Goal: Task Accomplishment & Management: Use online tool/utility

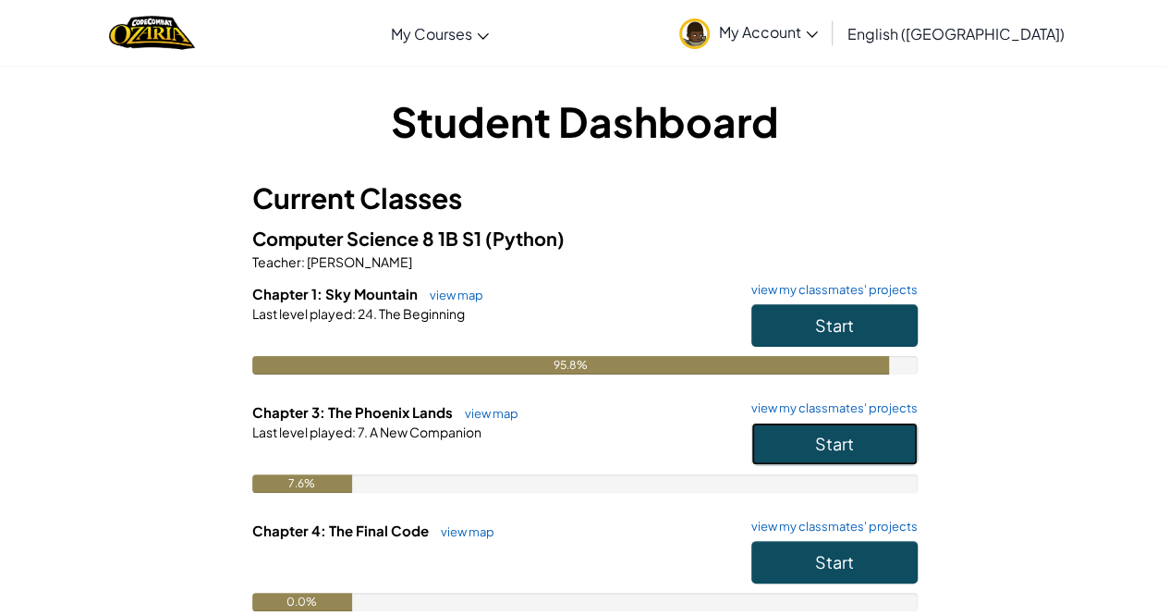
click at [834, 431] on button "Start" at bounding box center [834, 443] width 166 height 43
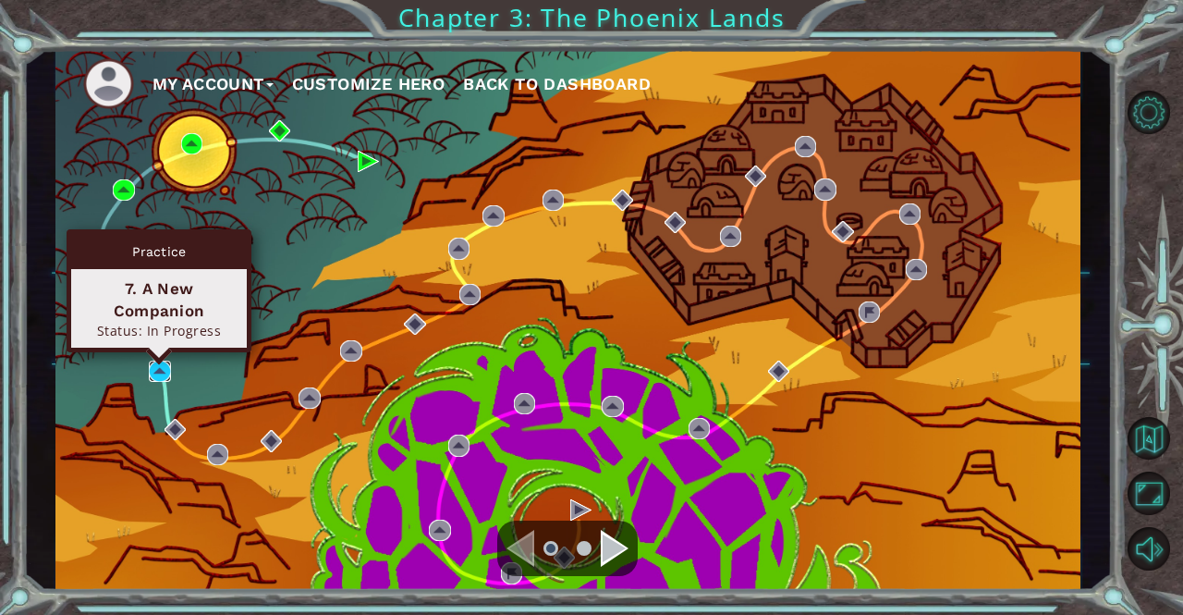
click at [161, 367] on img at bounding box center [159, 370] width 21 height 21
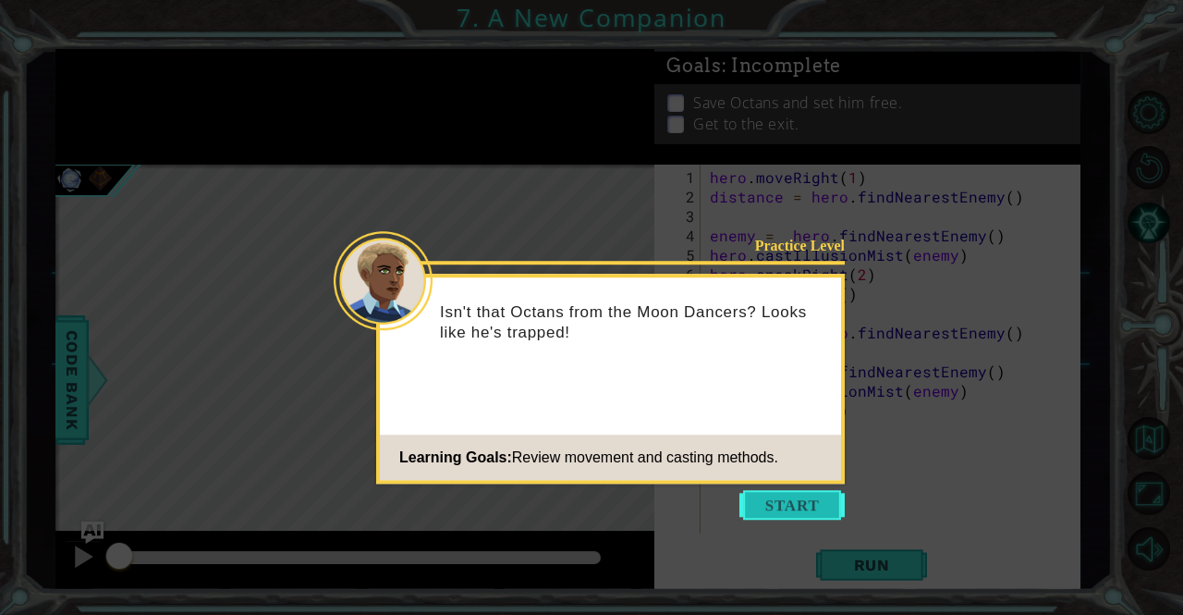
click at [793, 491] on button "Start" at bounding box center [791, 505] width 105 height 30
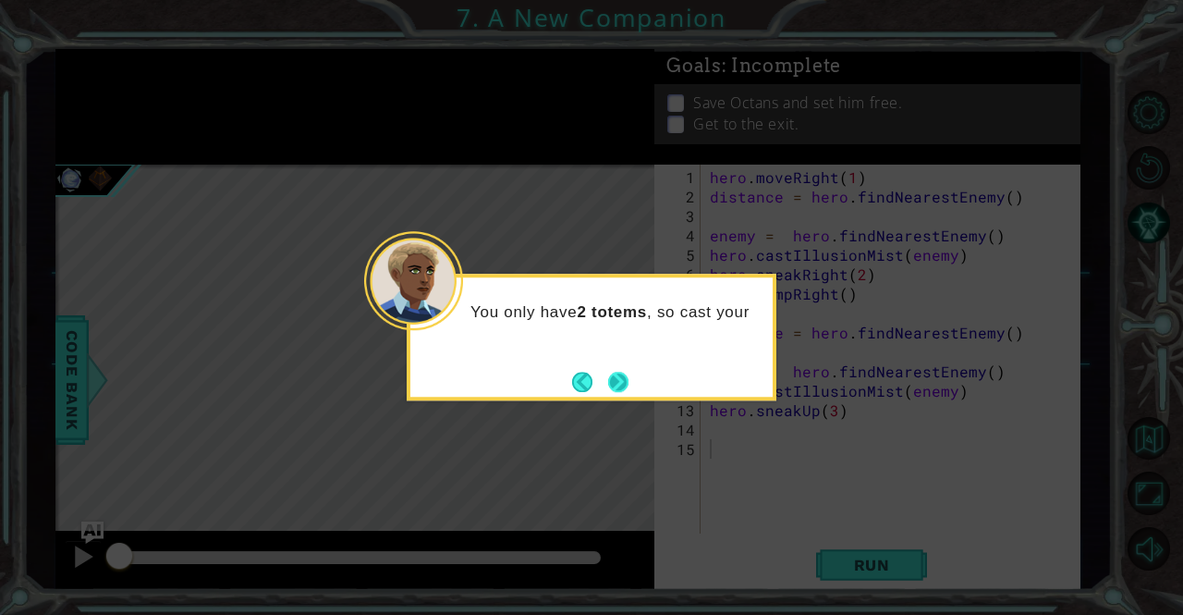
click at [615, 376] on button "Next" at bounding box center [618, 381] width 20 height 20
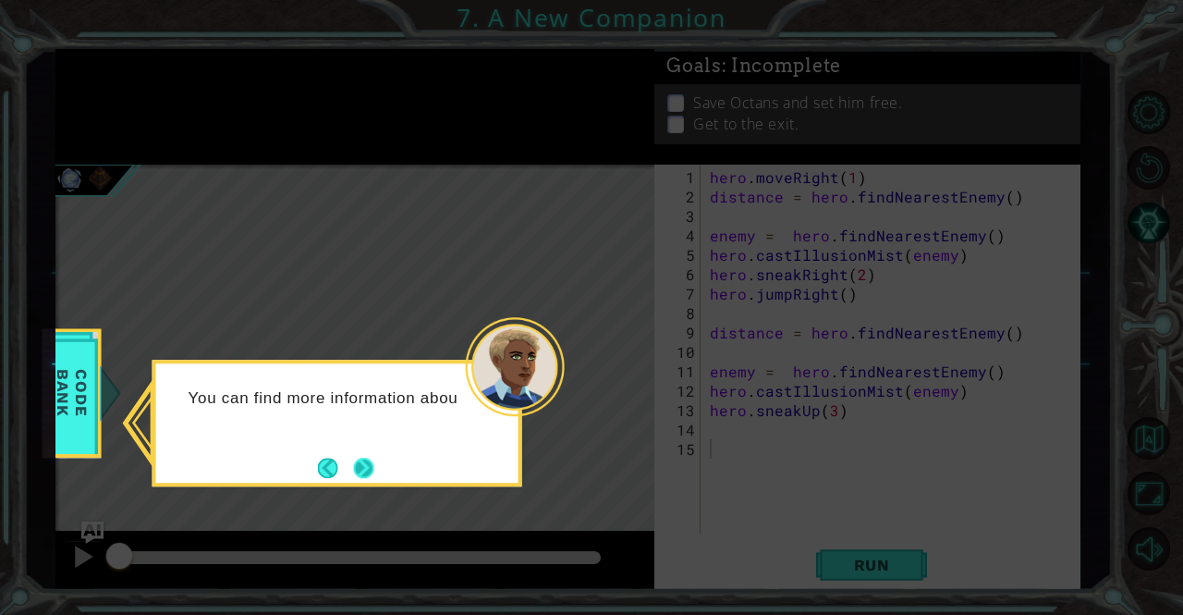
click at [360, 471] on button "Next" at bounding box center [363, 467] width 21 height 21
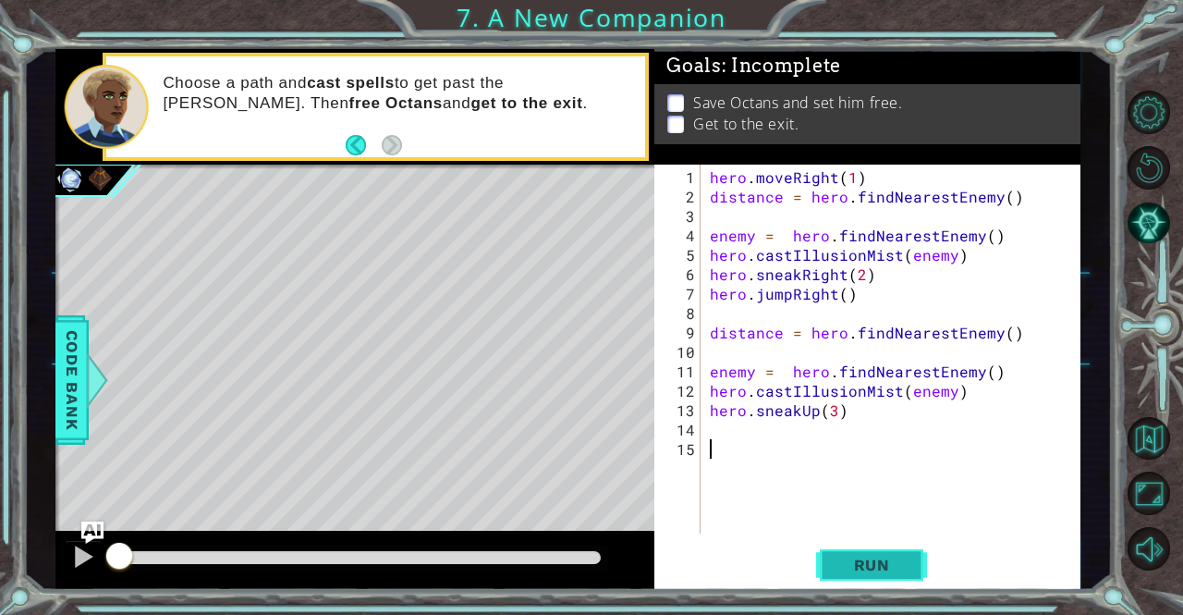
click at [880, 565] on span "Run" at bounding box center [871, 564] width 73 height 18
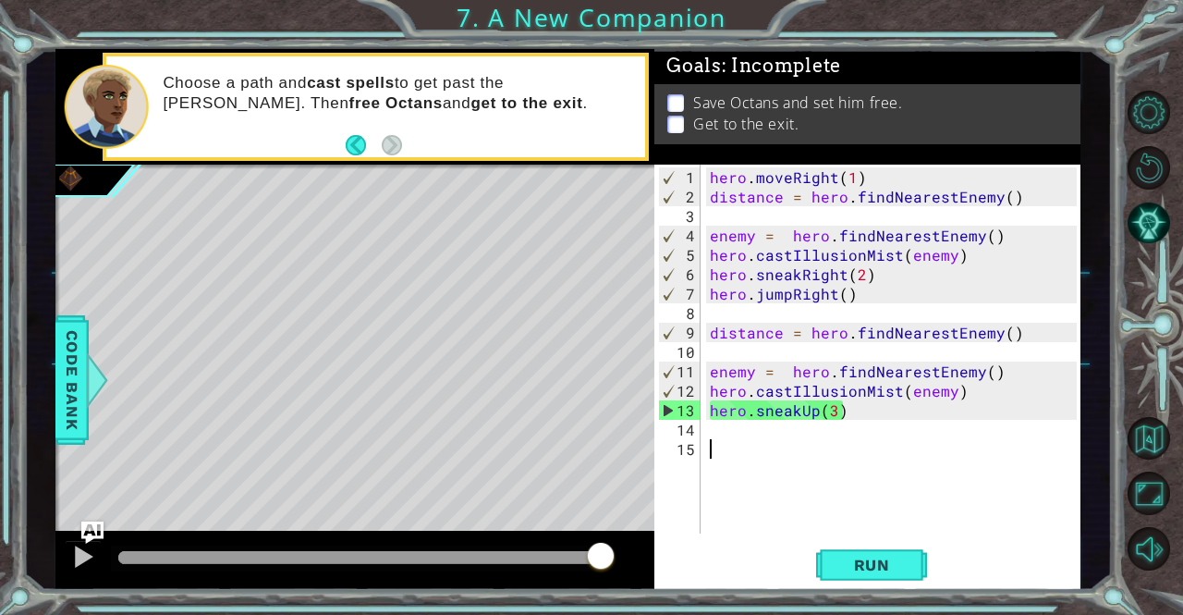
click at [773, 430] on div "hero . moveRight ( 1 ) distance = hero . findNearestEnemy ( ) enemy = hero . fi…" at bounding box center [895, 371] width 379 height 408
click at [858, 406] on div "hero . moveRight ( 1 ) distance = hero . findNearestEnemy ( ) enemy = hero . fi…" at bounding box center [895, 371] width 379 height 408
type textarea "hero.sneakUp(3)"
click at [705, 383] on div "hero.sneakUp(3) 1 2 3 4 5 6 7 8 9 10 11 12 13 14 15 hero . moveRight ( 1 ) dist…" at bounding box center [864, 348] width 421 height 369
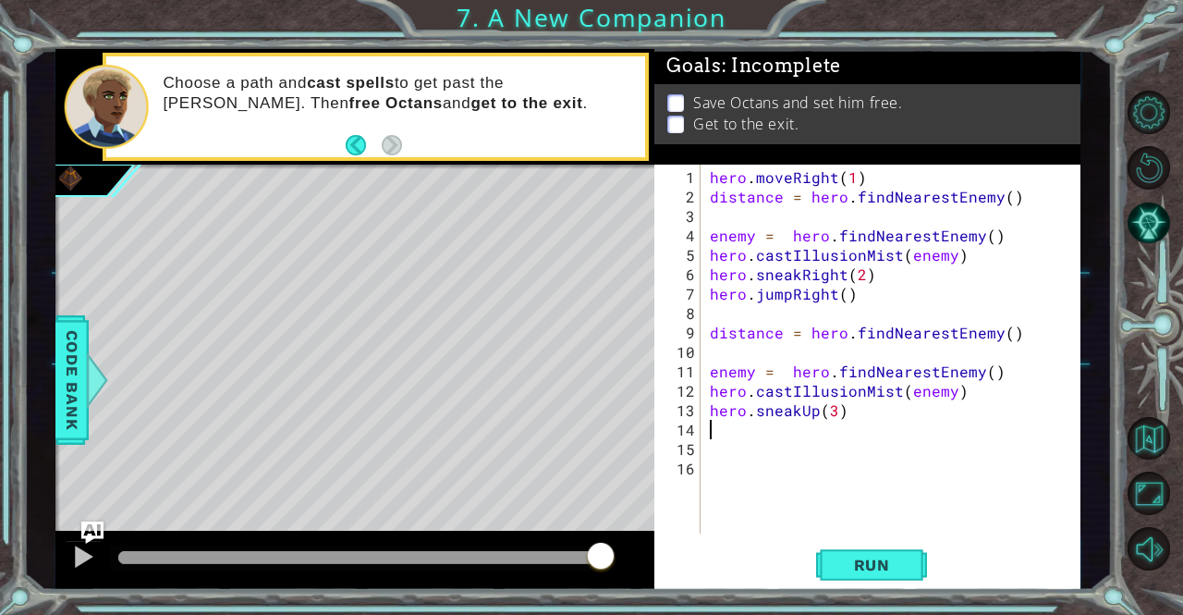
click at [704, 392] on div "1 2 3 4 5 6 7 8 9 10 11 12 13 14 15 16 hero . moveRight ( 1 ) distance = hero .…" at bounding box center [864, 348] width 421 height 369
click at [714, 388] on div "hero . moveRight ( 1 ) distance = hero . findNearestEnemy ( ) enemy = hero . fi…" at bounding box center [895, 371] width 379 height 408
type textarea "hero.castIllusionMist(enemy)"
click at [708, 390] on div "hero . moveRight ( 1 ) distance = hero . findNearestEnemy ( ) enemy = hero . fi…" at bounding box center [895, 371] width 379 height 408
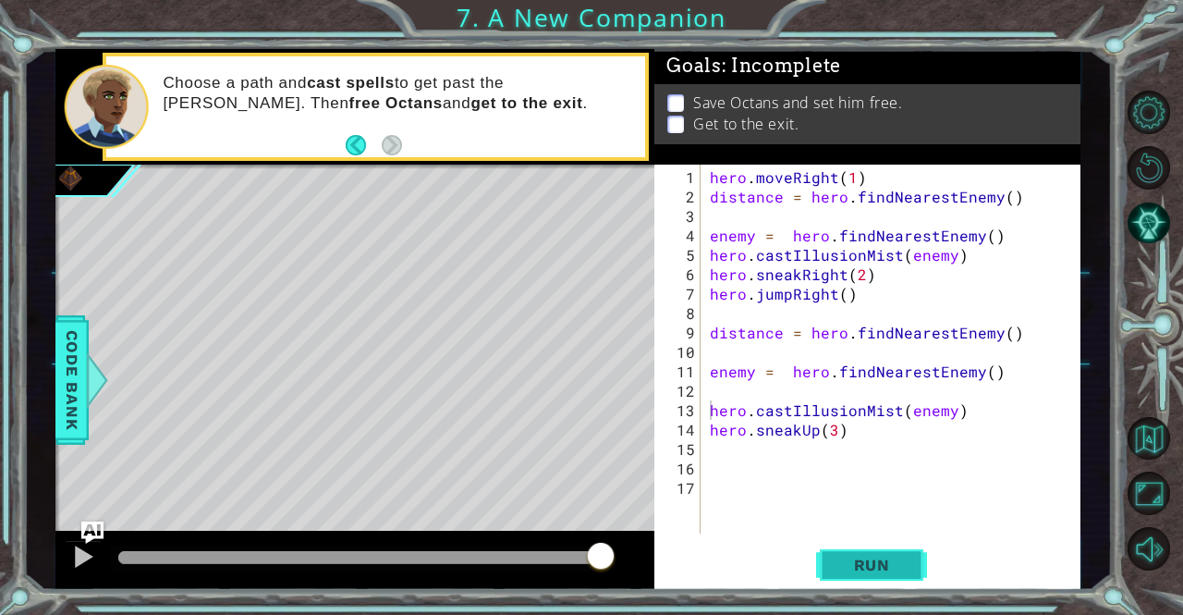
click at [858, 564] on span "Run" at bounding box center [871, 564] width 73 height 18
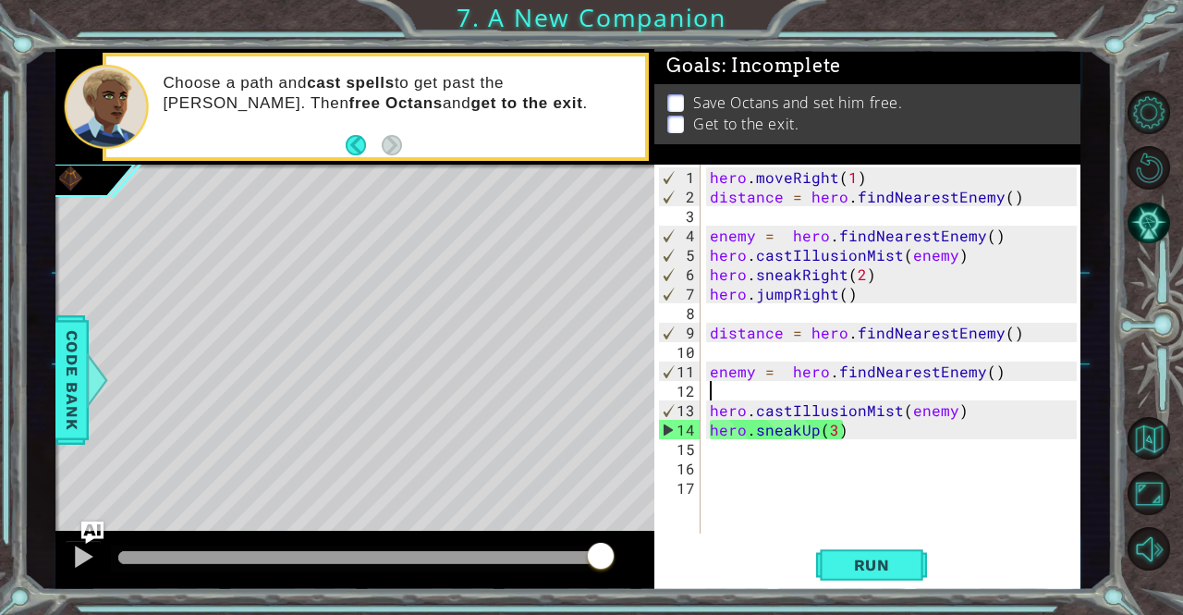
click at [721, 390] on div "hero . moveRight ( 1 ) distance = hero . findNearestEnemy ( ) enemy = hero . fi…" at bounding box center [895, 371] width 379 height 408
type textarea "enemy = hero.findNearestEnemy()"
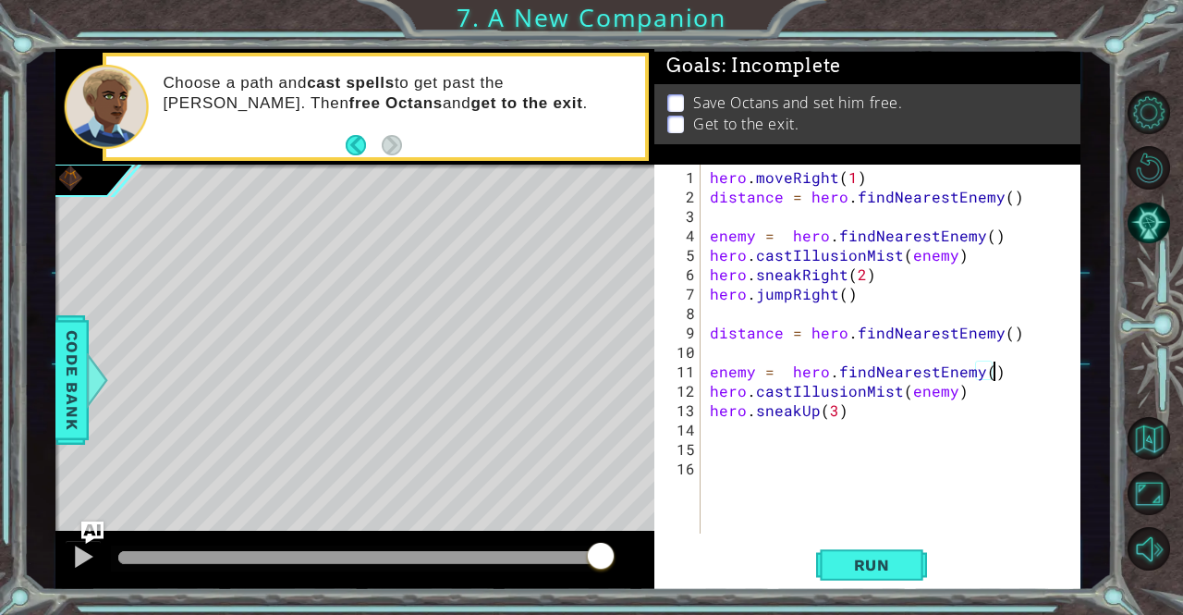
click at [796, 432] on div "hero . moveRight ( 1 ) distance = hero . findNearestEnemy ( ) enemy = hero . fi…" at bounding box center [895, 371] width 379 height 408
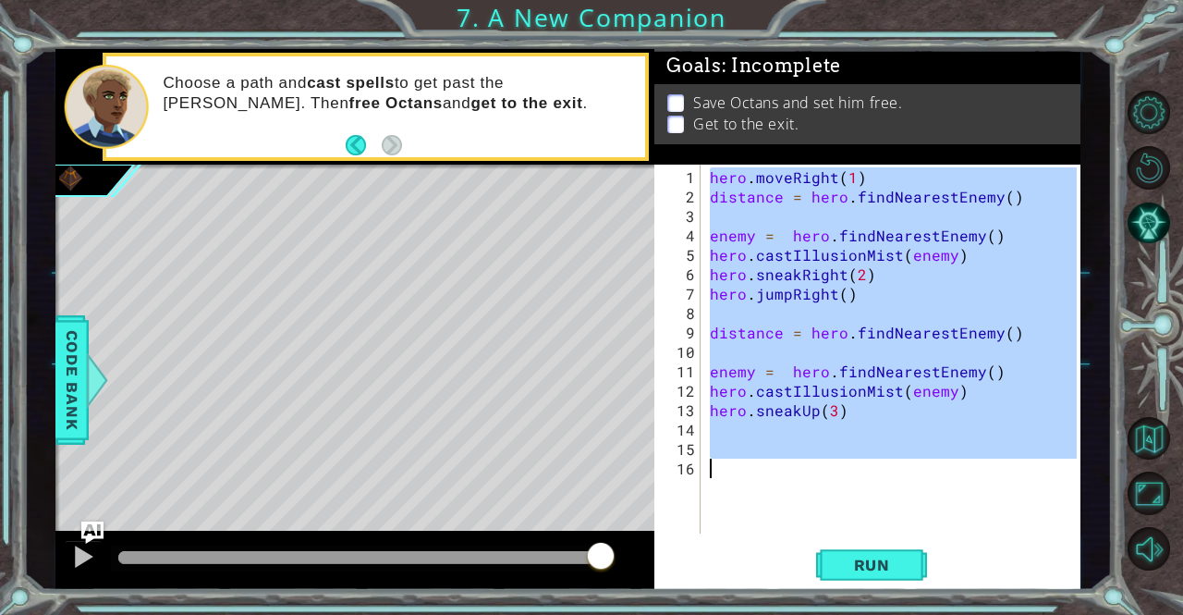
drag, startPoint x: 712, startPoint y: 175, endPoint x: 807, endPoint y: 485, distance: 324.8
click at [807, 485] on div "hero . moveRight ( 1 ) distance = hero . findNearestEnemy ( ) enemy = hero . fi…" at bounding box center [895, 371] width 379 height 408
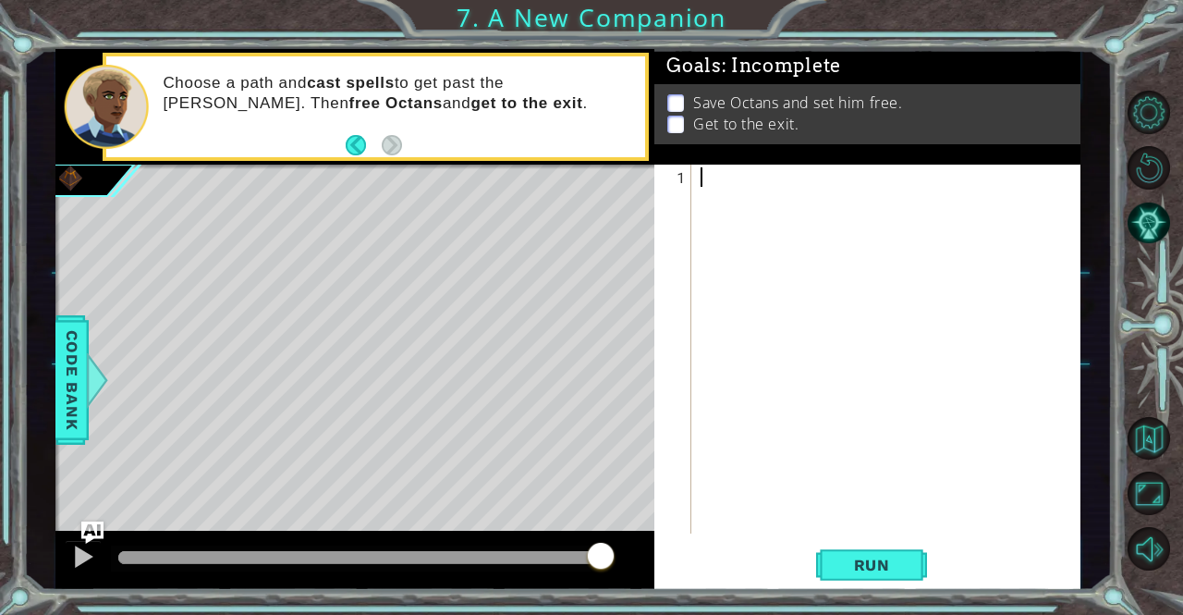
scroll to position [18, 0]
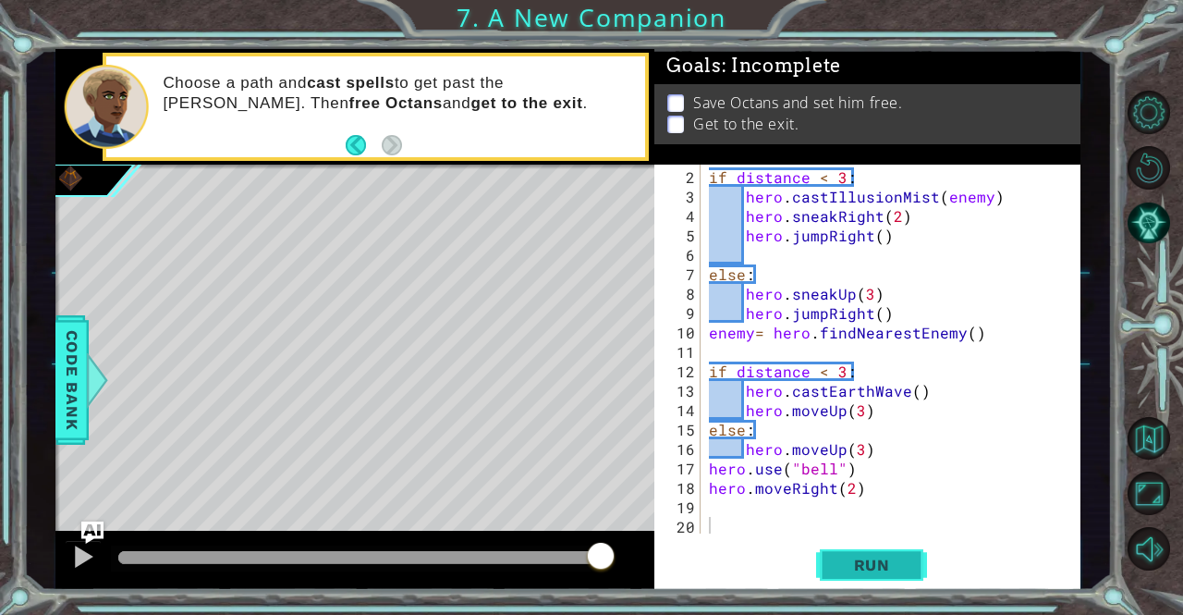
click at [883, 564] on span "Run" at bounding box center [871, 564] width 73 height 18
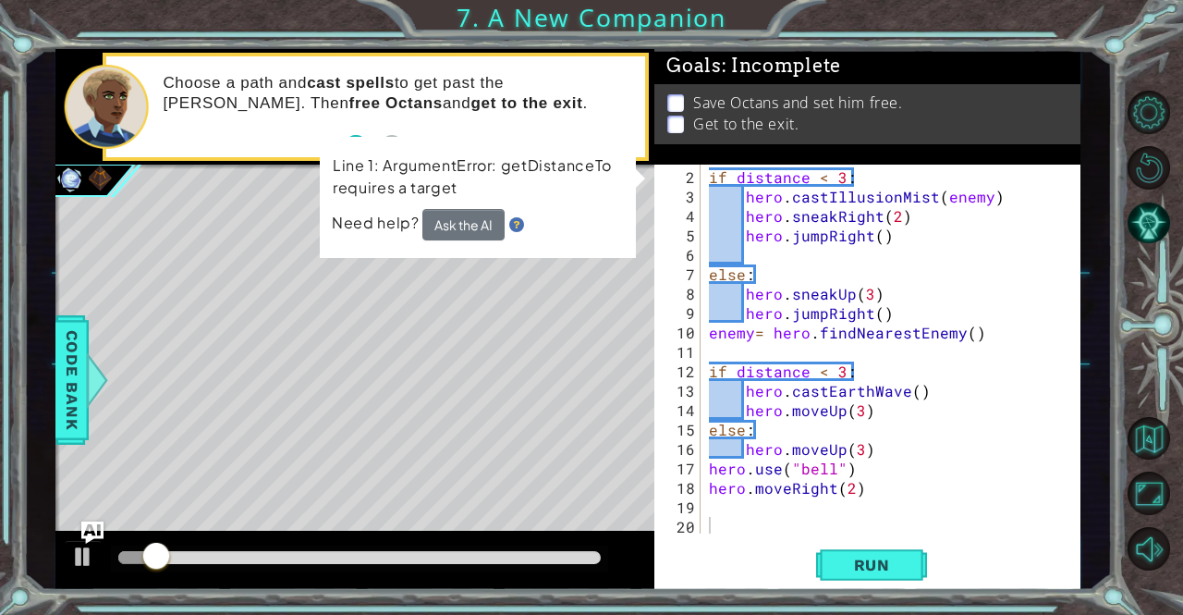
click at [704, 176] on div "2 3 4 5 6 7 8 9 10 11 12 13 14 15 16 17 18 19 20 if distance < 3 : hero . castI…" at bounding box center [864, 348] width 421 height 369
click at [856, 576] on button "Run" at bounding box center [871, 564] width 111 height 43
click at [708, 169] on div "if distance < 3 : hero . castIllusionMist ( enemy ) hero . sneakRight ( 2 ) her…" at bounding box center [888, 371] width 366 height 408
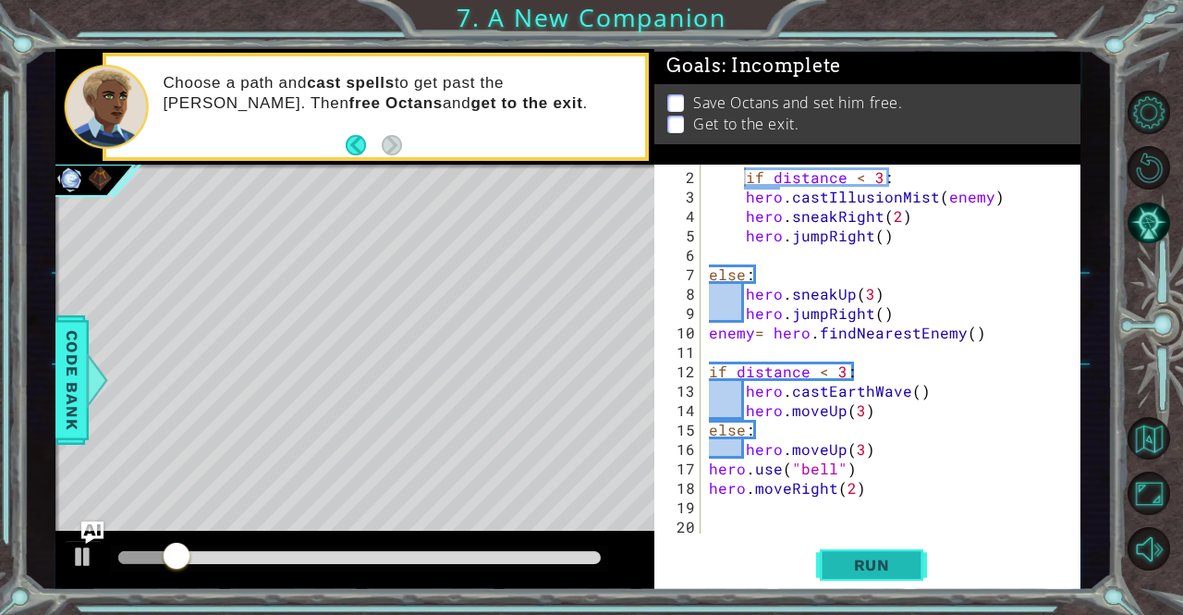
click at [843, 574] on span "Run" at bounding box center [871, 564] width 73 height 18
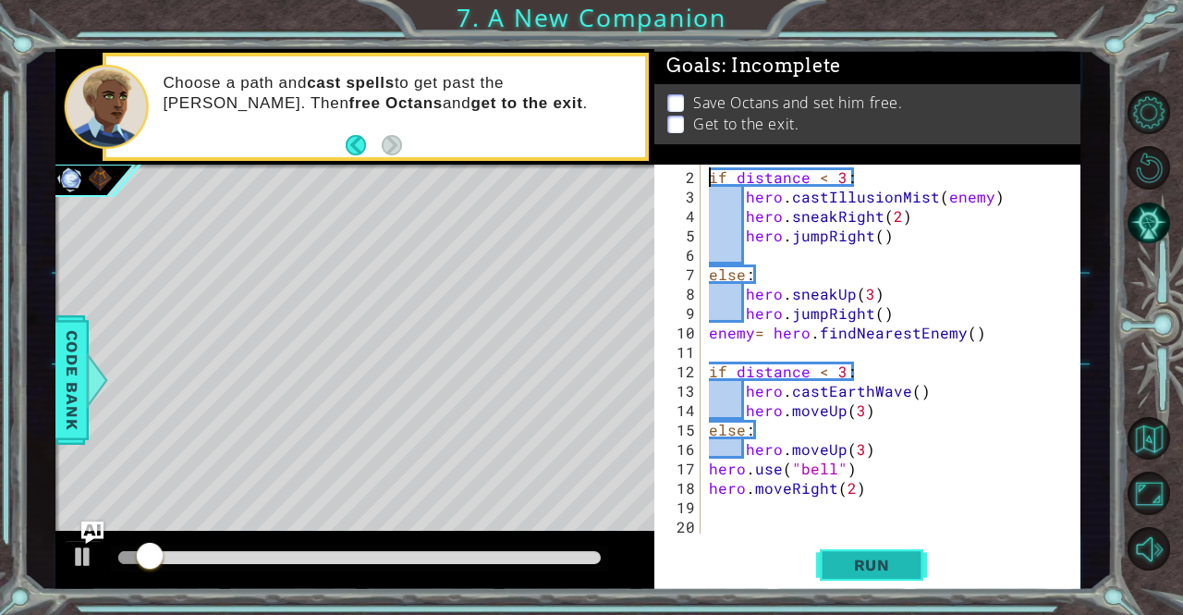
click at [863, 566] on span "Run" at bounding box center [871, 564] width 73 height 18
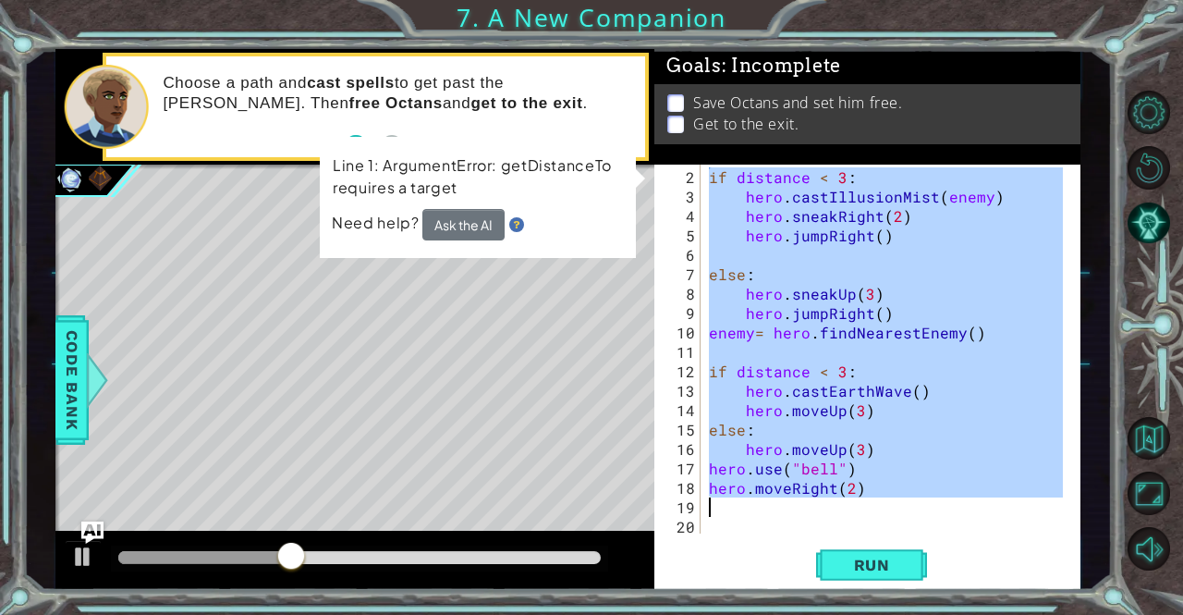
drag, startPoint x: 707, startPoint y: 176, endPoint x: 838, endPoint y: 512, distance: 360.2
click at [838, 512] on div "if distance < 3 : hero . castIllusionMist ( enemy ) hero . sneakRight ( 2 ) her…" at bounding box center [888, 371] width 366 height 408
type textarea "hero.moveRight(2)"
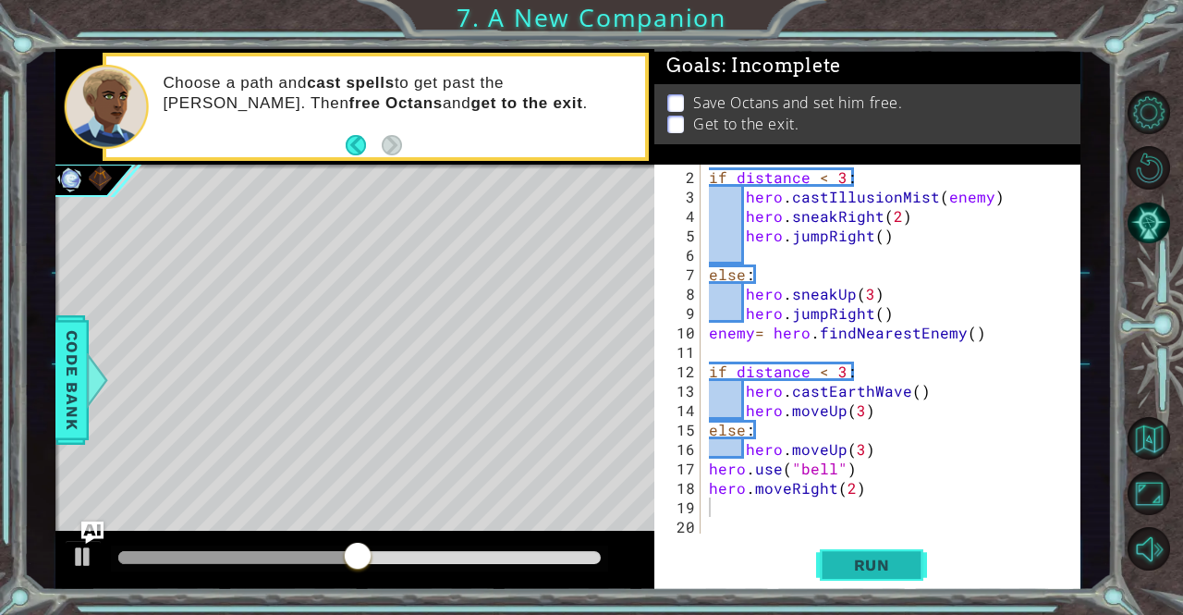
click at [839, 566] on span "Run" at bounding box center [871, 564] width 73 height 18
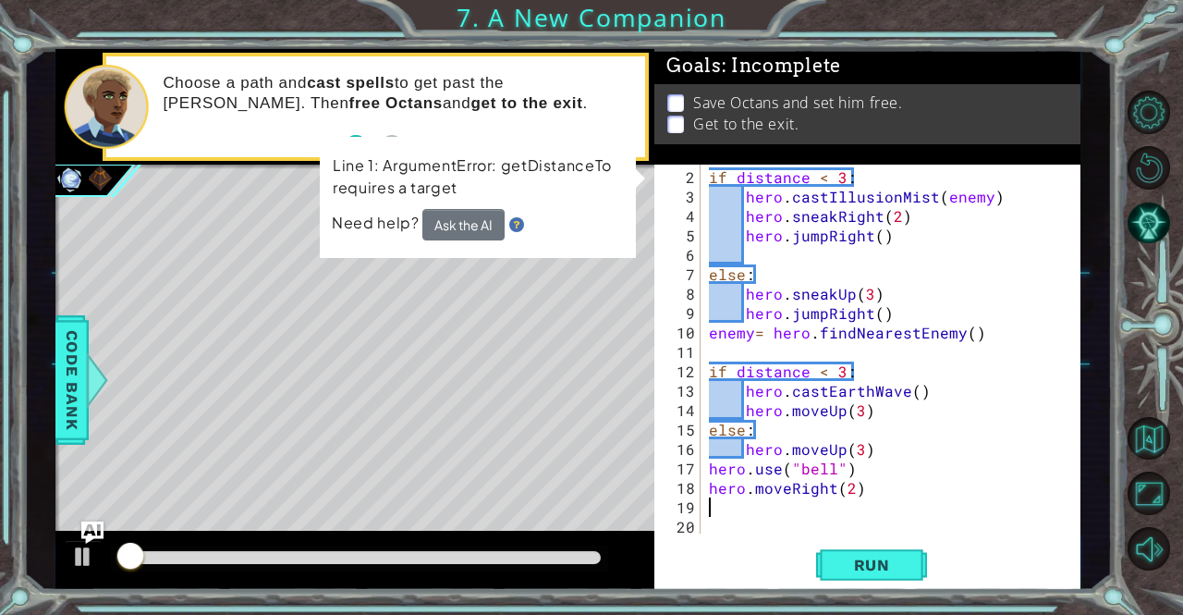
scroll to position [0, 0]
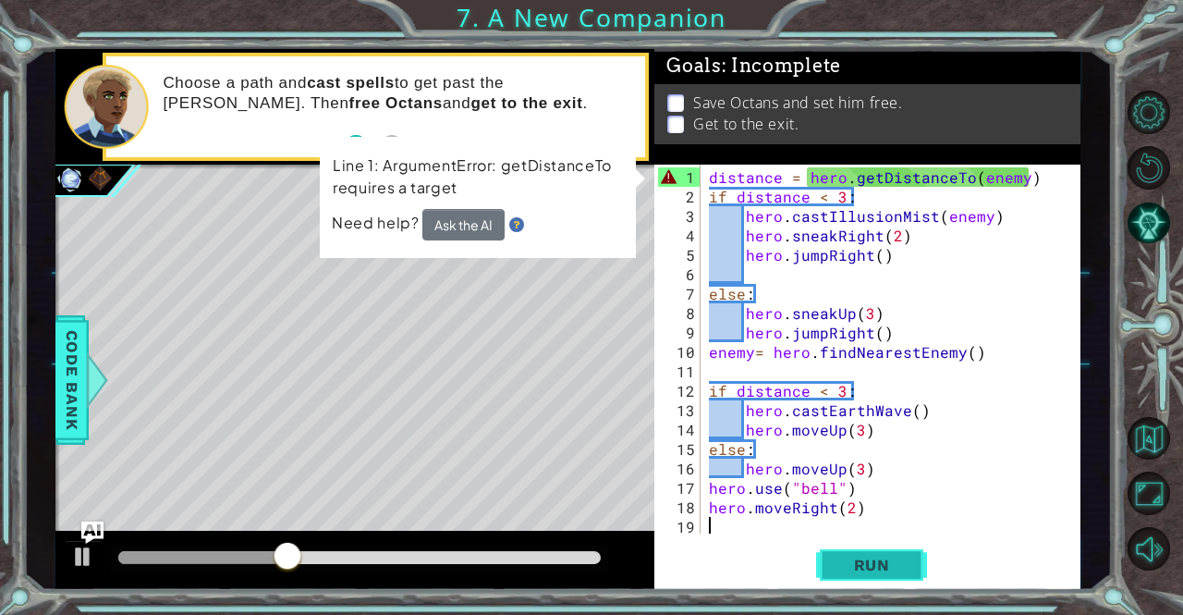
click at [872, 566] on span "Run" at bounding box center [871, 564] width 73 height 18
drag, startPoint x: 872, startPoint y: 566, endPoint x: 822, endPoint y: 571, distance: 50.1
click at [822, 571] on button "Run" at bounding box center [871, 564] width 111 height 43
click at [710, 177] on div "distance = hero . getDistanceTo ( enemy ) if distance < 3 : hero . castIllusion…" at bounding box center [888, 371] width 366 height 408
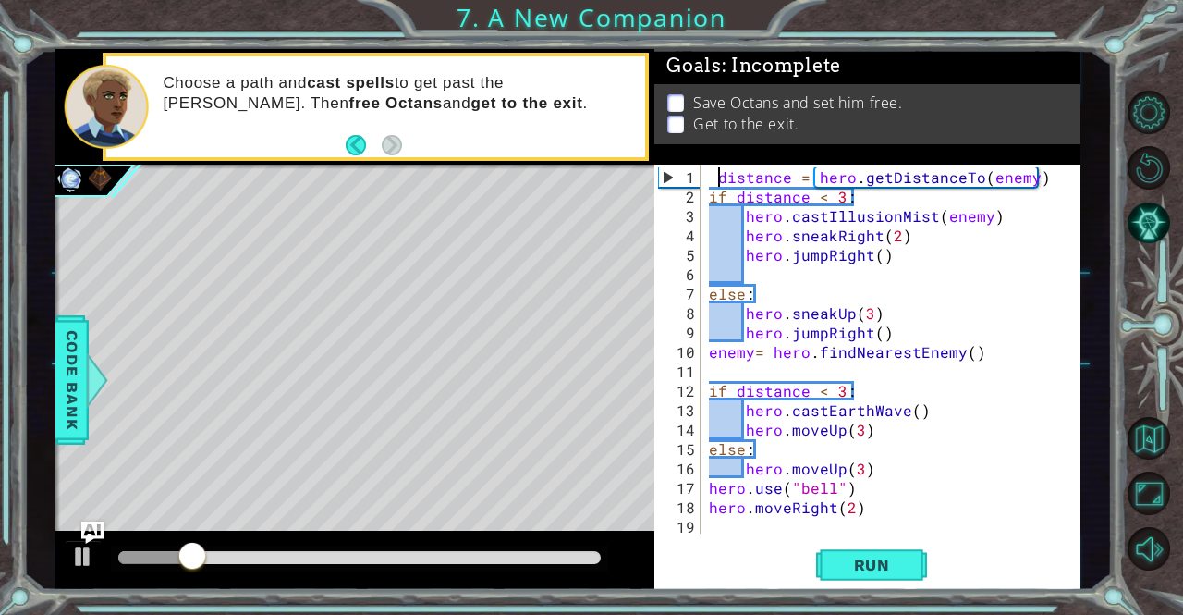
click at [710, 177] on div "distance = hero . getDistanceTo ( enemy ) if distance < 3 : hero . castIllusion…" at bounding box center [888, 371] width 366 height 408
click at [833, 562] on button "Run" at bounding box center [871, 564] width 111 height 43
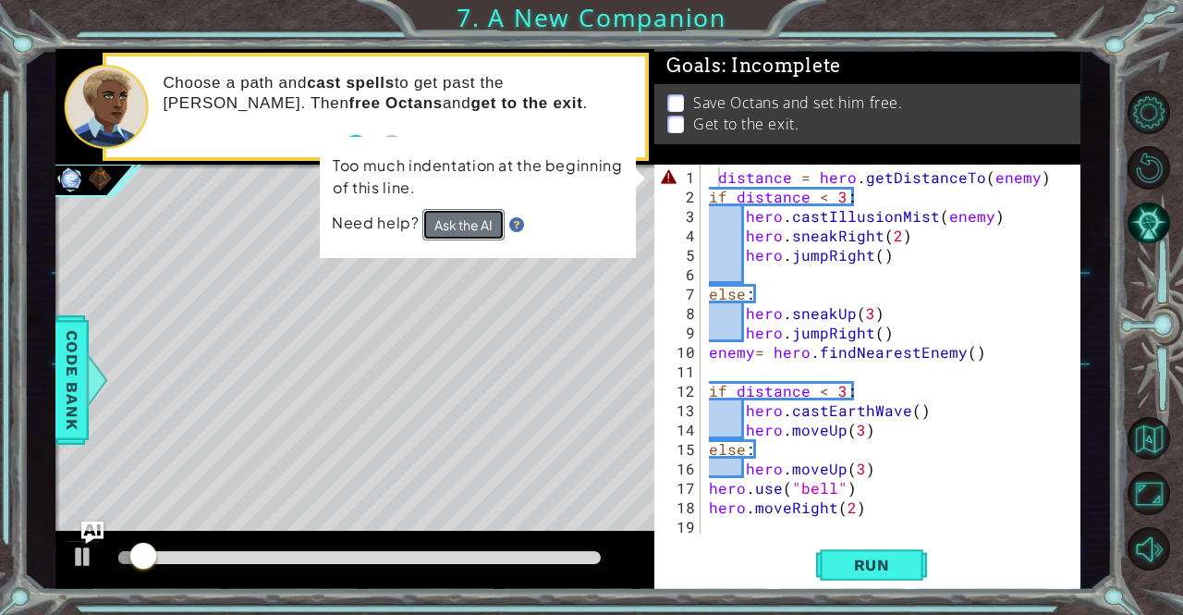
click at [488, 226] on button "Ask the AI" at bounding box center [463, 224] width 82 height 31
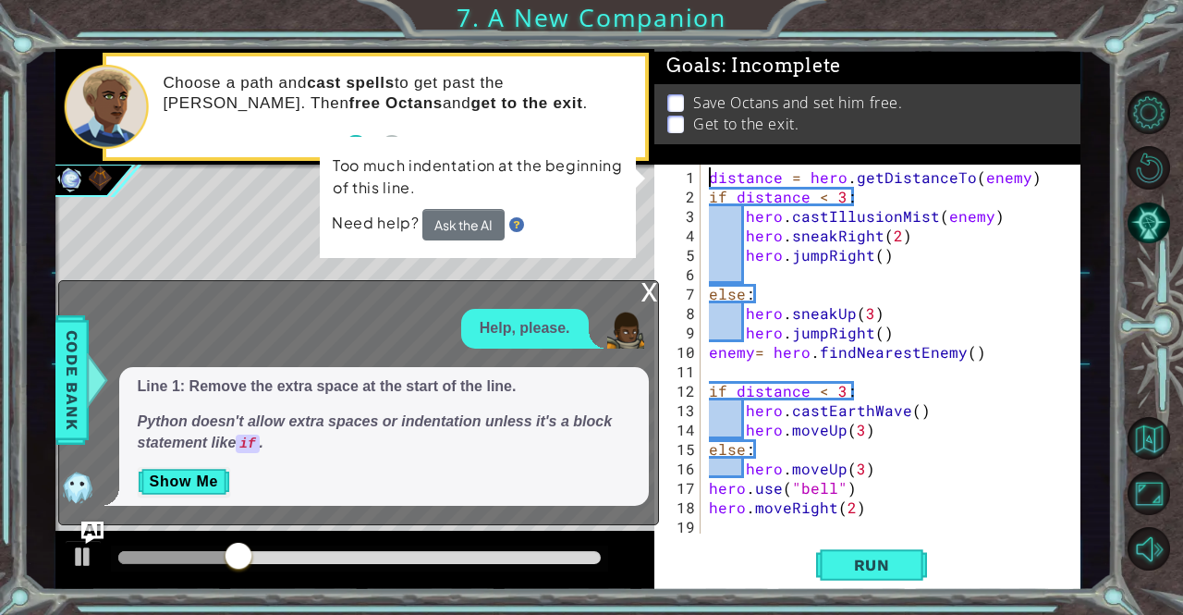
click at [712, 194] on div "distance = hero . getDistanceTo ( enemy ) if distance < 3 : hero . castIllusion…" at bounding box center [888, 371] width 366 height 408
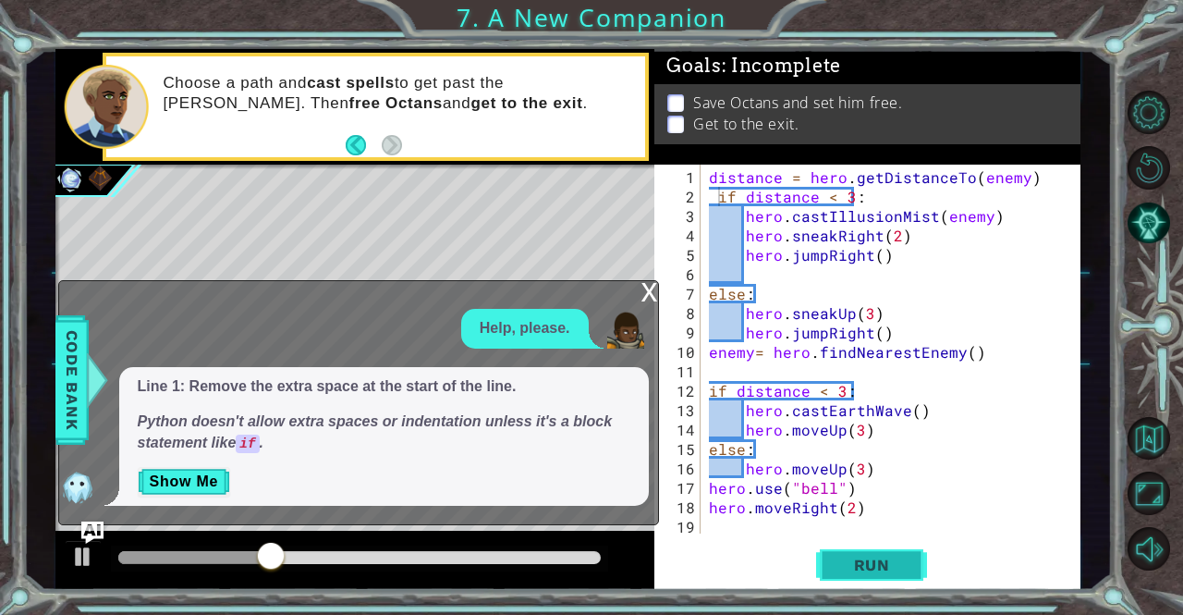
click at [830, 555] on button "Run" at bounding box center [871, 564] width 111 height 43
click at [848, 197] on div "distance = hero . getDistanceTo ( enemy ) if distance < 3 : hero . castIllusion…" at bounding box center [888, 371] width 366 height 408
click at [843, 204] on div "distance = hero . getDistanceTo ( enemy ) if distance < 3 : hero . castIllusion…" at bounding box center [888, 371] width 366 height 408
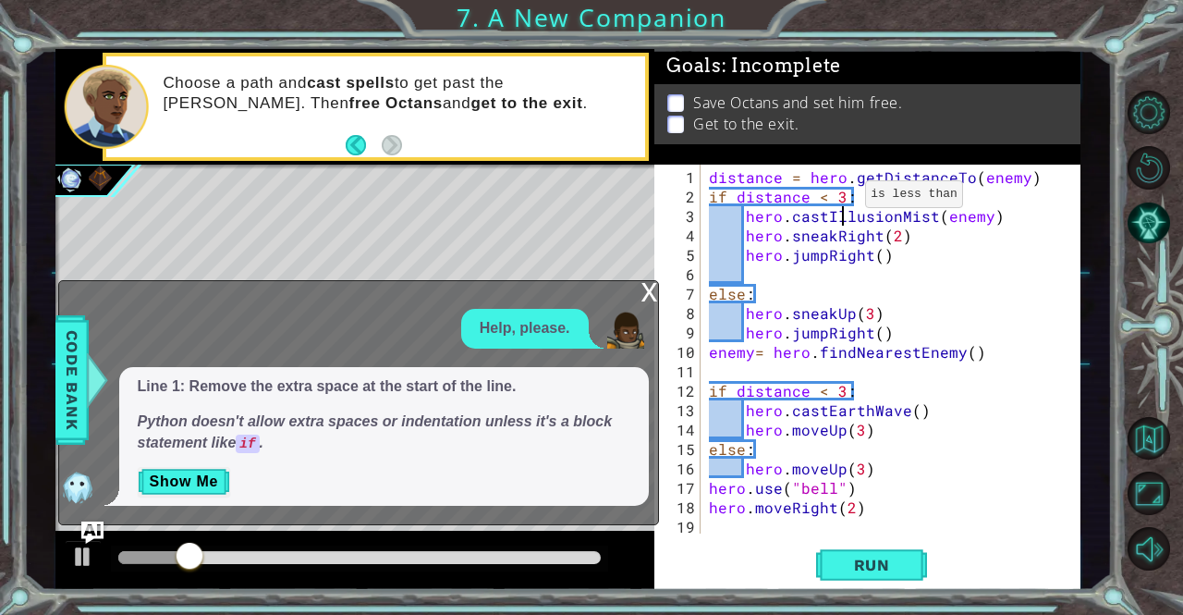
click at [842, 201] on div "distance = hero . getDistanceTo ( enemy ) if distance < 3 : hero . castIllusion…" at bounding box center [888, 371] width 366 height 408
type textarea "if distance < 3:"
click at [902, 274] on div "distance = hero . getDistanceTo ( enemy ) if distance < 3 : hero . castIllusion…" at bounding box center [888, 371] width 366 height 408
click at [883, 447] on div "distance = hero . getDistanceTo ( enemy ) if distance < 3 : hero . castIllusion…" at bounding box center [888, 371] width 366 height 408
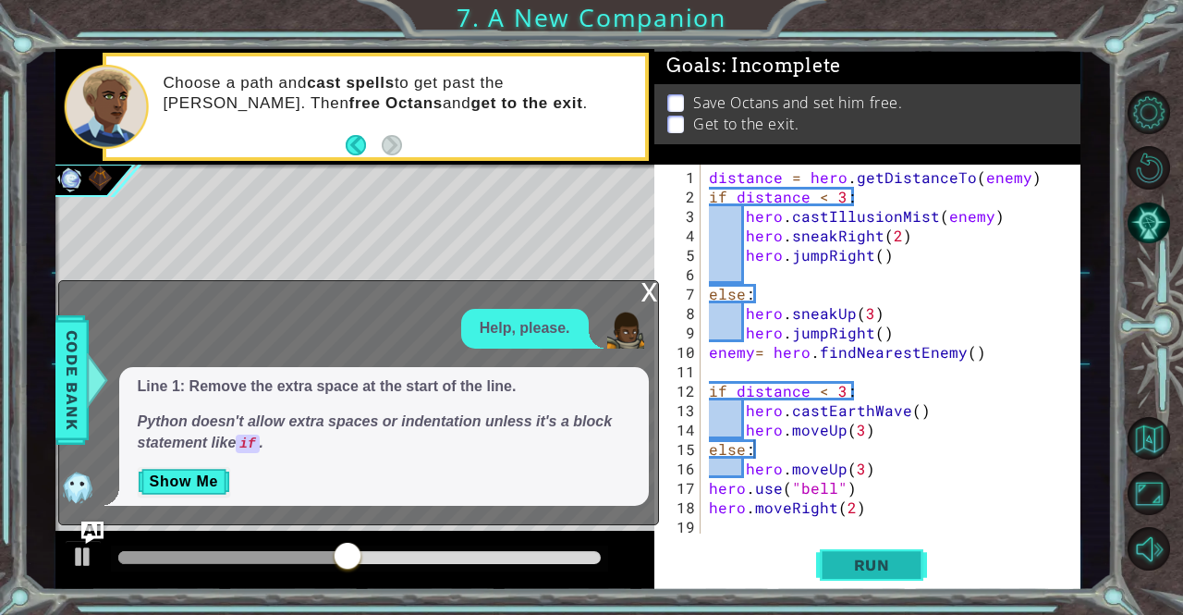
click at [880, 555] on button "Run" at bounding box center [871, 564] width 111 height 43
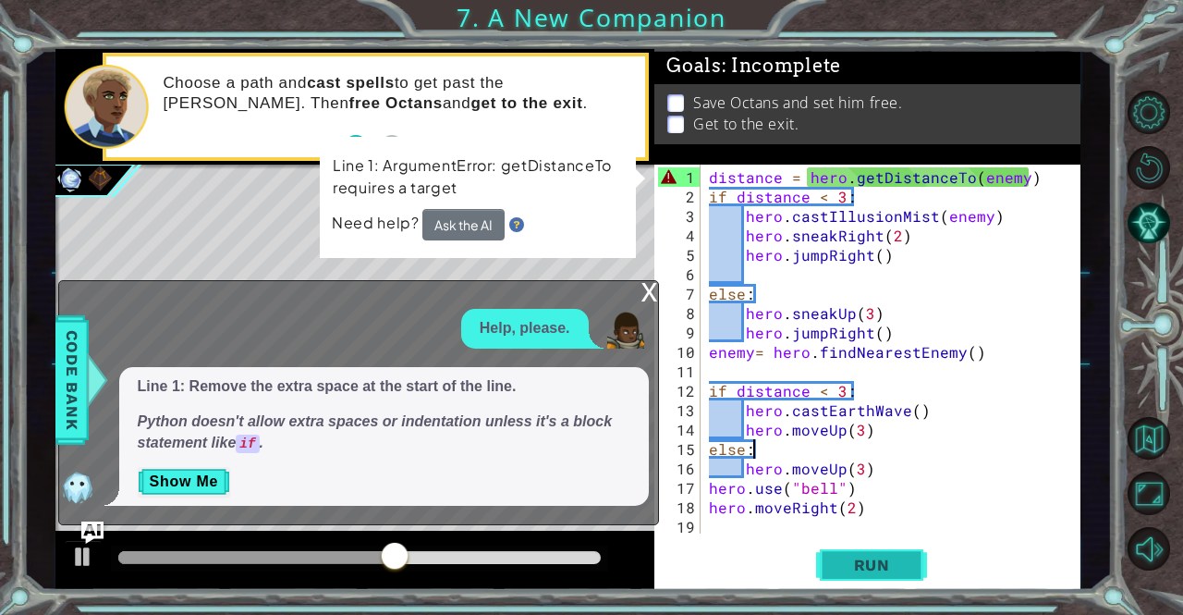
click at [889, 565] on span "Run" at bounding box center [871, 564] width 73 height 18
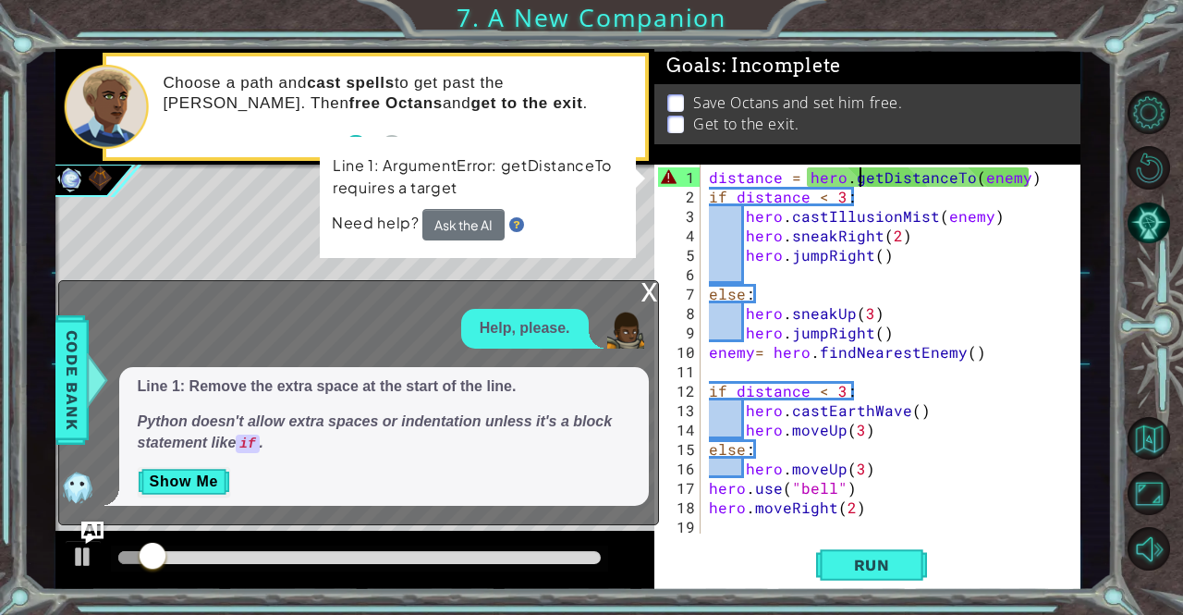
click at [856, 175] on div "distance = hero . getDistanceTo ( enemy ) if distance < 3 : hero . castIllusion…" at bounding box center [888, 371] width 366 height 408
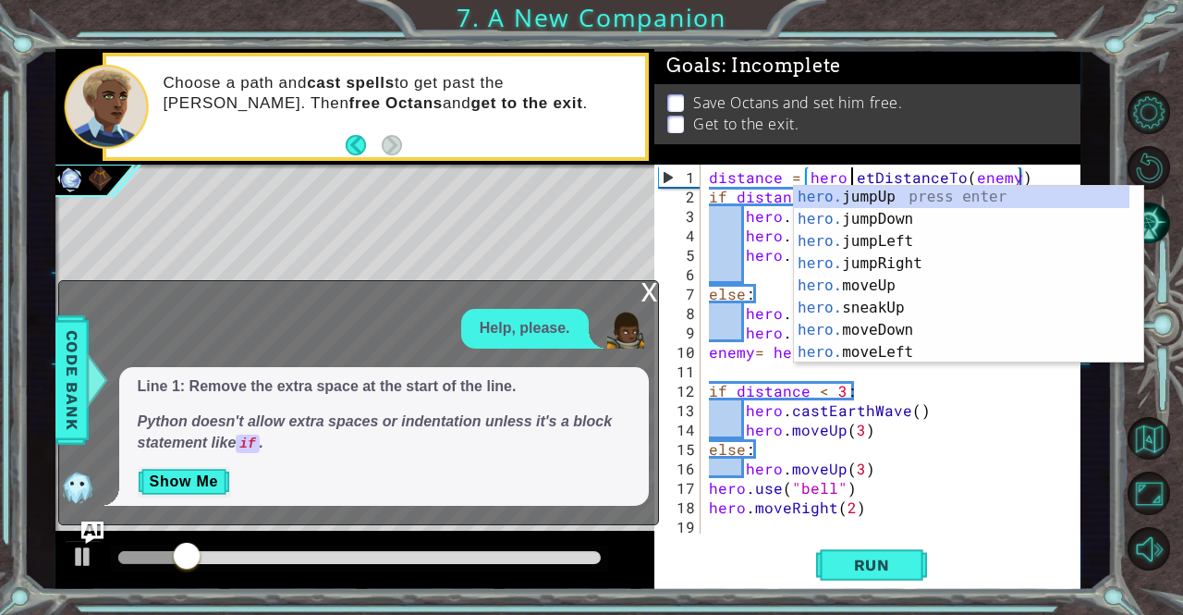
scroll to position [0, 9]
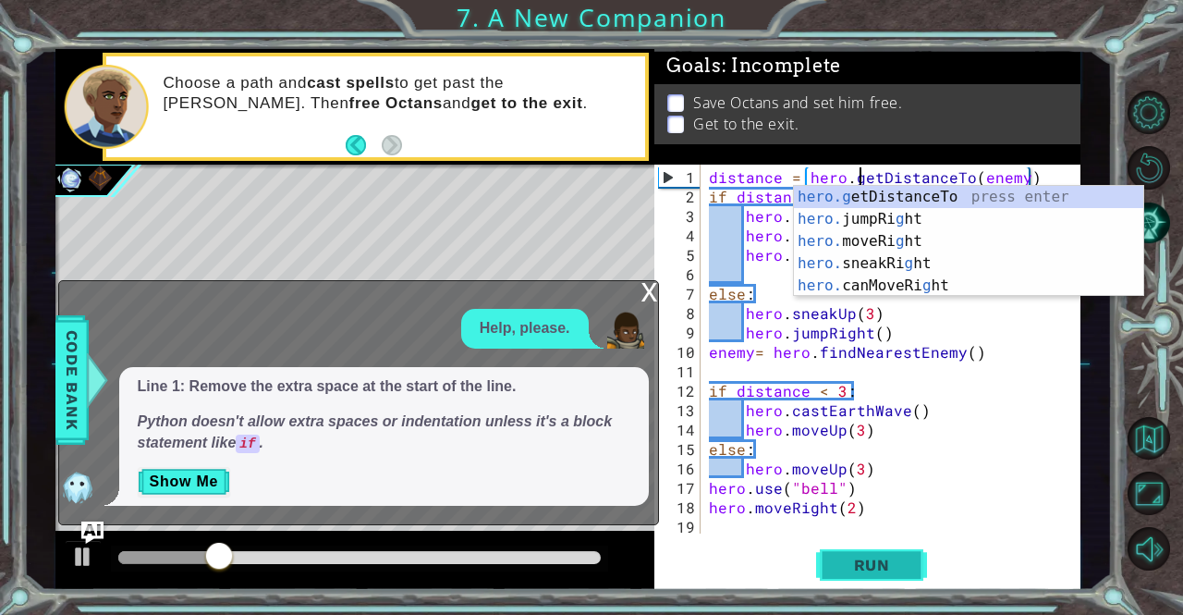
click at [844, 563] on span "Run" at bounding box center [871, 564] width 73 height 18
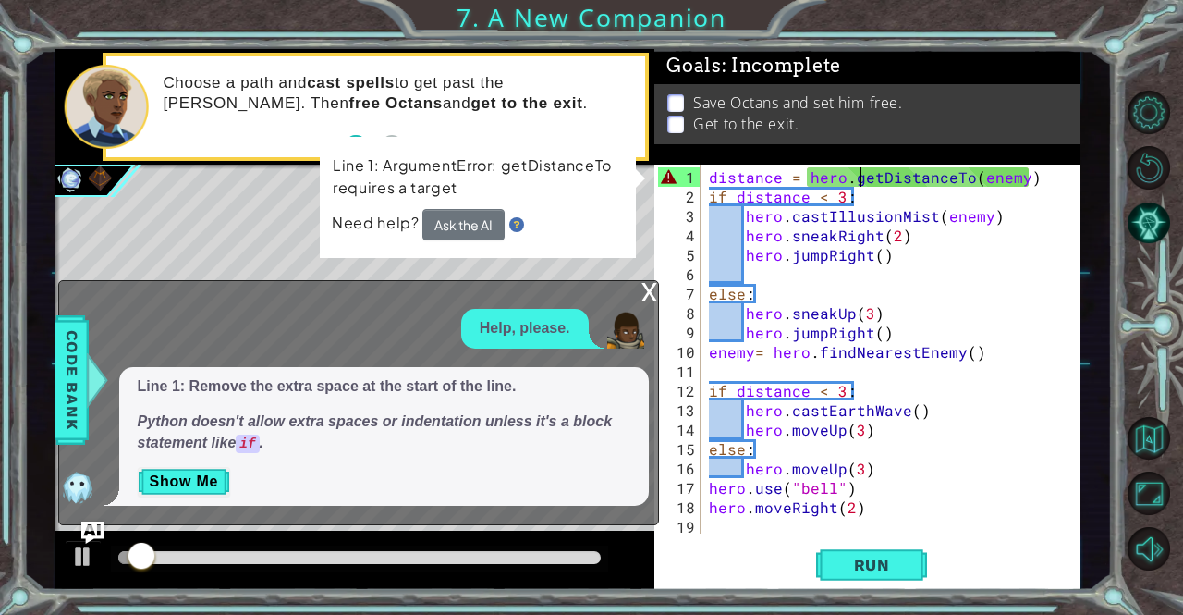
click at [710, 178] on div "distance = hero . getDistanceTo ( enemy ) if distance < 3 : hero . castIllusion…" at bounding box center [888, 371] width 366 height 408
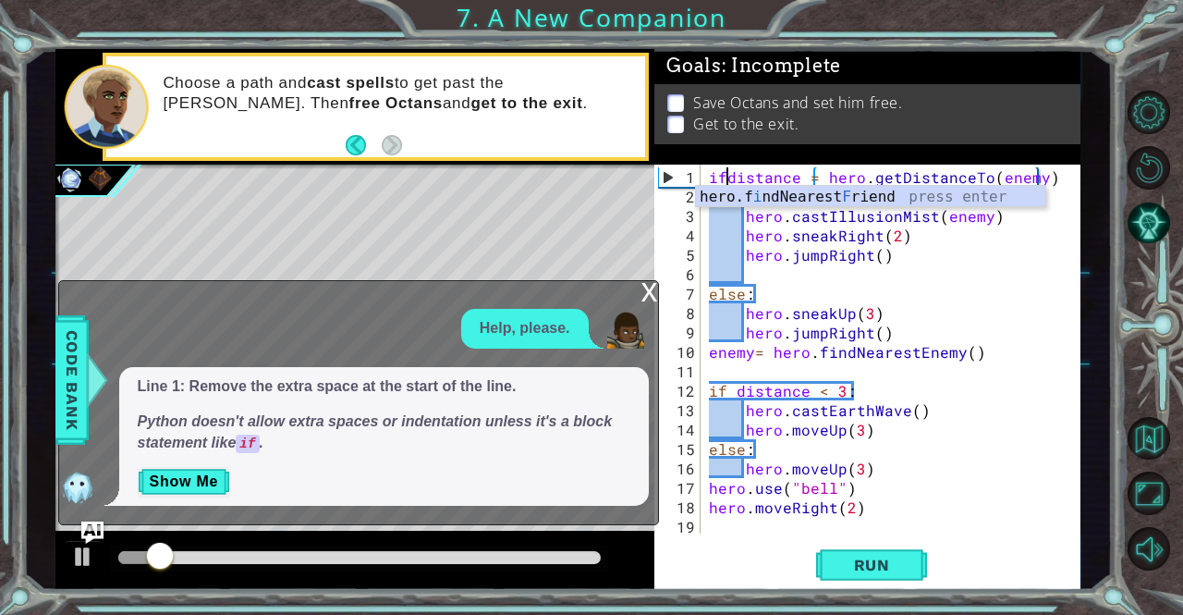
scroll to position [0, 1]
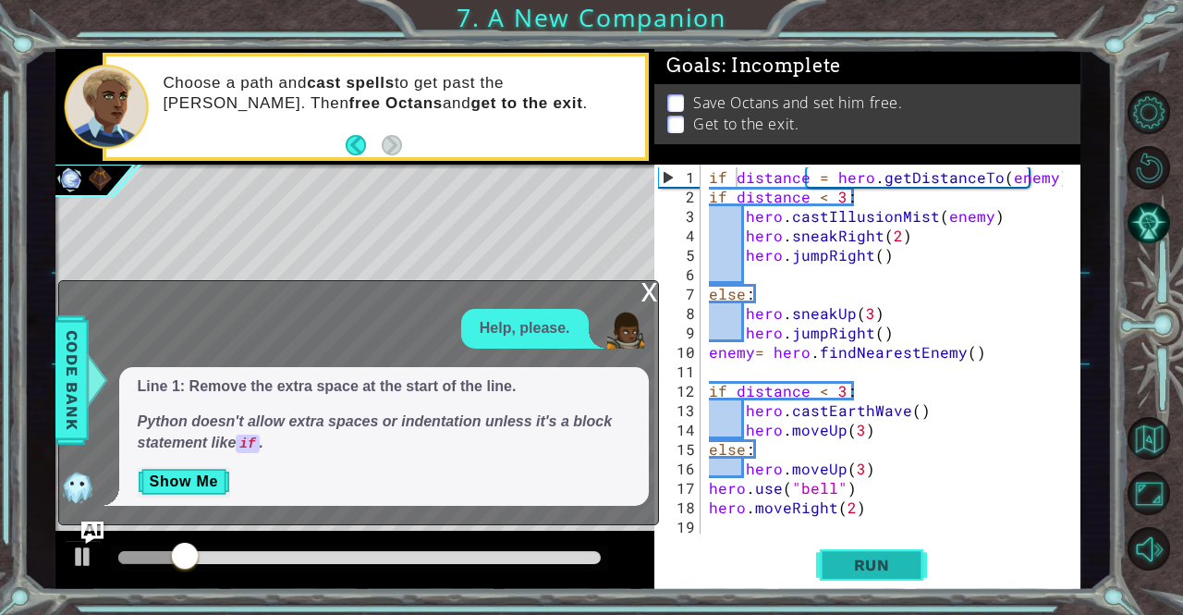
click at [856, 561] on span "Run" at bounding box center [871, 564] width 73 height 18
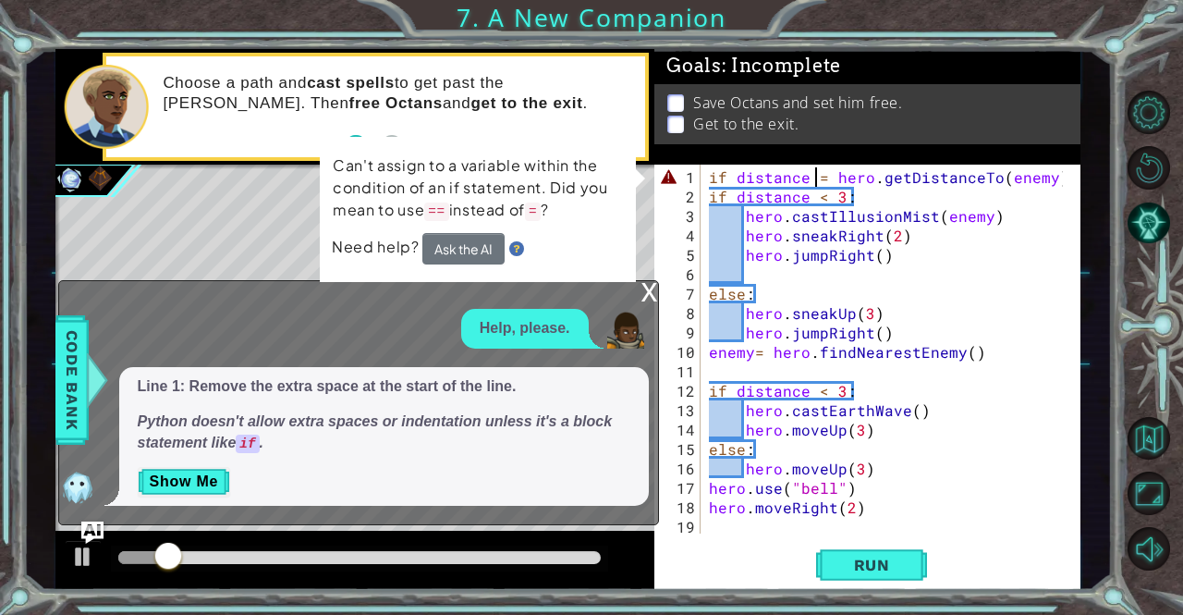
click at [818, 170] on div "if distance = hero . getDistanceTo ( enemy ) if distance < 3 : hero . castIllus…" at bounding box center [888, 371] width 366 height 408
click at [724, 182] on div "if distance = hero . getDistanceTo ( enemy ) if distance < 3 : hero . castIllus…" at bounding box center [888, 371] width 366 height 408
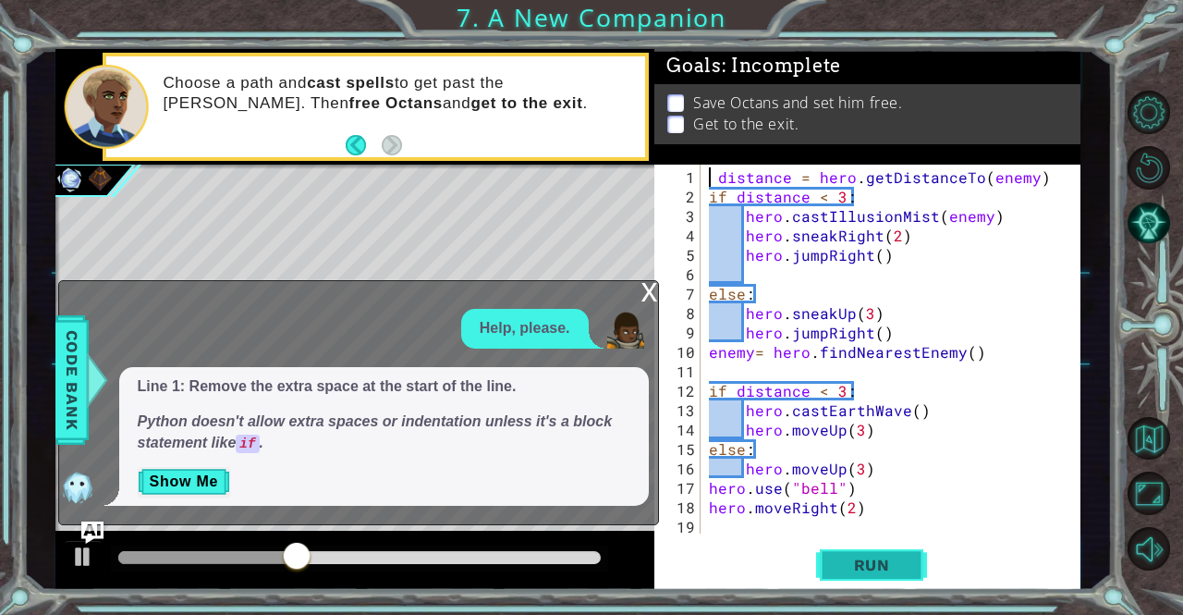
click at [843, 566] on span "Run" at bounding box center [871, 564] width 73 height 18
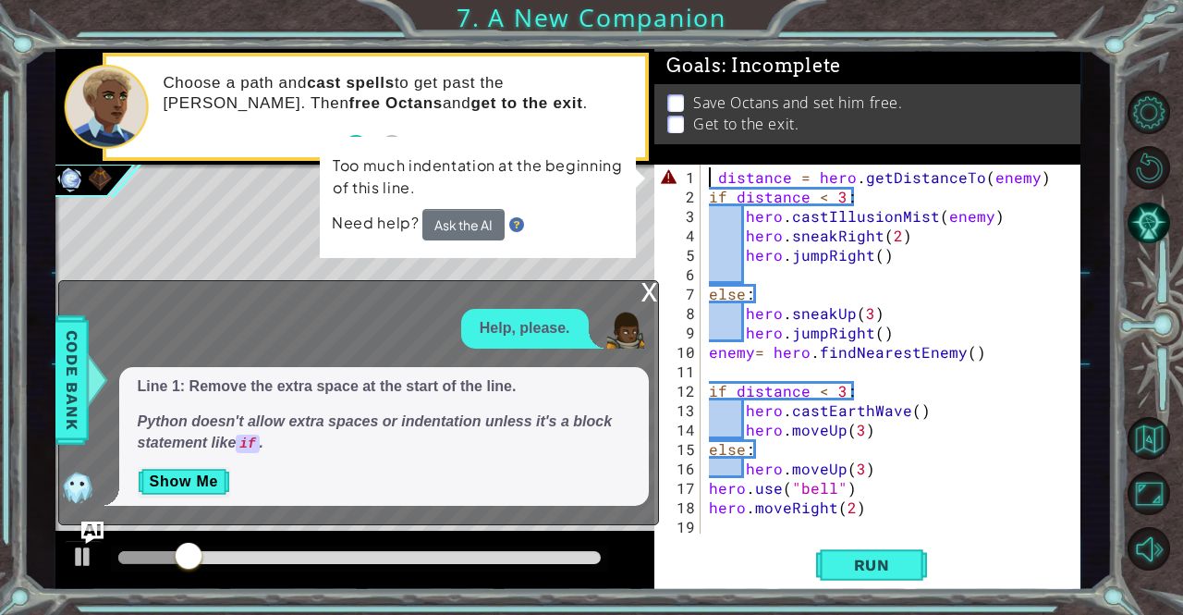
click at [717, 173] on div "distance = hero . getDistanceTo ( enemy ) if distance < 3 : hero . castIllusion…" at bounding box center [888, 371] width 366 height 408
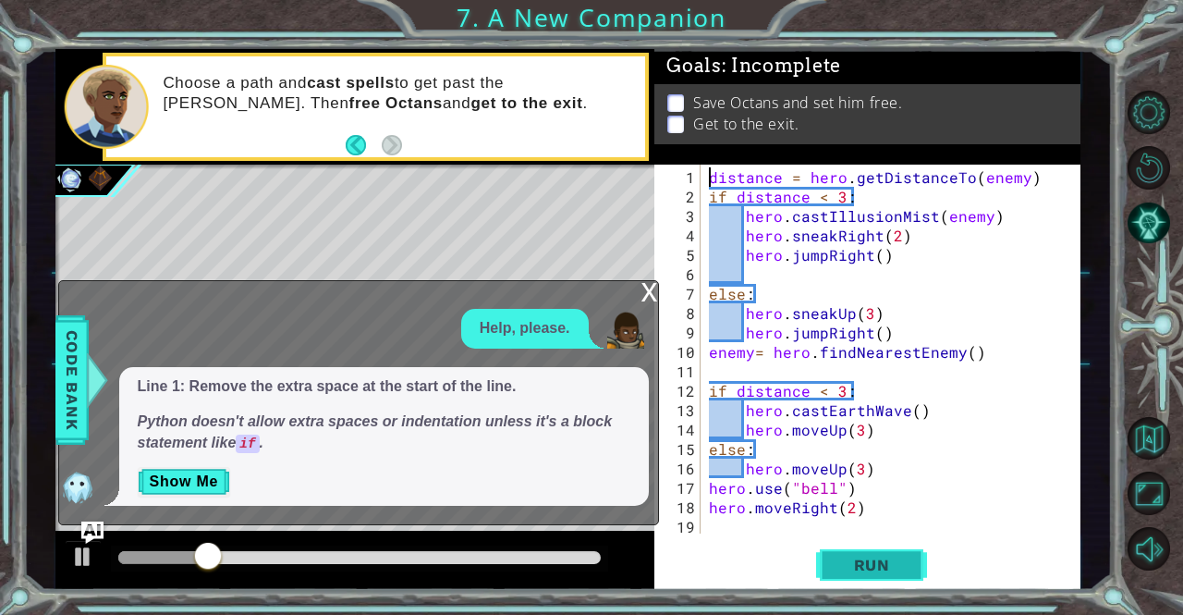
click at [854, 579] on button "Run" at bounding box center [871, 564] width 111 height 43
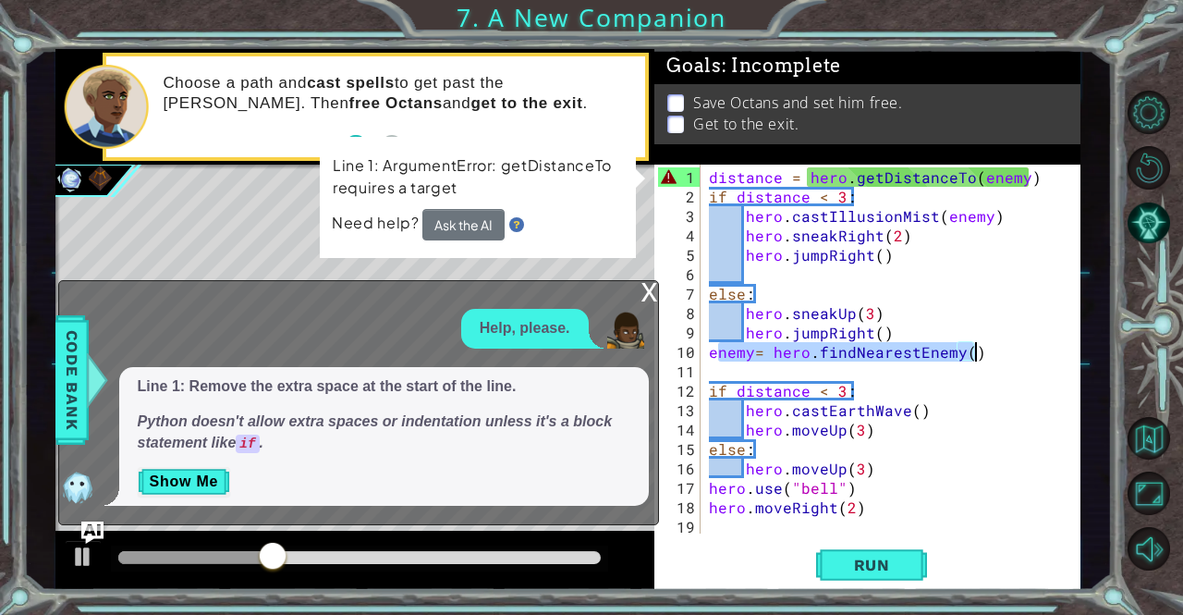
drag, startPoint x: 714, startPoint y: 358, endPoint x: 1056, endPoint y: 347, distance: 342.1
click at [1056, 347] on div "distance = hero . getDistanceTo ( enemy ) if distance < 3 : hero . castIllusion…" at bounding box center [888, 371] width 366 height 408
click at [933, 347] on div "distance = hero . getDistanceTo ( enemy ) if distance < 3 : hero . castIllusion…" at bounding box center [883, 348] width 357 height 369
drag, startPoint x: 708, startPoint y: 348, endPoint x: 954, endPoint y: 362, distance: 246.2
click at [954, 362] on div "distance = hero . getDistanceTo ( enemy ) if distance < 3 : hero . castIllusion…" at bounding box center [888, 371] width 366 height 408
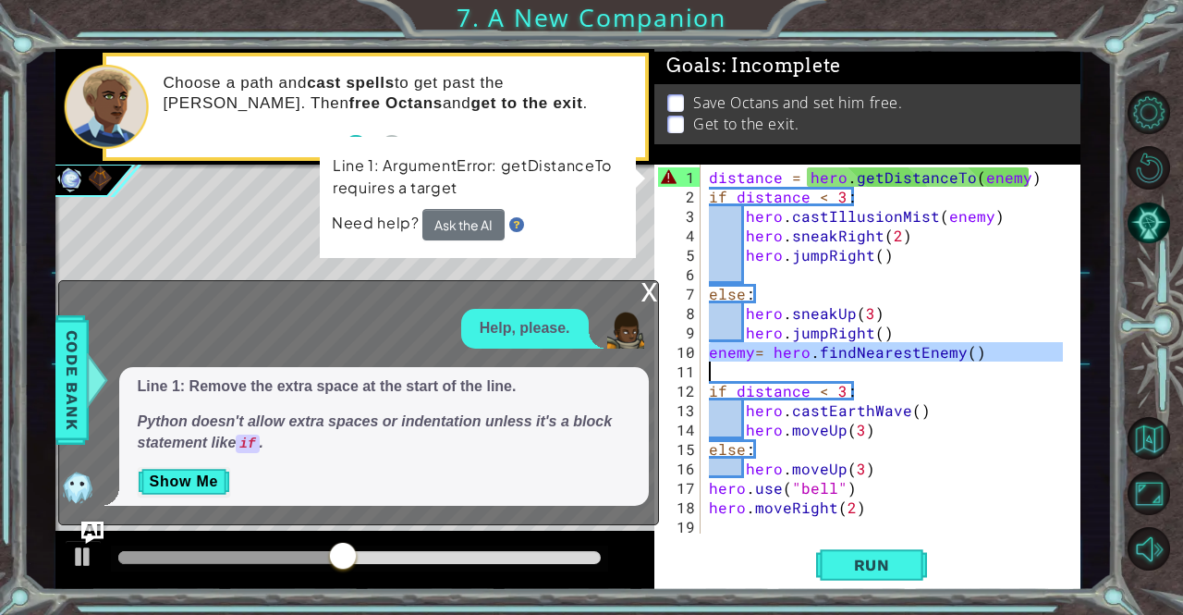
click at [710, 170] on div "distance = hero . getDistanceTo ( enemy ) if distance < 3 : hero . castIllusion…" at bounding box center [888, 371] width 366 height 408
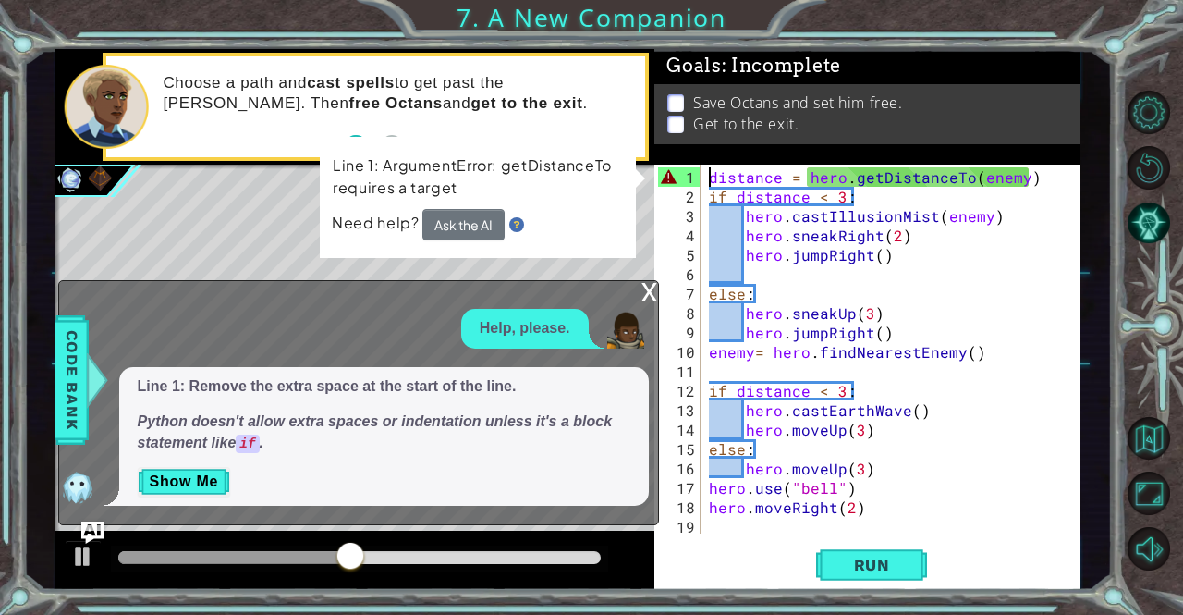
scroll to position [0, 0]
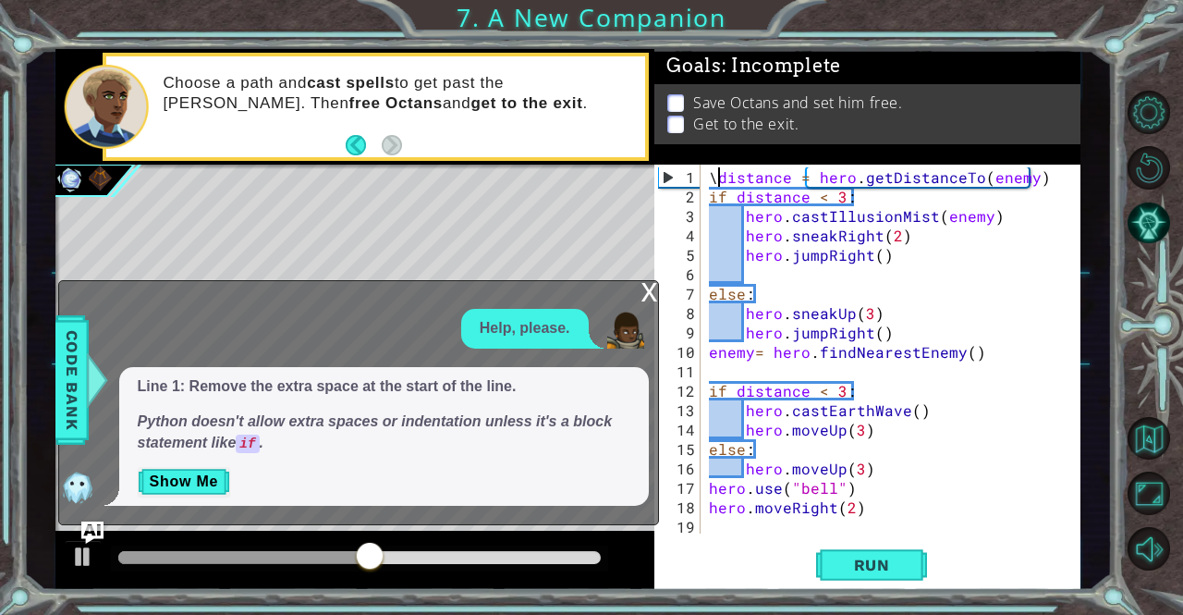
type textarea "distance = hero.getDistanceTo(enemy)"
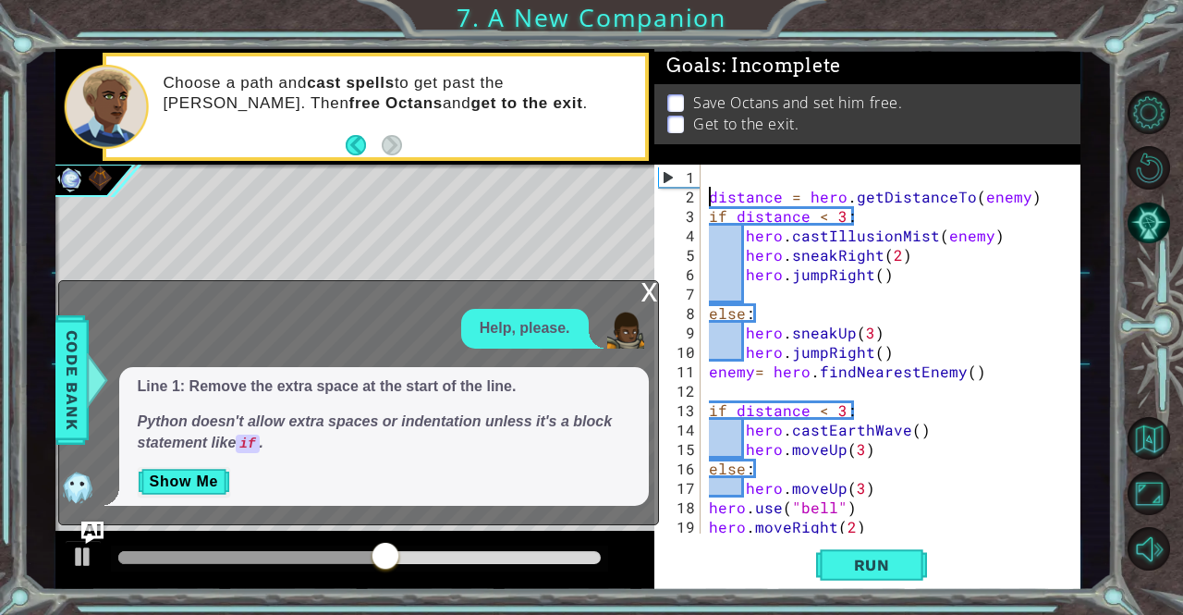
click at [715, 174] on div "distance = hero . getDistanceTo ( enemy ) if distance < 3 : hero . castIllusion…" at bounding box center [888, 371] width 366 height 408
paste textarea "enemy= hero.findNearestEnemy()"
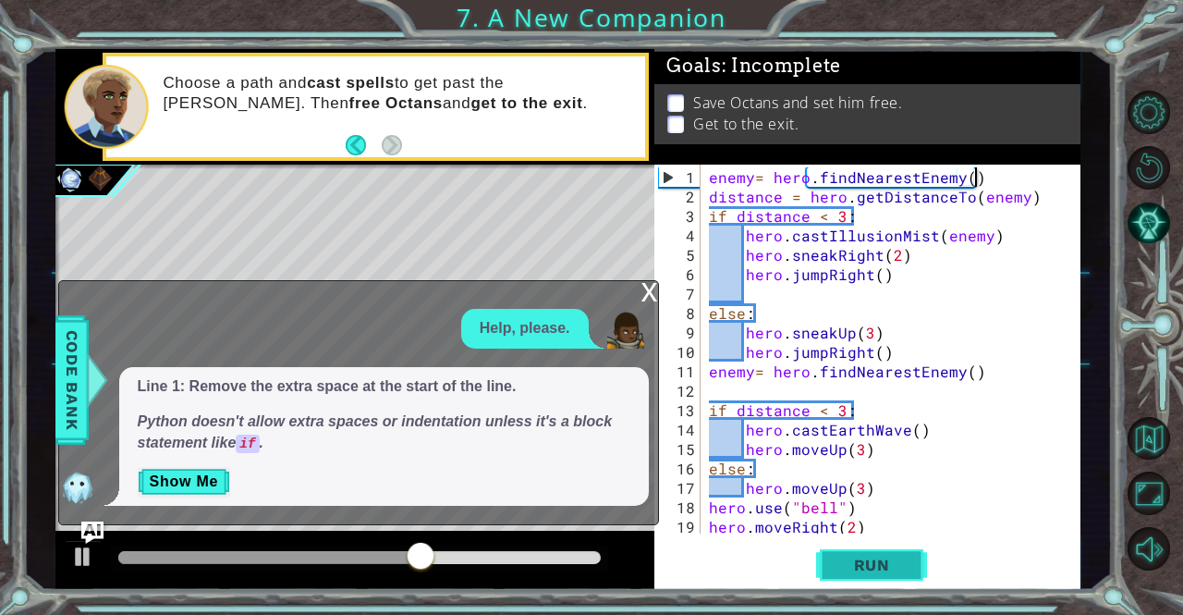
click at [867, 554] on button "Run" at bounding box center [871, 564] width 111 height 43
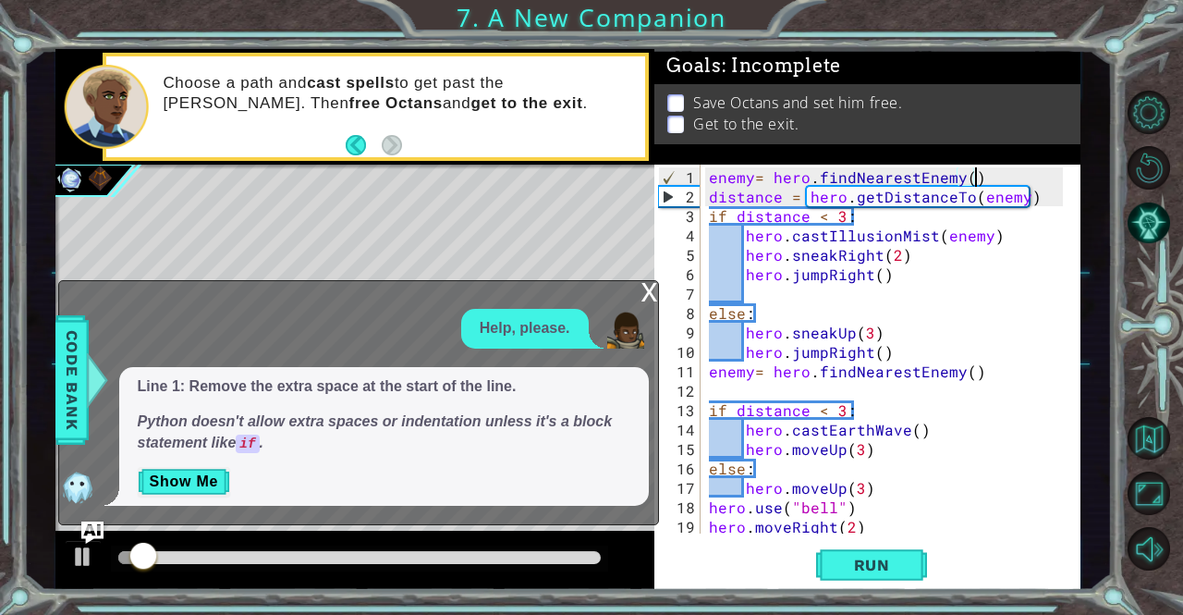
click at [653, 288] on div "x" at bounding box center [649, 290] width 17 height 18
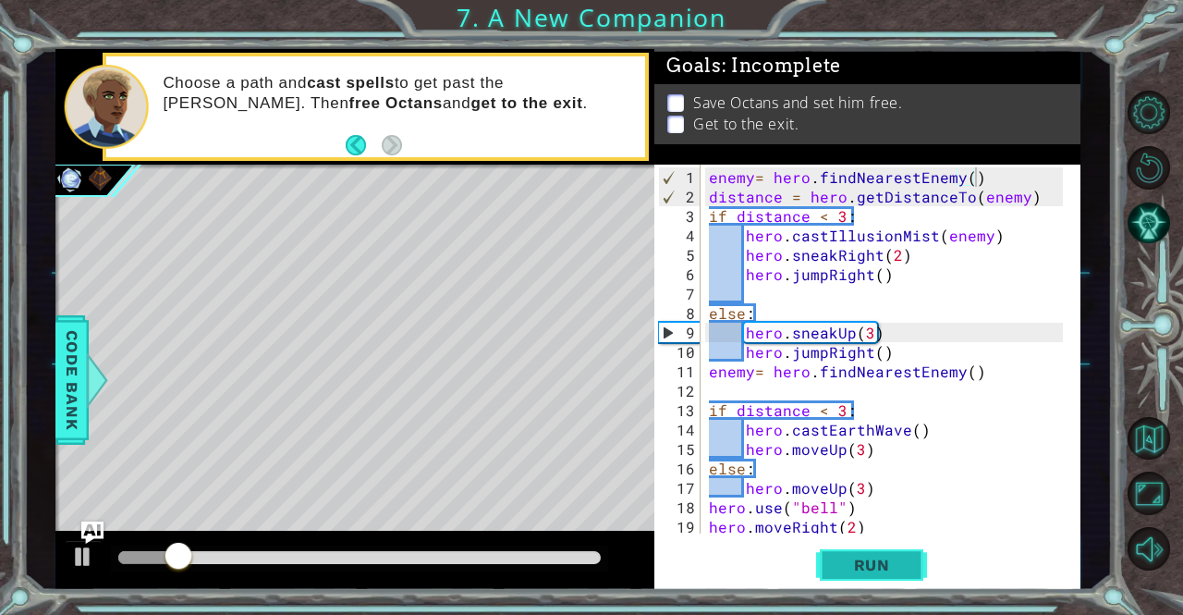
click at [872, 563] on span "Run" at bounding box center [871, 564] width 73 height 18
click at [842, 554] on button "Run" at bounding box center [871, 564] width 111 height 43
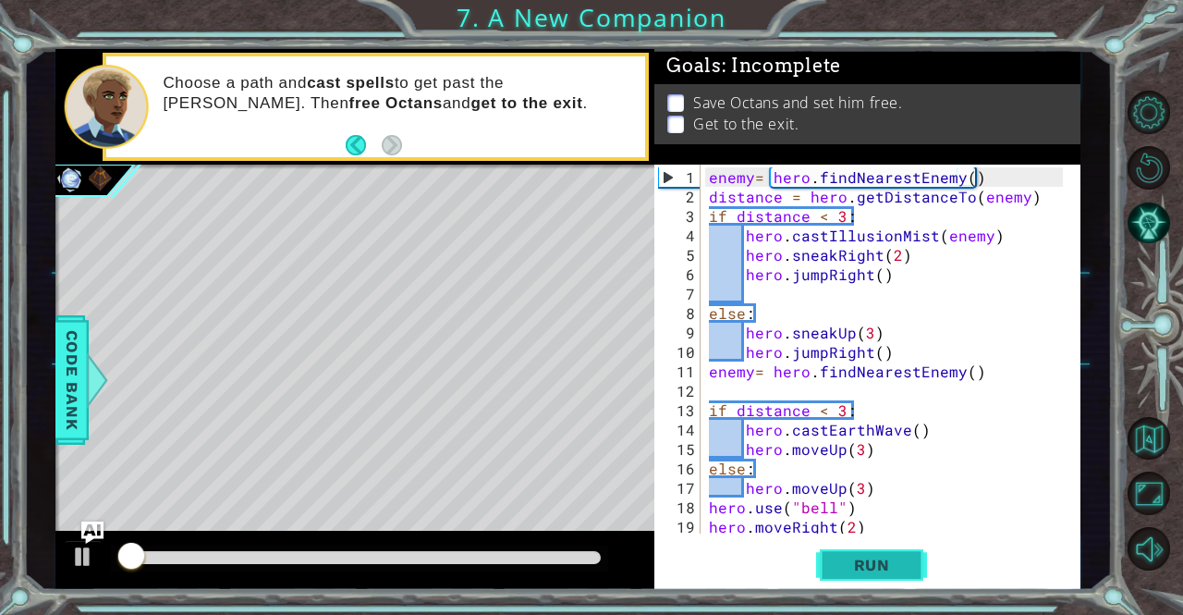
click at [842, 554] on button "Run" at bounding box center [871, 564] width 111 height 43
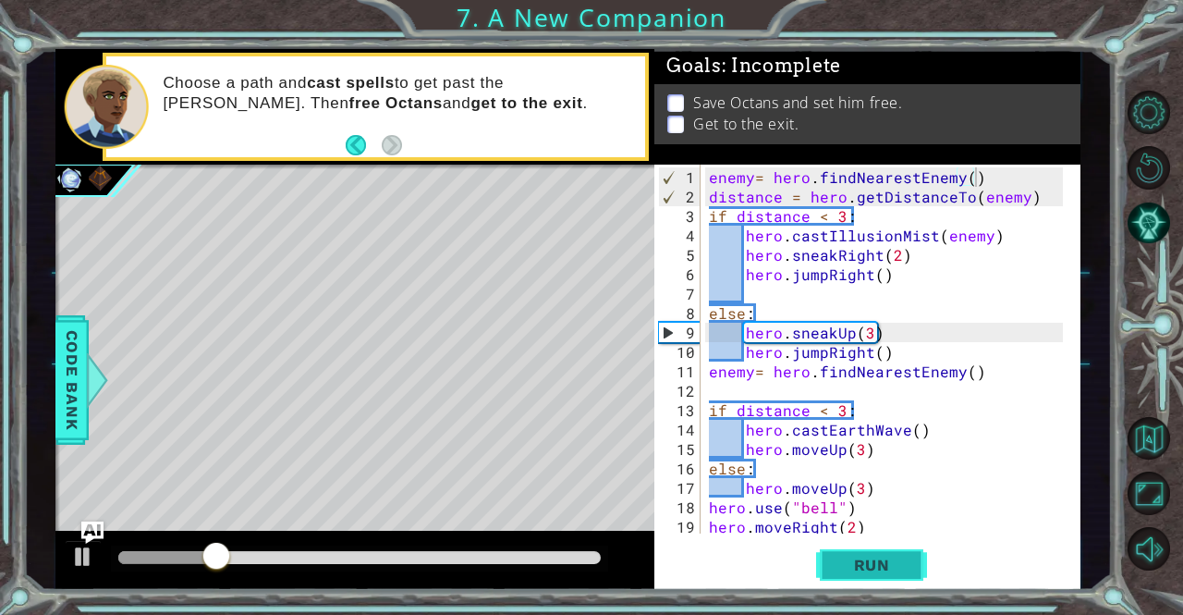
click at [876, 570] on span "Run" at bounding box center [871, 564] width 73 height 18
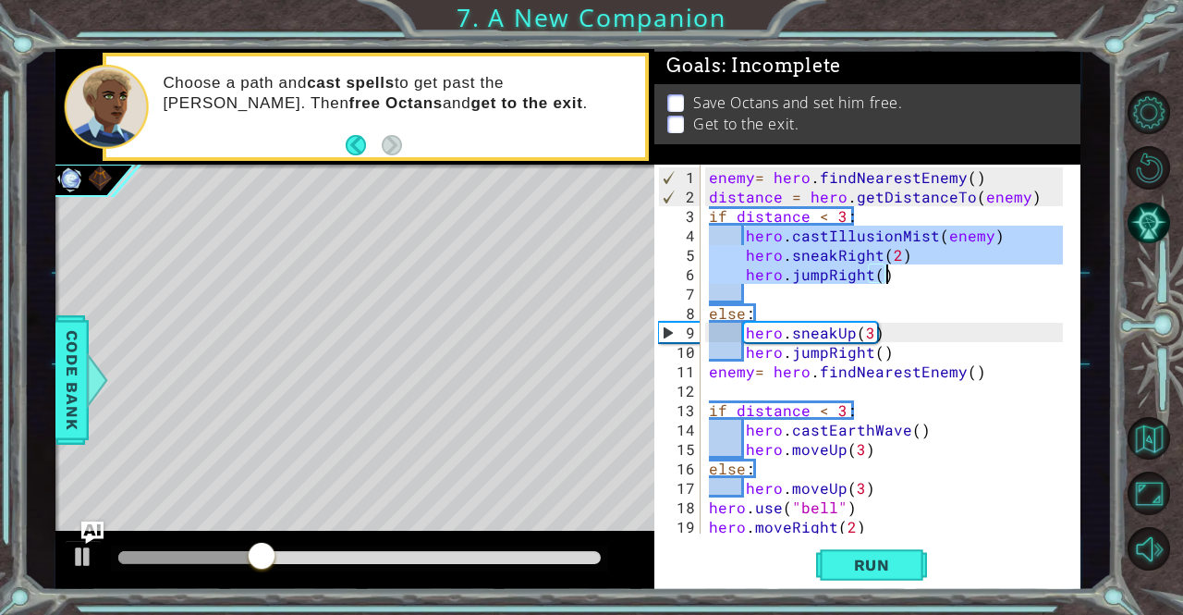
drag, startPoint x: 744, startPoint y: 232, endPoint x: 906, endPoint y: 280, distance: 168.7
click at [906, 280] on div "enemy = hero . findNearestEnemy ( ) distance = hero . getDistanceTo ( enemy ) i…" at bounding box center [888, 371] width 366 height 408
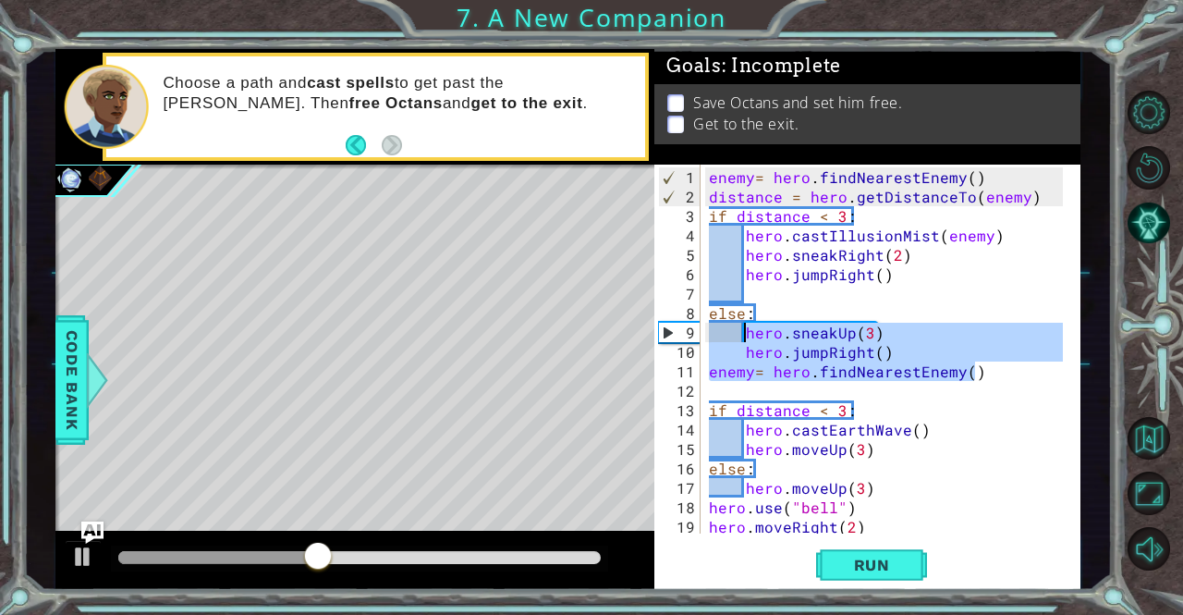
drag, startPoint x: 990, startPoint y: 375, endPoint x: 749, endPoint y: 334, distance: 244.7
click at [749, 334] on div "enemy = hero . findNearestEnemy ( ) distance = hero . getDistanceTo ( enemy ) i…" at bounding box center [888, 371] width 366 height 408
type textarea "hero.sneakUp(3) hero.jumpRight()"
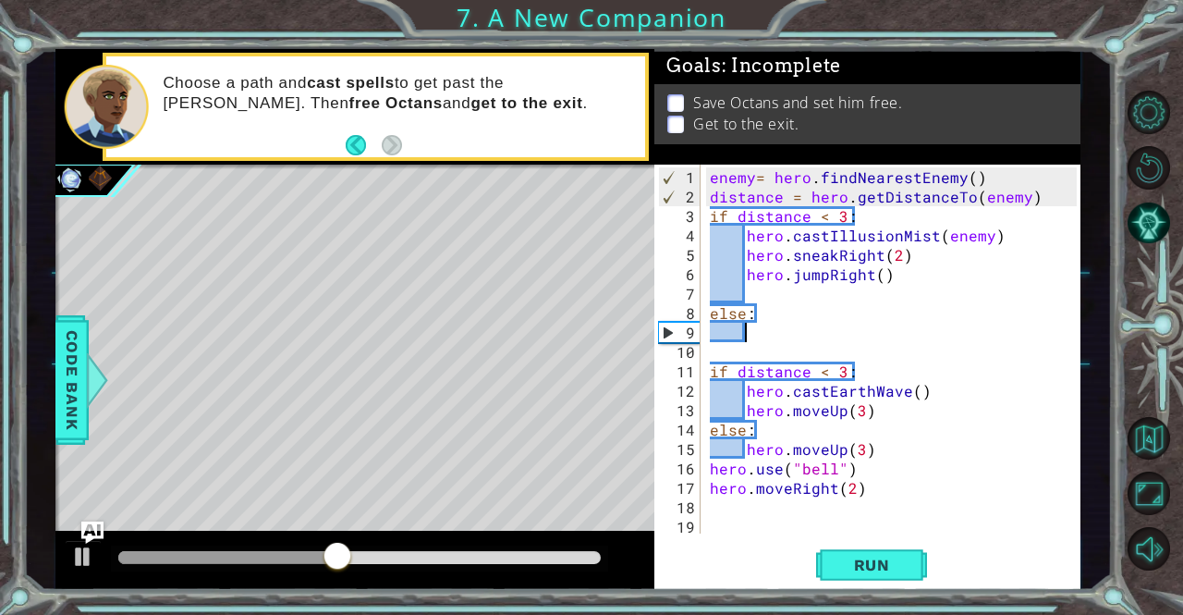
paste textarea "hero.jumpRight()"
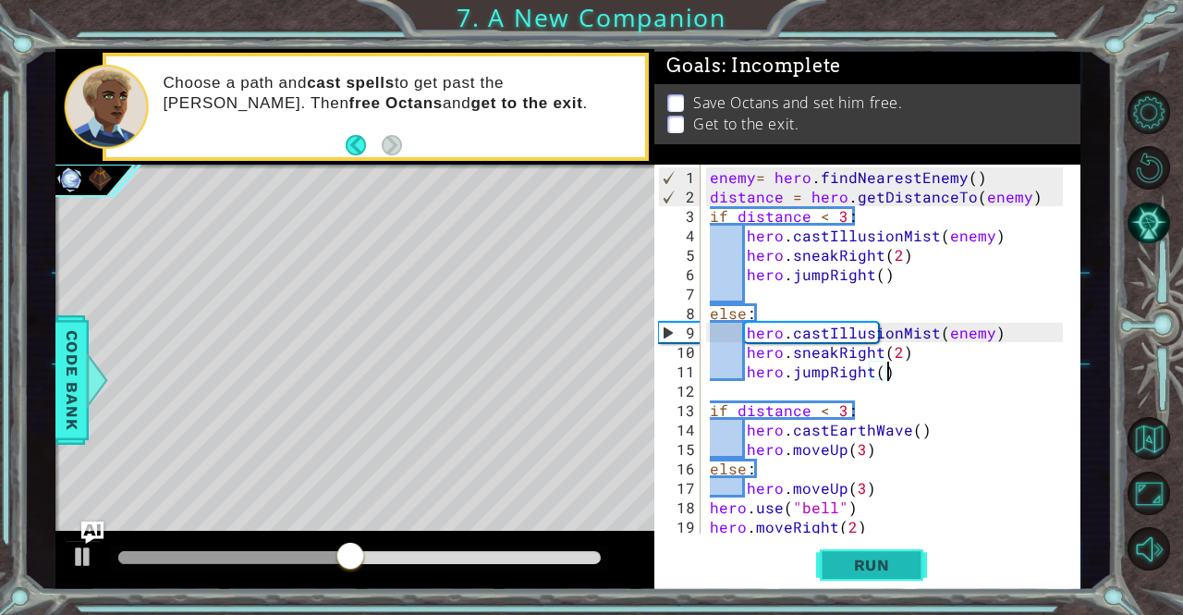
click at [875, 568] on span "Run" at bounding box center [871, 564] width 73 height 18
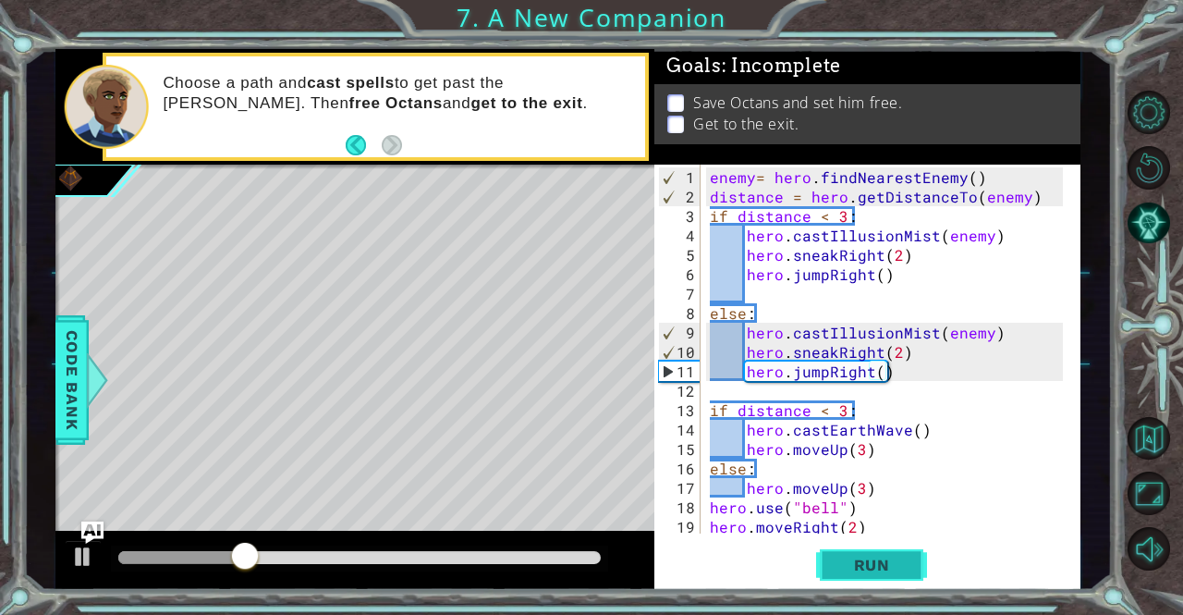
click at [875, 568] on span "Run" at bounding box center [871, 564] width 73 height 18
click at [892, 347] on div "enemy = hero . findNearestEnemy ( ) distance = hero . getDistanceTo ( enemy ) i…" at bounding box center [888, 371] width 365 height 408
click at [894, 350] on div "enemy = hero . findNearestEnemy ( ) distance = hero . getDistanceTo ( enemy ) i…" at bounding box center [888, 371] width 365 height 408
click at [864, 576] on button "Run" at bounding box center [871, 564] width 111 height 43
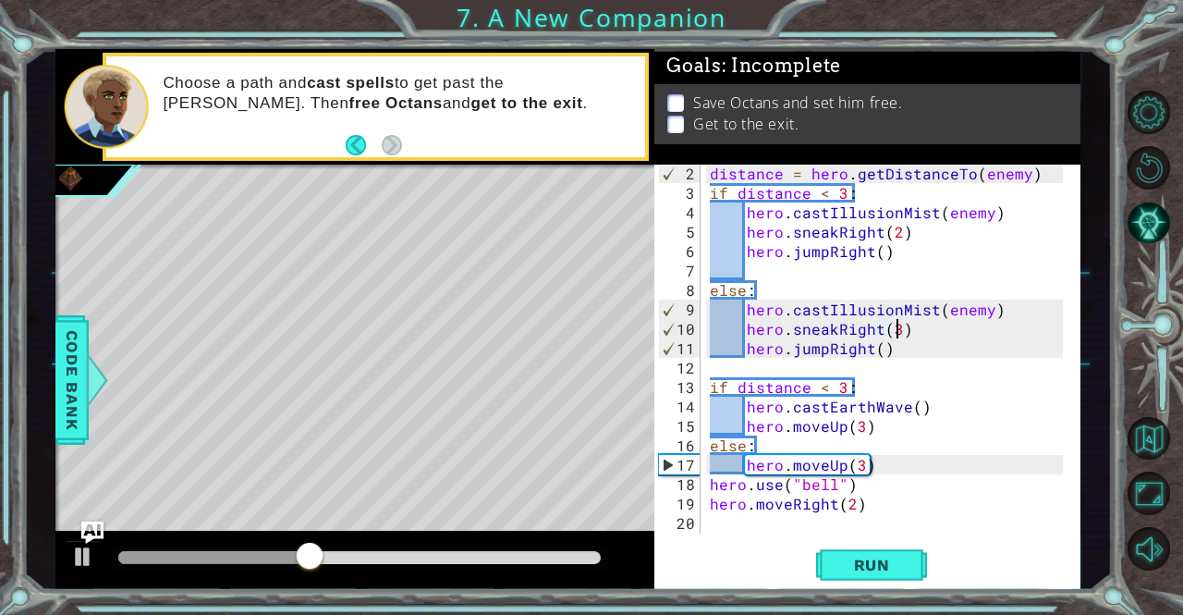
scroll to position [24, 0]
click at [746, 456] on div "distance = hero . getDistanceTo ( enemy ) if distance < 3 : hero . castIllusion…" at bounding box center [888, 367] width 365 height 408
type textarea "hero.moveUp(3)"
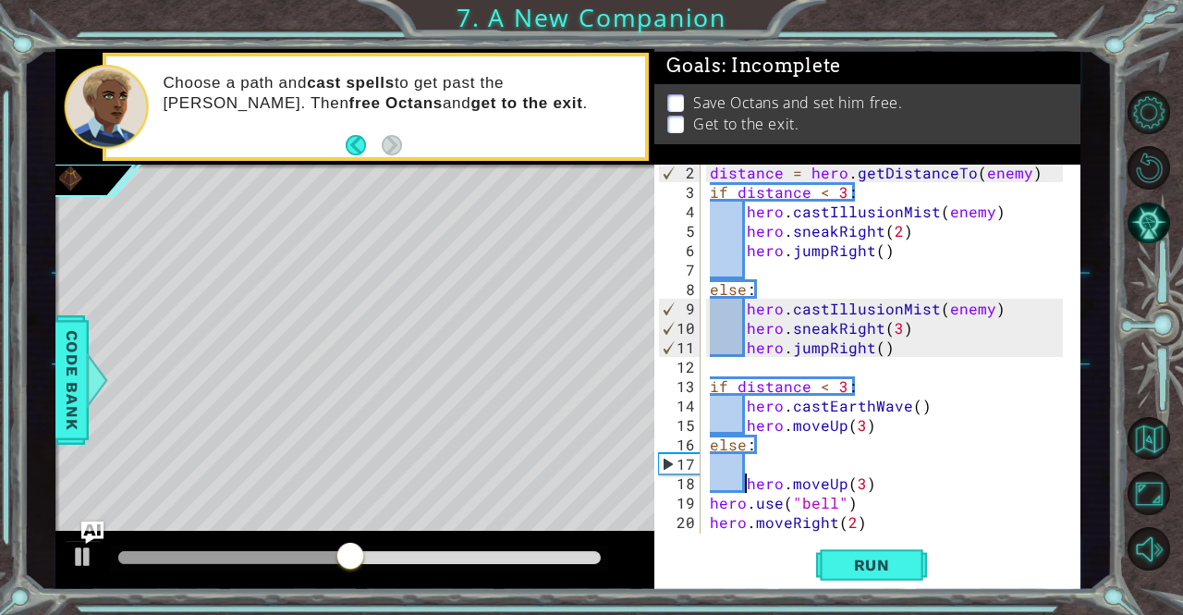
click at [759, 459] on div "distance = hero . getDistanceTo ( enemy ) if distance < 3 : hero . castIllusion…" at bounding box center [888, 367] width 365 height 408
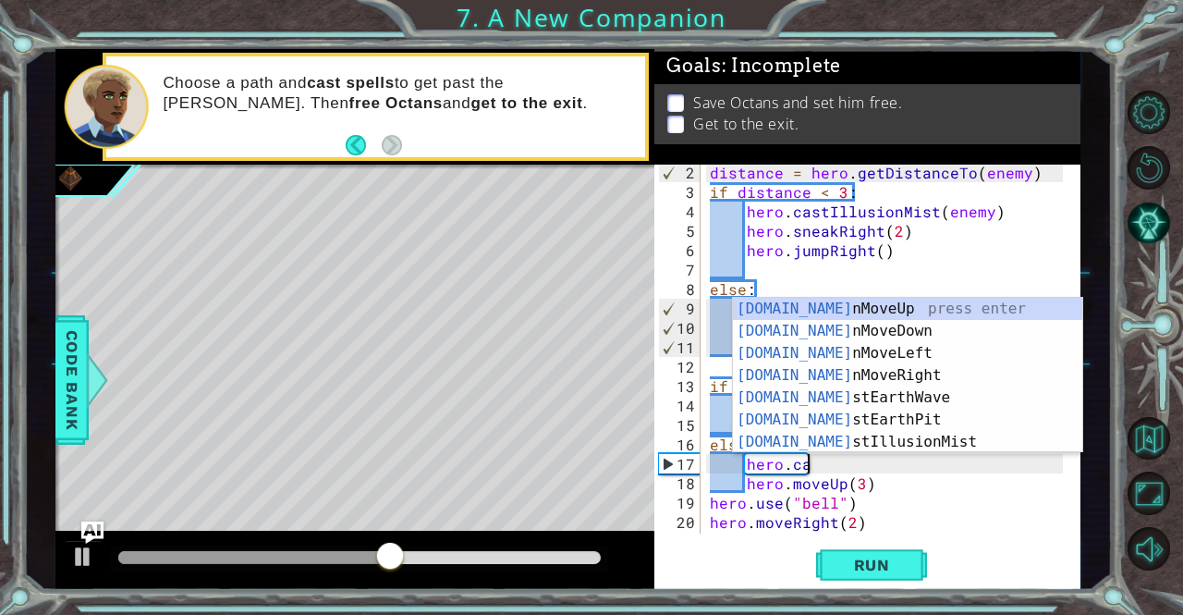
scroll to position [0, 6]
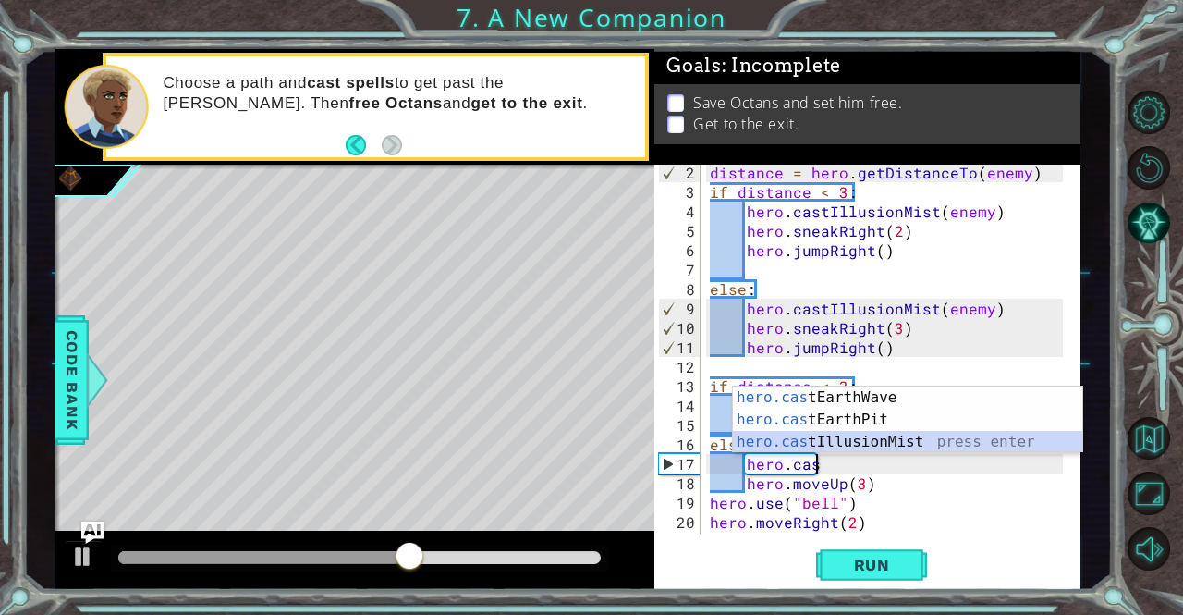
click at [838, 443] on div "hero.cas tEarthWave press enter hero.cas tEarthPit press enter hero.cas tIllusi…" at bounding box center [908, 441] width 350 height 111
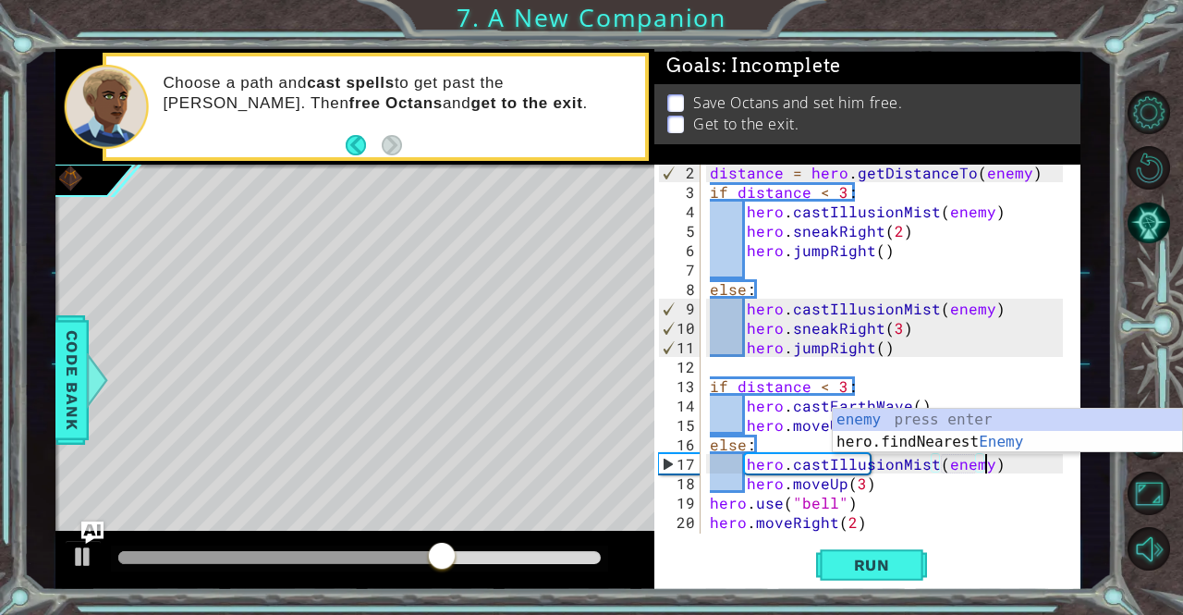
scroll to position [0, 17]
click at [856, 556] on span "Run" at bounding box center [871, 564] width 73 height 18
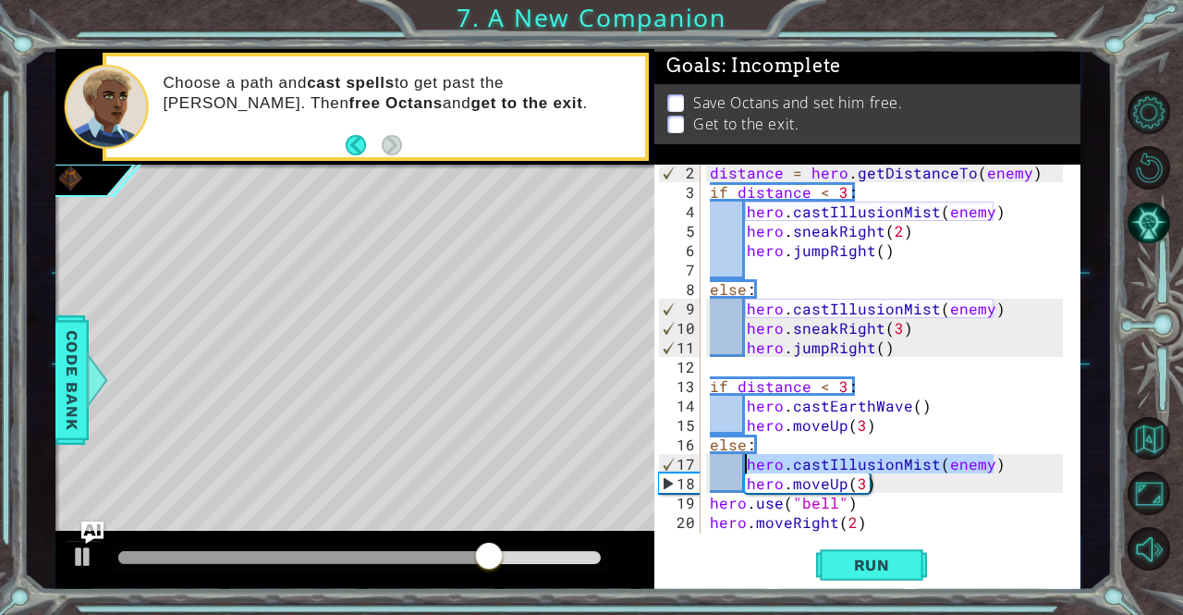
drag, startPoint x: 1011, startPoint y: 461, endPoint x: 749, endPoint y: 467, distance: 262.5
click at [749, 467] on div "distance = hero . getDistanceTo ( enemy ) if distance < 3 : hero . castIllusion…" at bounding box center [888, 367] width 365 height 408
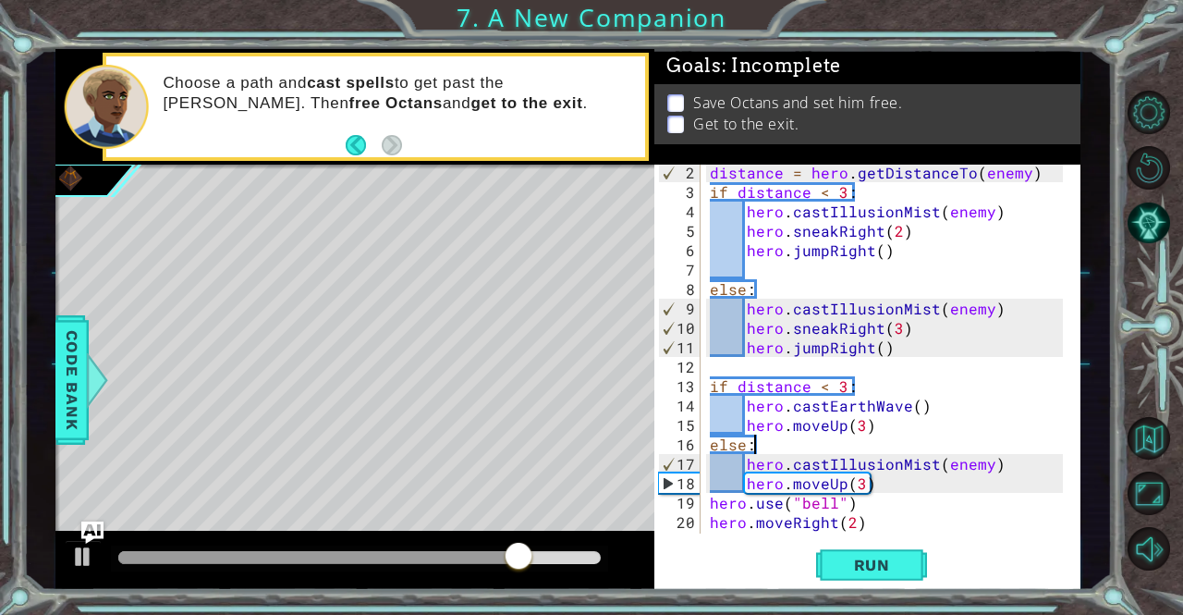
click at [779, 437] on div "distance = hero . getDistanceTo ( enemy ) if distance < 3 : hero . castIllusion…" at bounding box center [888, 367] width 365 height 408
paste textarea "hero.castIllusionMist(enemy)"
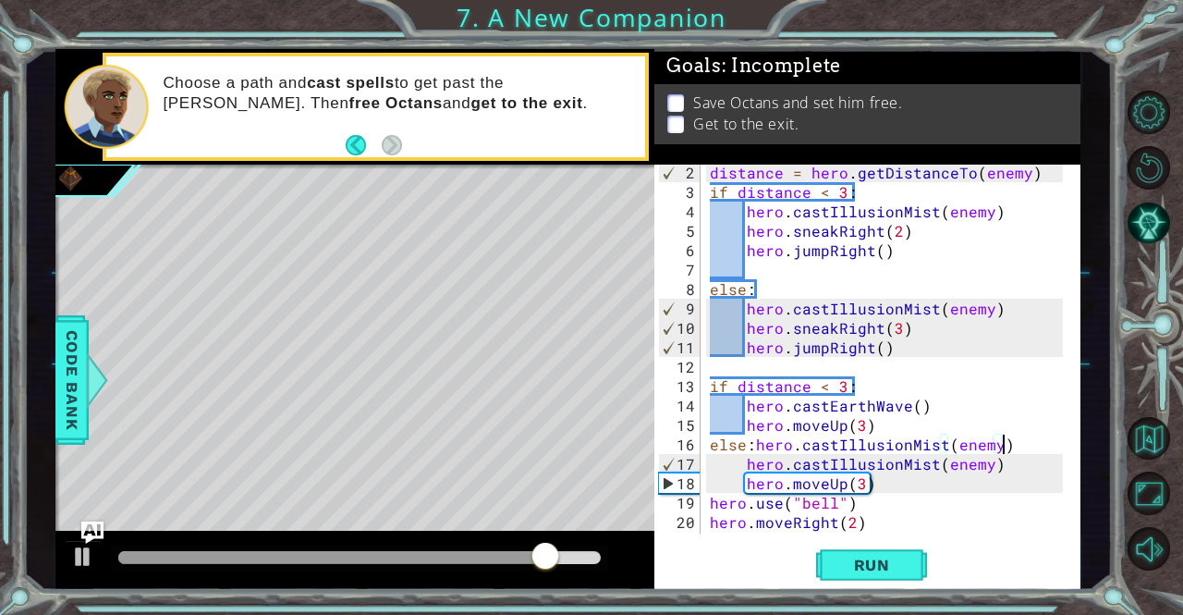
click at [949, 467] on div "distance = hero . getDistanceTo ( enemy ) if distance < 3 : hero . castIllusion…" at bounding box center [888, 367] width 365 height 408
click at [948, 468] on div "distance = hero . getDistanceTo ( enemy ) if distance < 3 : hero . castIllusion…" at bounding box center [888, 367] width 365 height 408
click at [897, 566] on span "Run" at bounding box center [871, 564] width 73 height 18
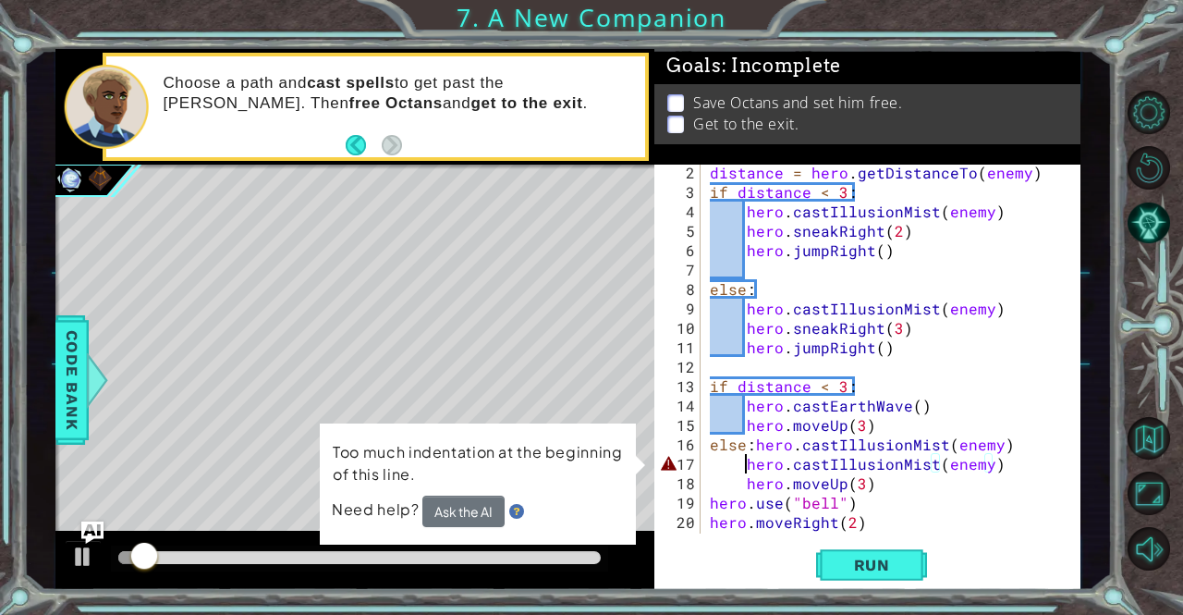
click at [744, 465] on div "distance = hero . getDistanceTo ( enemy ) if distance < 3 : hero . castIllusion…" at bounding box center [888, 367] width 365 height 408
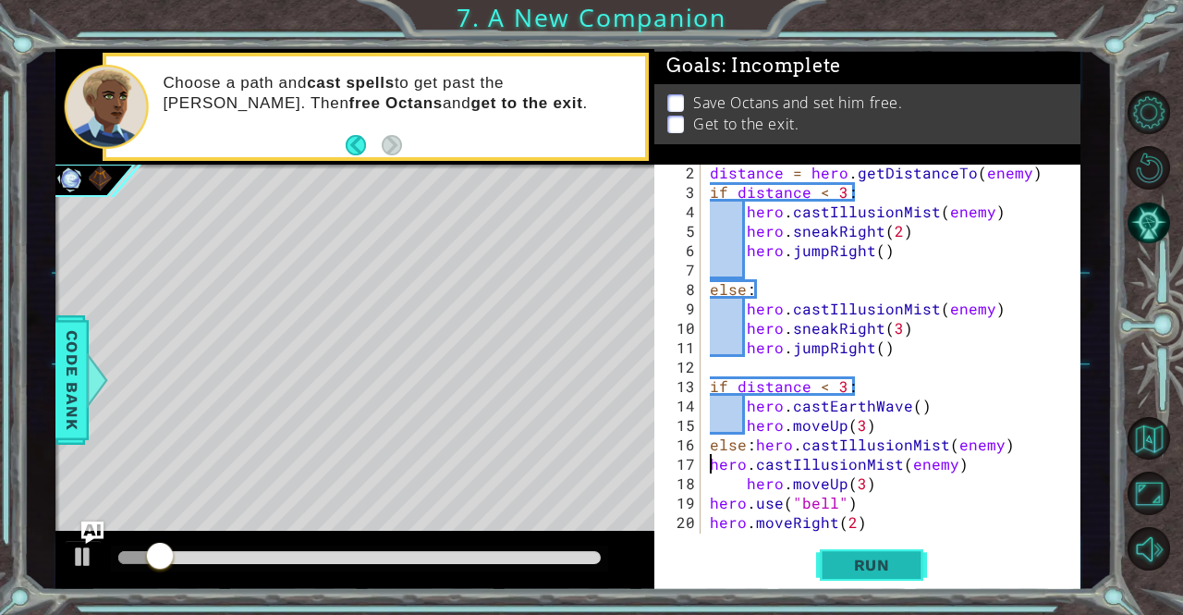
click at [884, 572] on span "Run" at bounding box center [871, 564] width 73 height 18
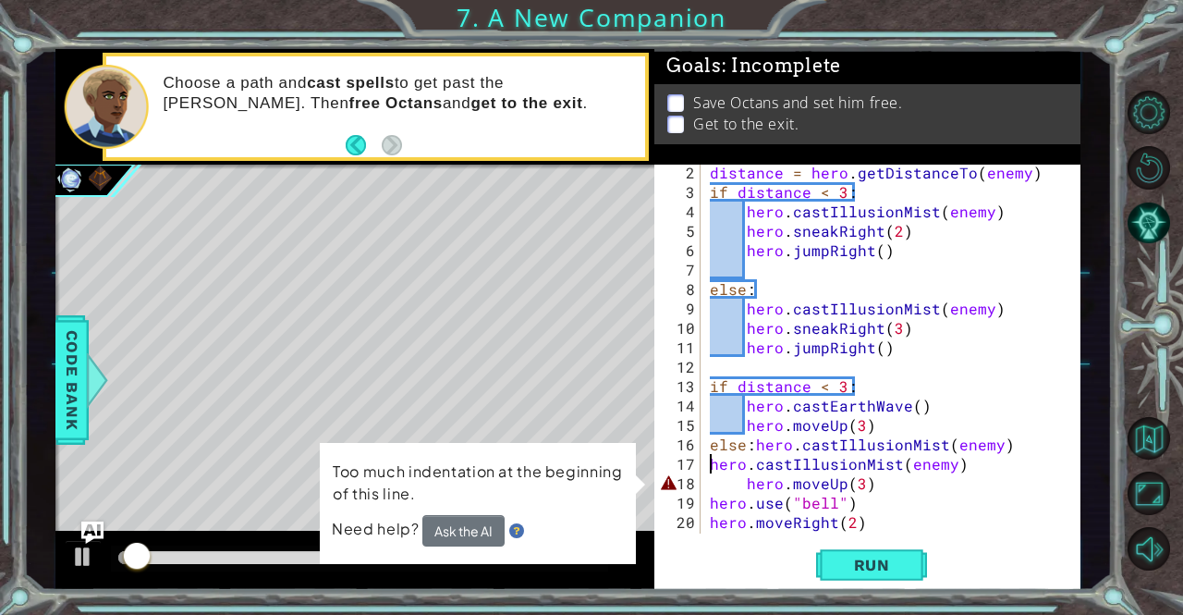
click at [745, 486] on div "distance = hero . getDistanceTo ( enemy ) if distance < 3 : hero . castIllusion…" at bounding box center [888, 367] width 365 height 408
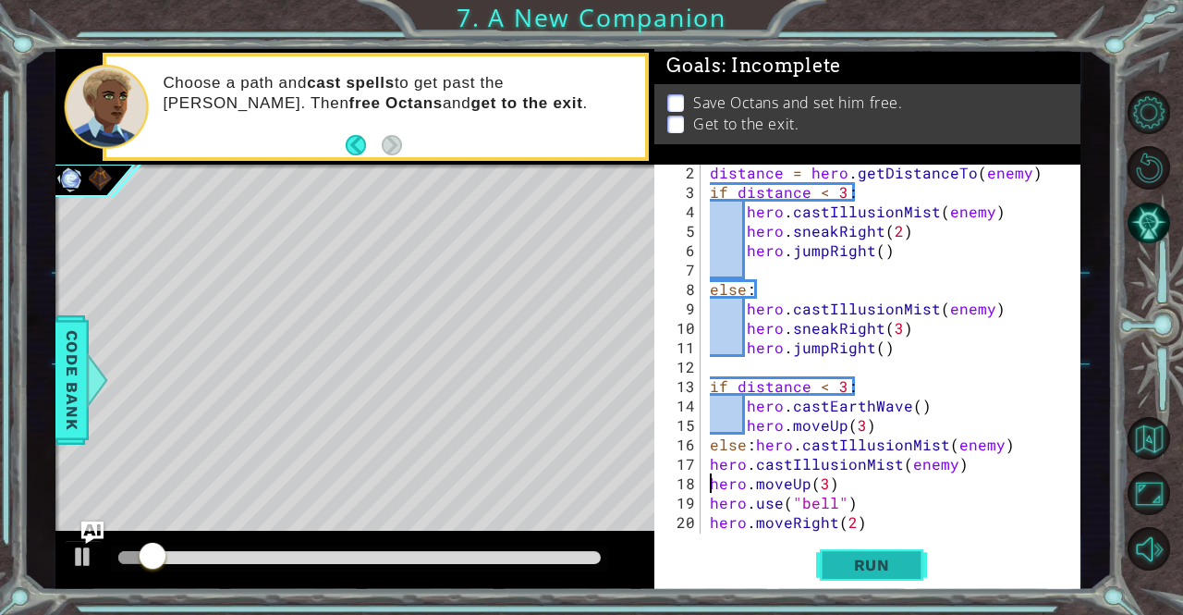
click at [846, 565] on span "Run" at bounding box center [871, 564] width 73 height 18
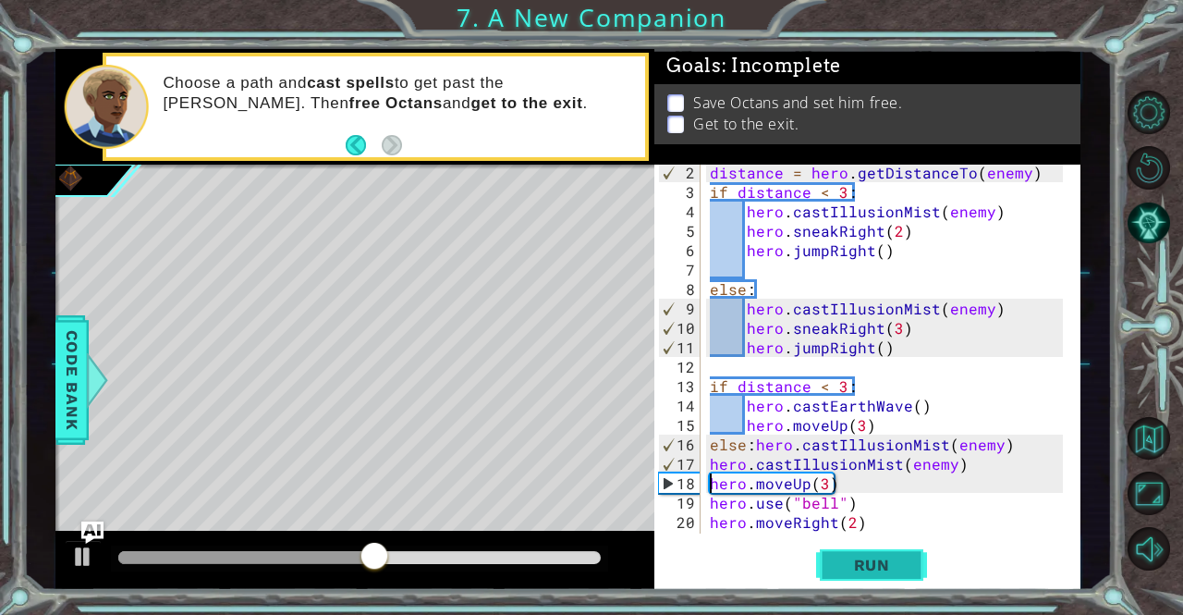
scroll to position [0, 0]
click at [919, 574] on button "Run" at bounding box center [871, 564] width 111 height 43
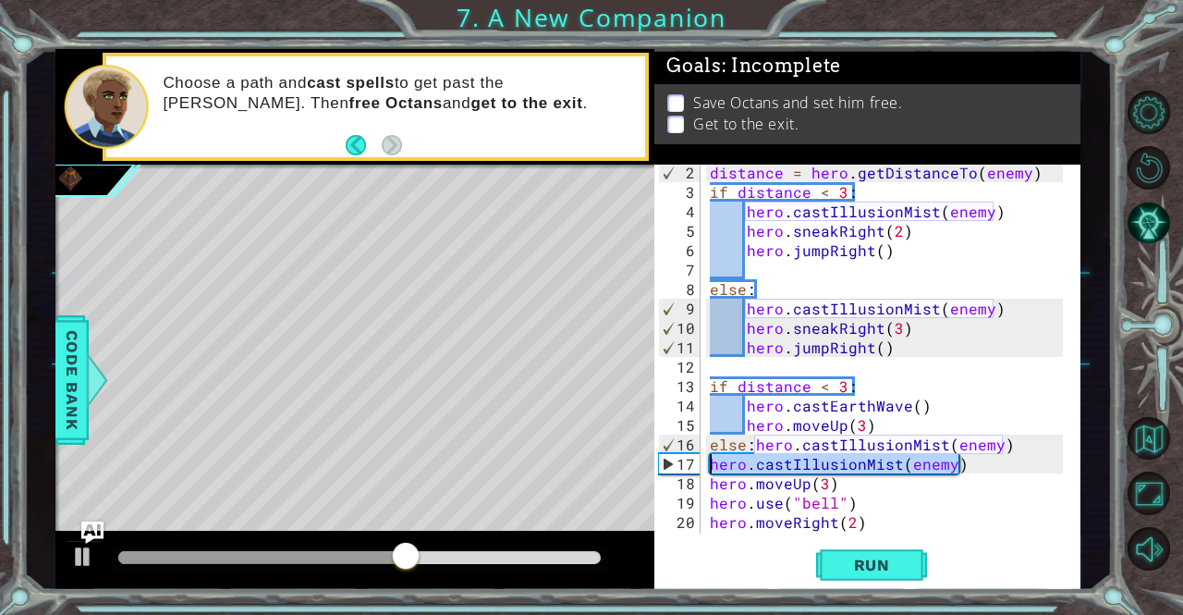
drag, startPoint x: 980, startPoint y: 467, endPoint x: 703, endPoint y: 461, distance: 276.4
click at [703, 461] on div "hero.moveUp(3) 2 3 4 5 6 7 8 9 10 11 12 13 14 15 16 17 18 19 20 21 22 distance …" at bounding box center [864, 348] width 421 height 369
type textarea "hero.castIllusionMist(enemy)"
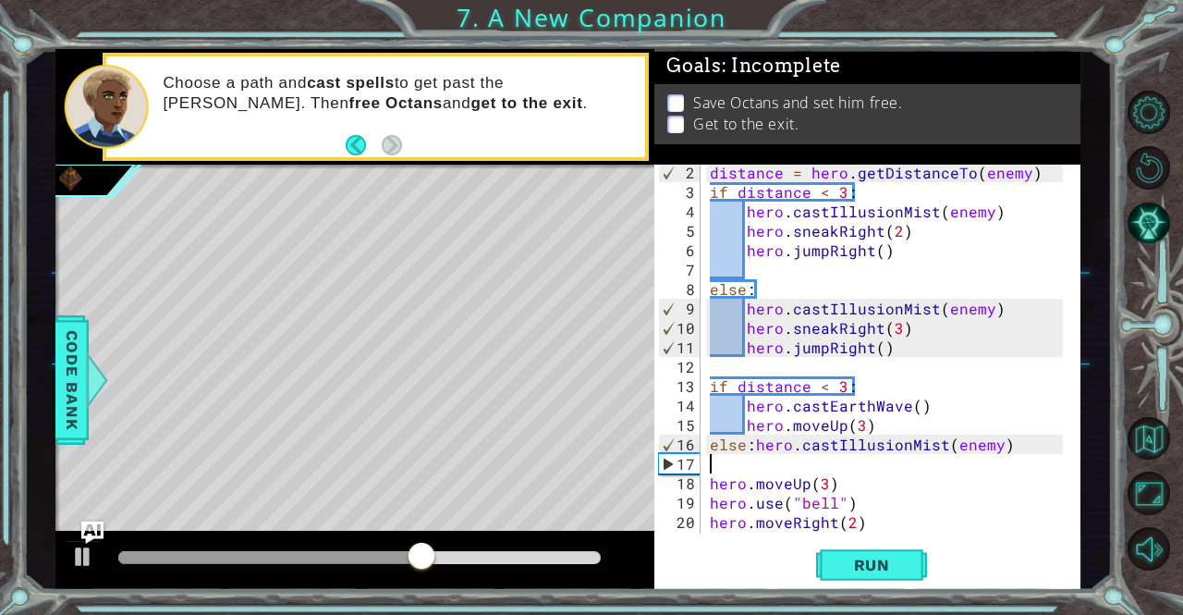
click at [752, 444] on div "distance = hero . getDistanceTo ( enemy ) if distance < 3 : hero . castIllusion…" at bounding box center [888, 367] width 365 height 408
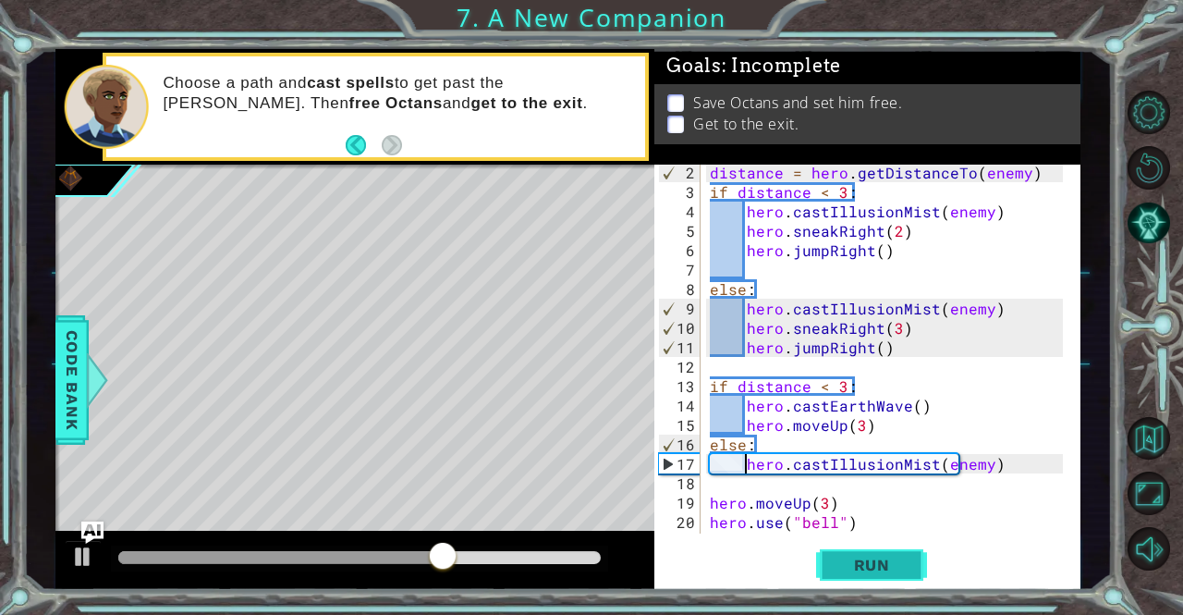
click at [848, 575] on button "Run" at bounding box center [871, 564] width 111 height 43
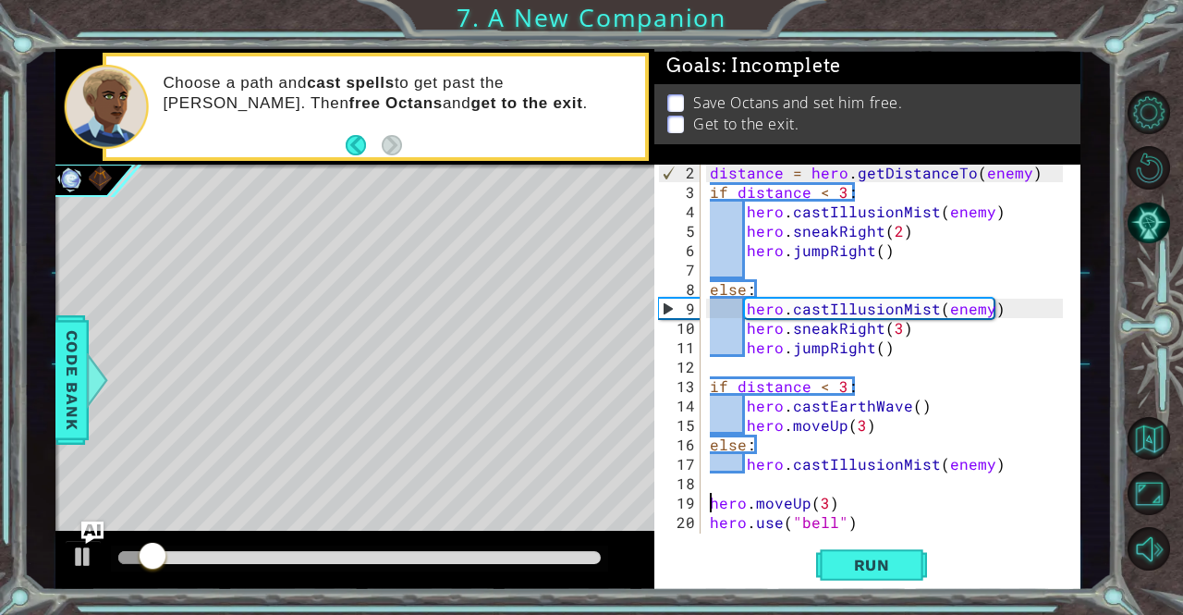
click at [708, 499] on div "distance = hero . getDistanceTo ( enemy ) if distance < 3 : hero . castIllusion…" at bounding box center [888, 367] width 365 height 408
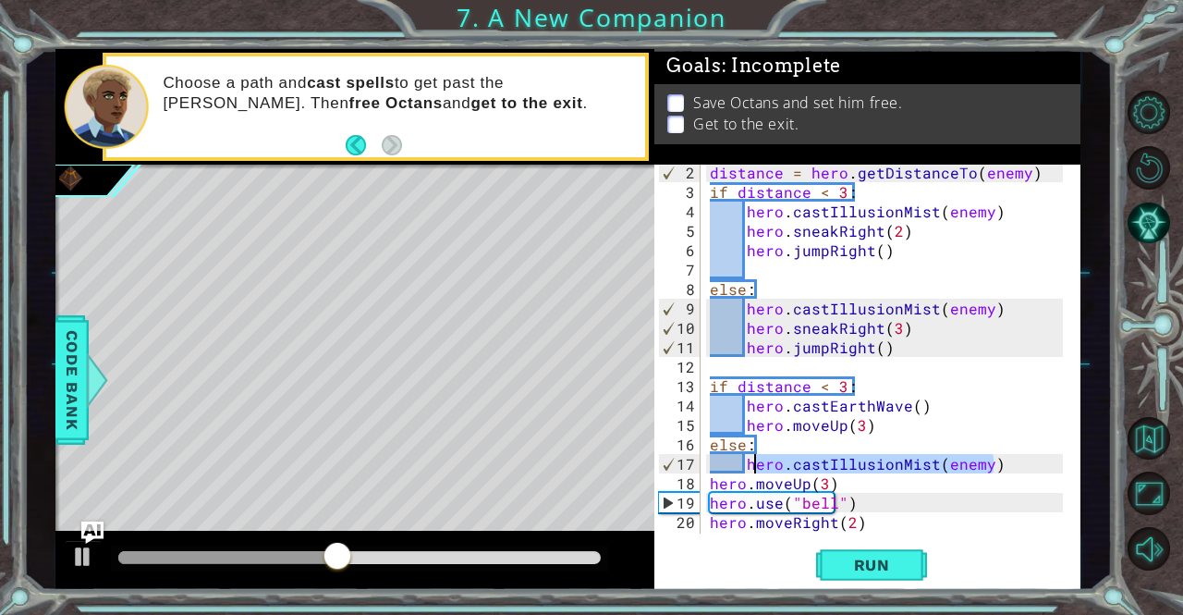
drag, startPoint x: 1004, startPoint y: 459, endPoint x: 752, endPoint y: 461, distance: 251.4
click at [752, 461] on div "distance = hero . getDistanceTo ( enemy ) if distance < 3 : hero . castIllusion…" at bounding box center [888, 367] width 365 height 408
type textarea "h"
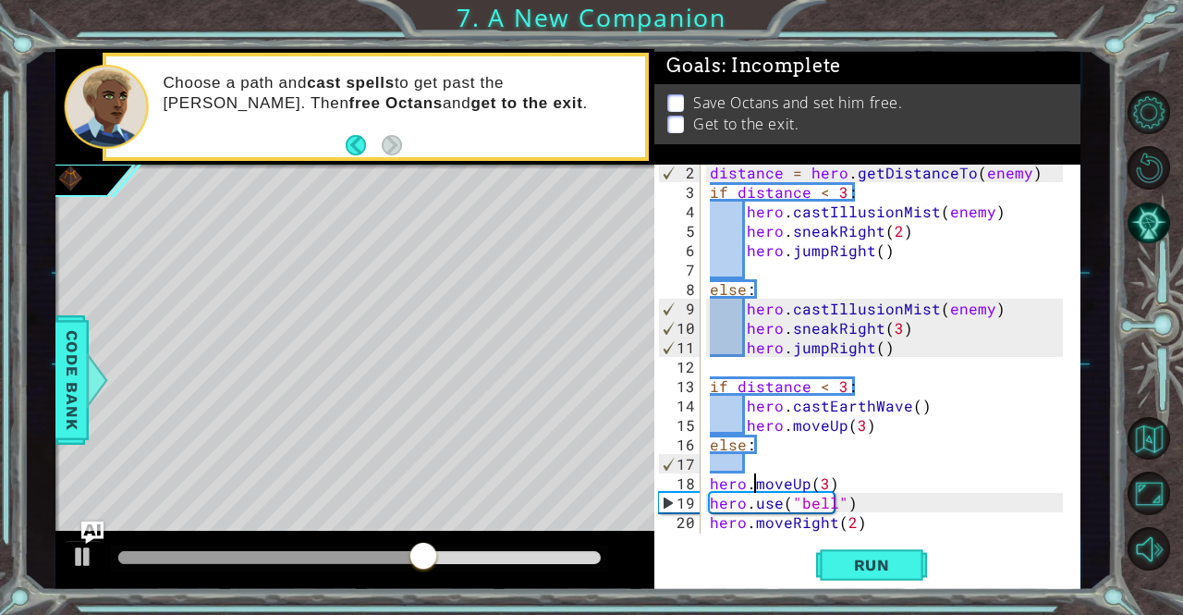
click at [754, 474] on div "distance = hero . getDistanceTo ( enemy ) if distance < 3 : hero . castIllusion…" at bounding box center [888, 367] width 365 height 408
type textarea "hero.moveUp(3)"
click at [760, 462] on div "distance = hero . getDistanceTo ( enemy ) if distance < 3 : hero . castIllusion…" at bounding box center [888, 367] width 365 height 408
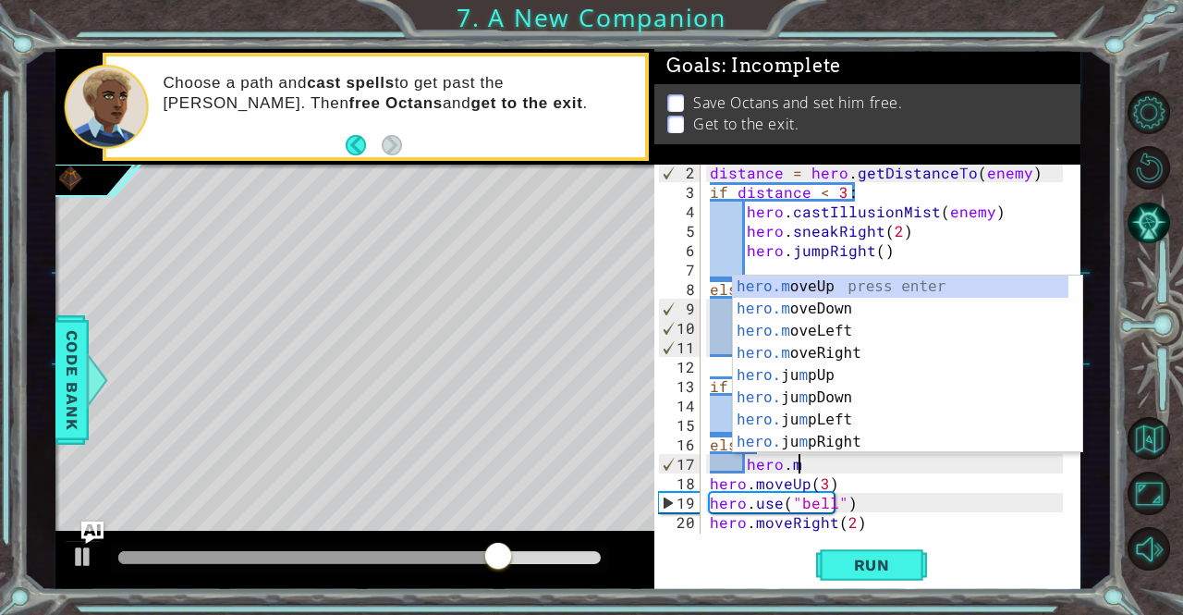
scroll to position [0, 5]
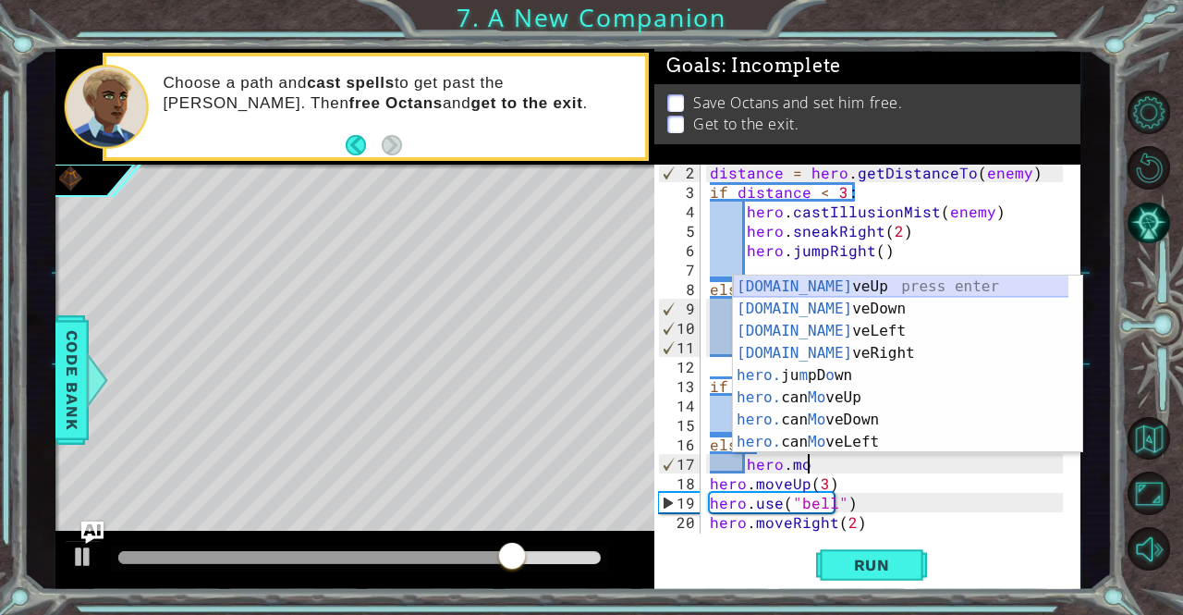
click at [787, 278] on div "[DOMAIN_NAME] veUp press enter [DOMAIN_NAME] veDown press enter [DOMAIN_NAME] v…" at bounding box center [901, 386] width 336 height 222
type textarea "hero.moveUp(1)"
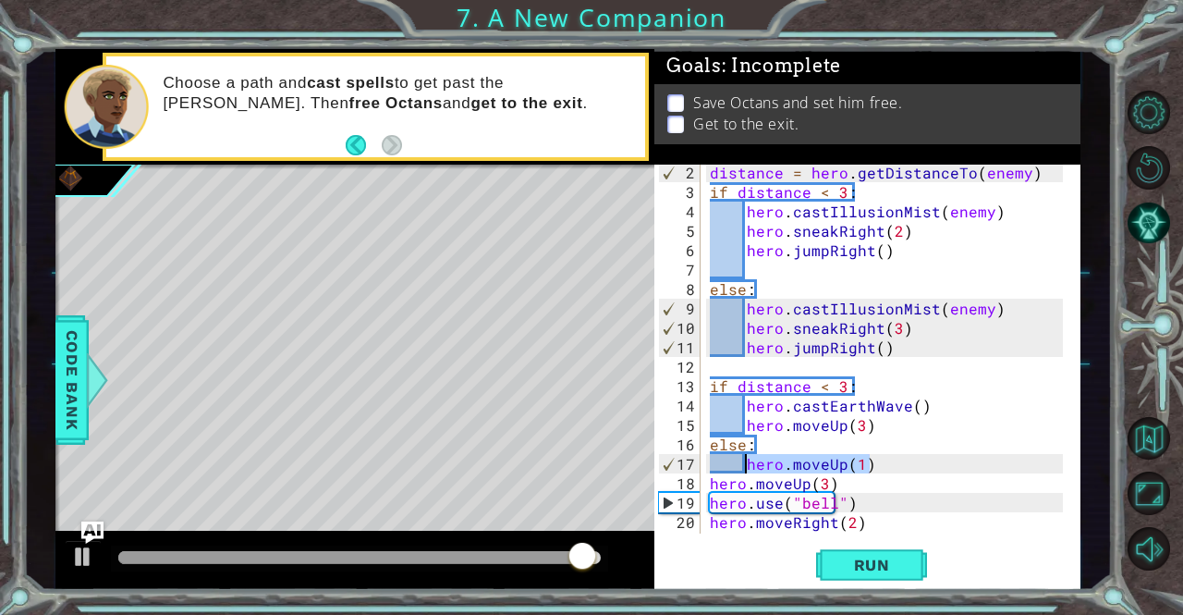
drag, startPoint x: 893, startPoint y: 464, endPoint x: 749, endPoint y: 466, distance: 144.2
click at [749, 466] on div "distance = hero . getDistanceTo ( enemy ) if distance < 3 : hero . castIllusion…" at bounding box center [888, 367] width 365 height 408
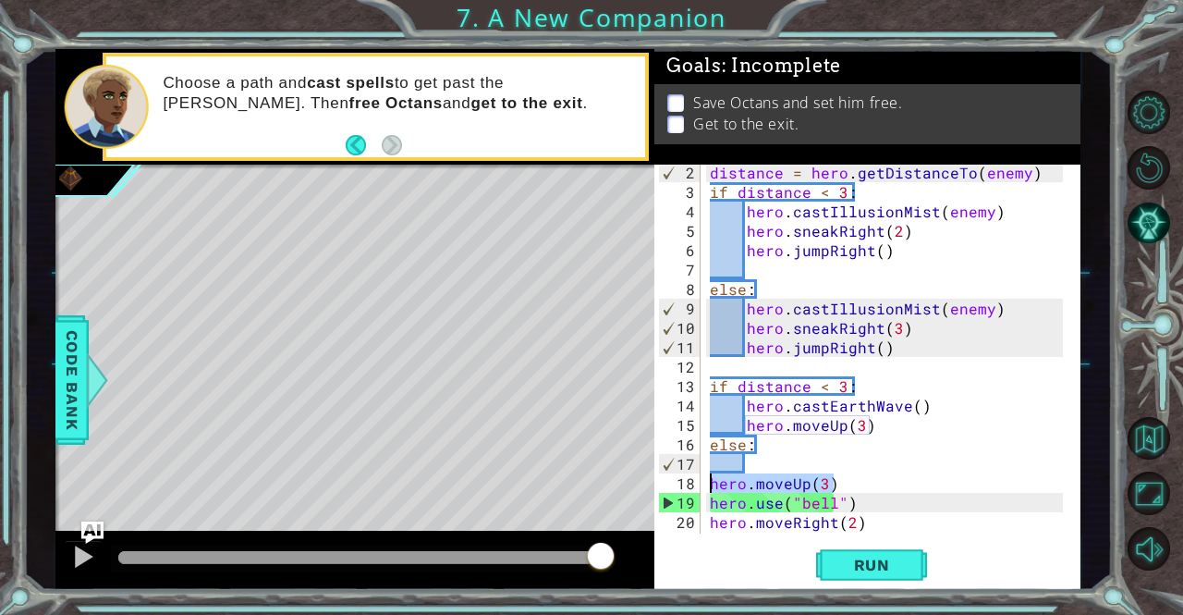
drag, startPoint x: 840, startPoint y: 485, endPoint x: 704, endPoint y: 481, distance: 135.9
click at [704, 481] on div "2 3 4 5 6 7 8 9 10 11 12 13 14 15 16 17 18 19 20 21 22 distance = hero . getDis…" at bounding box center [864, 348] width 421 height 369
type textarea "hero.moveUp(3)"
click at [767, 459] on div "distance = hero . getDistanceTo ( enemy ) if distance < 3 : hero . castIllusion…" at bounding box center [888, 367] width 365 height 408
paste textarea "hero.moveUp(3)"
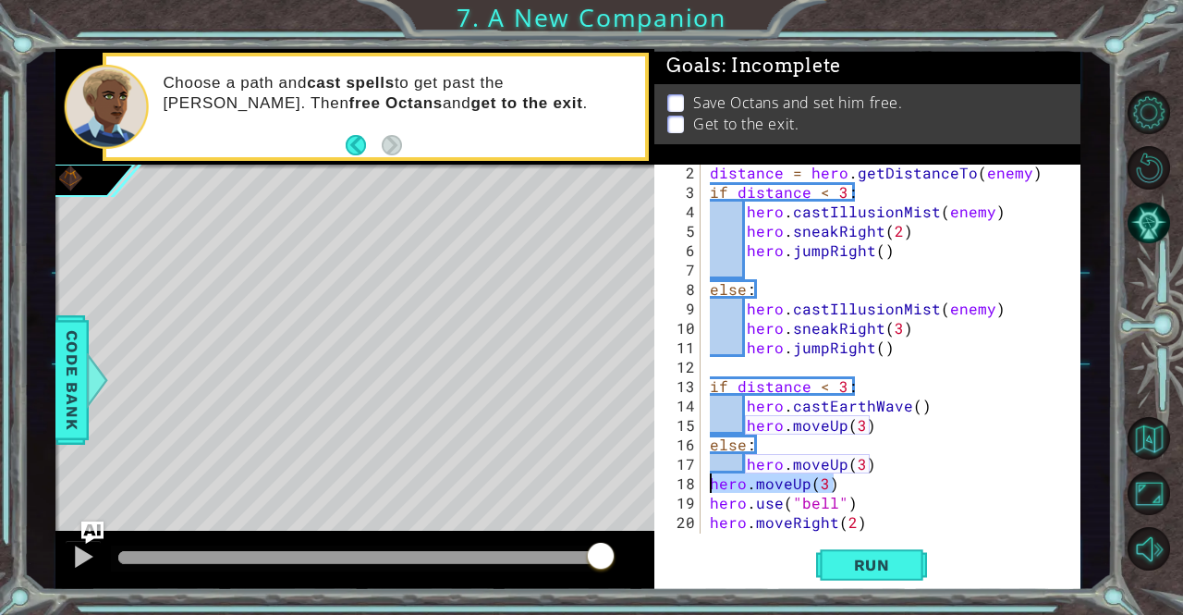
drag, startPoint x: 844, startPoint y: 483, endPoint x: 710, endPoint y: 487, distance: 134.0
click at [710, 487] on div "distance = hero . getDistanceTo ( enemy ) if distance < 3 : hero . castIllusion…" at bounding box center [888, 367] width 365 height 408
type textarea "hero.moveUp(3)"
click at [708, 500] on div "distance = hero . getDistanceTo ( enemy ) if distance < 3 : hero . castIllusion…" at bounding box center [888, 367] width 365 height 408
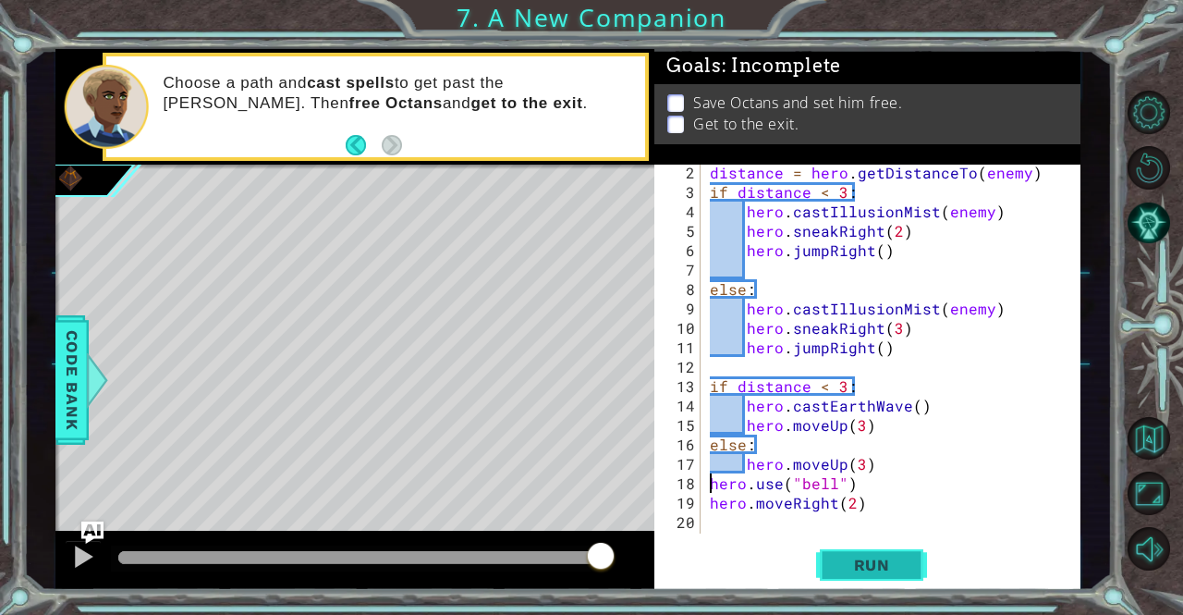
click at [856, 572] on span "Run" at bounding box center [871, 564] width 73 height 18
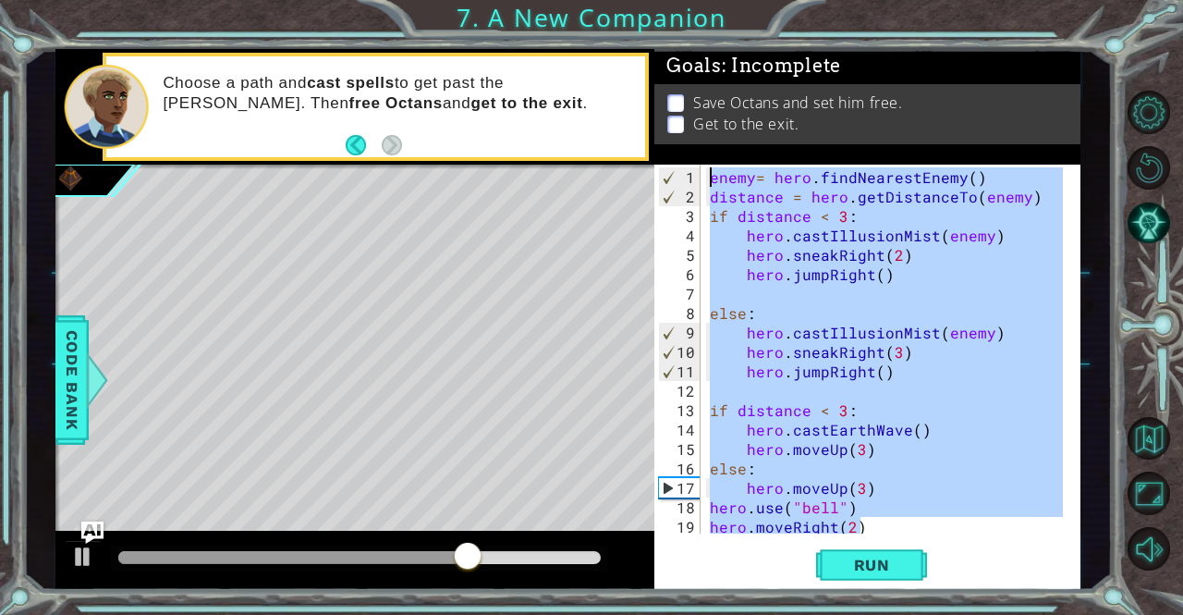
drag, startPoint x: 870, startPoint y: 502, endPoint x: 656, endPoint y: 43, distance: 505.6
click at [656, 43] on div "1 2 3 4 5 6 7 8 9 10 11 12 13 distance = hero . getDistanceTo ( enemy ) if dist…" at bounding box center [591, 307] width 1183 height 615
click at [872, 526] on div "enemy = hero . findNearestEnemy ( ) distance = hero . getDistanceTo ( enemy ) i…" at bounding box center [884, 348] width 356 height 369
drag, startPoint x: 872, startPoint y: 526, endPoint x: 697, endPoint y: 169, distance: 397.6
click at [697, 169] on div "hero.moveRight(2) 1 2 3 4 5 6 7 8 9 10 11 12 13 14 15 16 17 18 19 20 enemy = he…" at bounding box center [864, 348] width 421 height 369
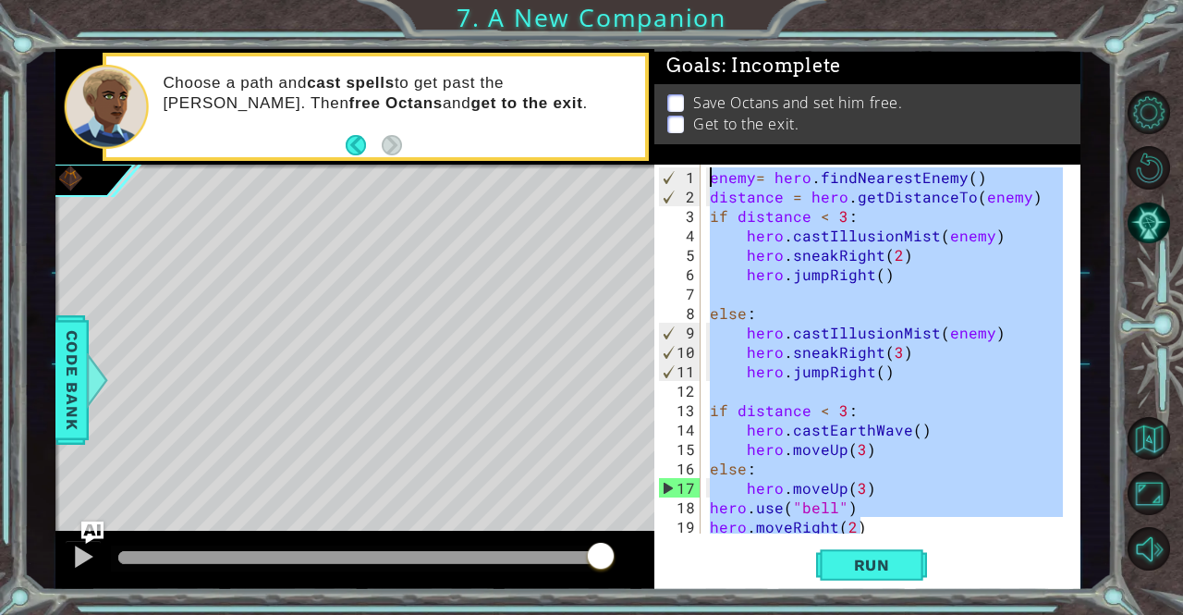
click at [869, 524] on div "enemy = hero . findNearestEnemy ( ) distance = hero . getDistanceTo ( enemy ) i…" at bounding box center [884, 348] width 356 height 369
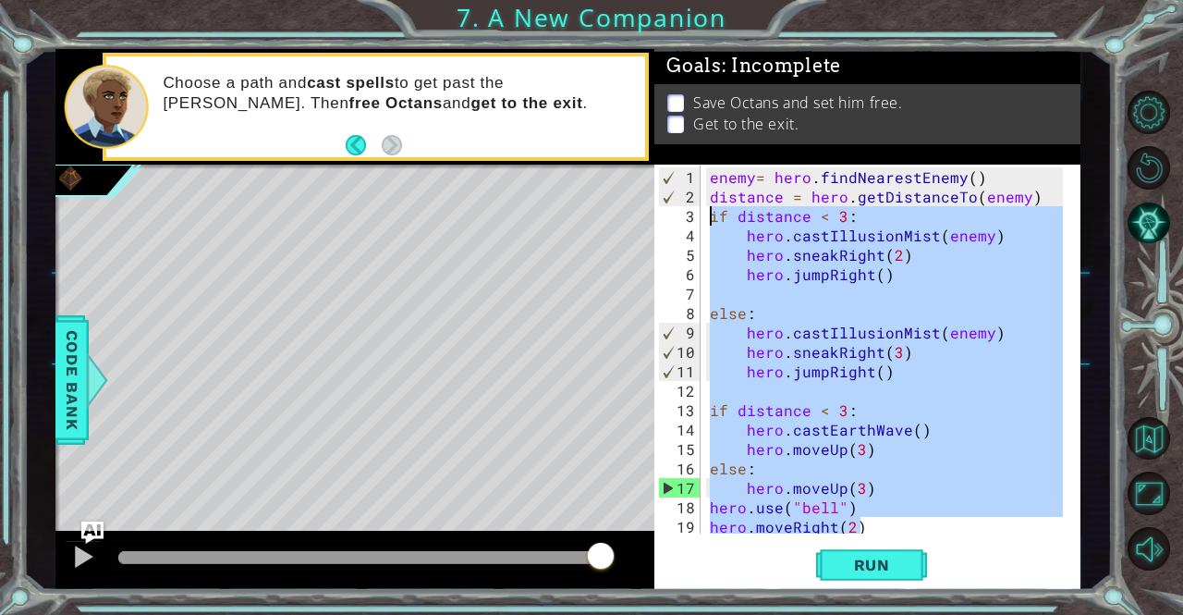
drag, startPoint x: 869, startPoint y: 524, endPoint x: 700, endPoint y: 210, distance: 356.4
click at [700, 210] on div "hero.moveRight(2) 1 2 3 4 5 6 7 8 9 10 11 12 13 14 15 16 17 18 19 20 enemy = he…" at bounding box center [864, 348] width 421 height 369
type textarea "if distance < 3: hero.castIllusionMist(enemy)"
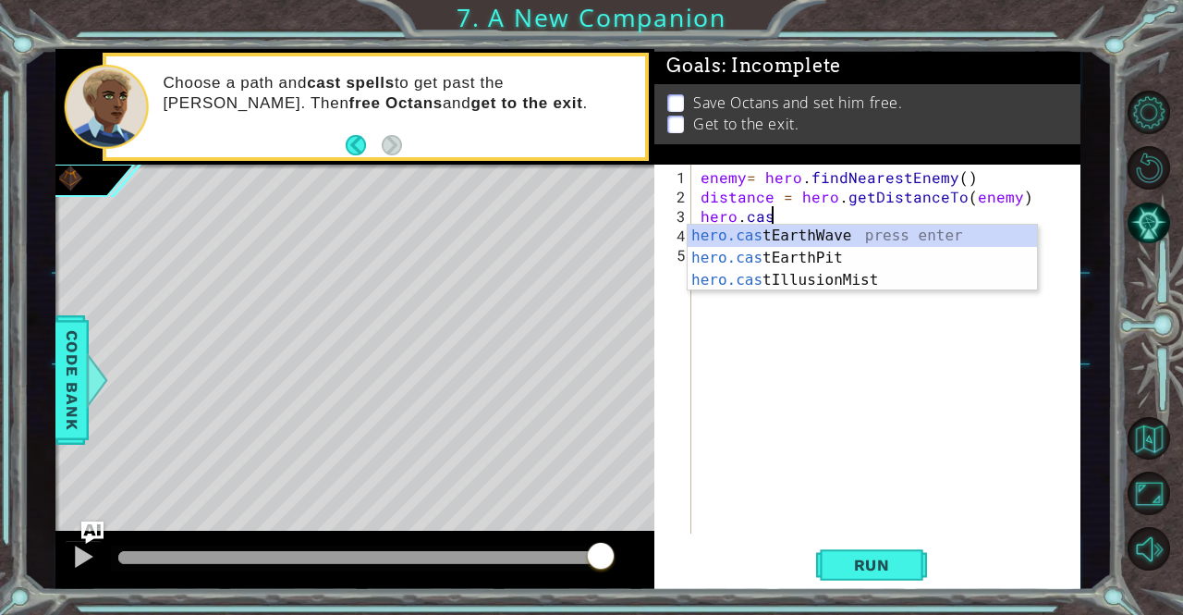
scroll to position [0, 4]
click at [773, 278] on div "hero.cas tEarthWave press enter hero.cas tEarthPit press enter hero.cas tIllusi…" at bounding box center [863, 280] width 350 height 111
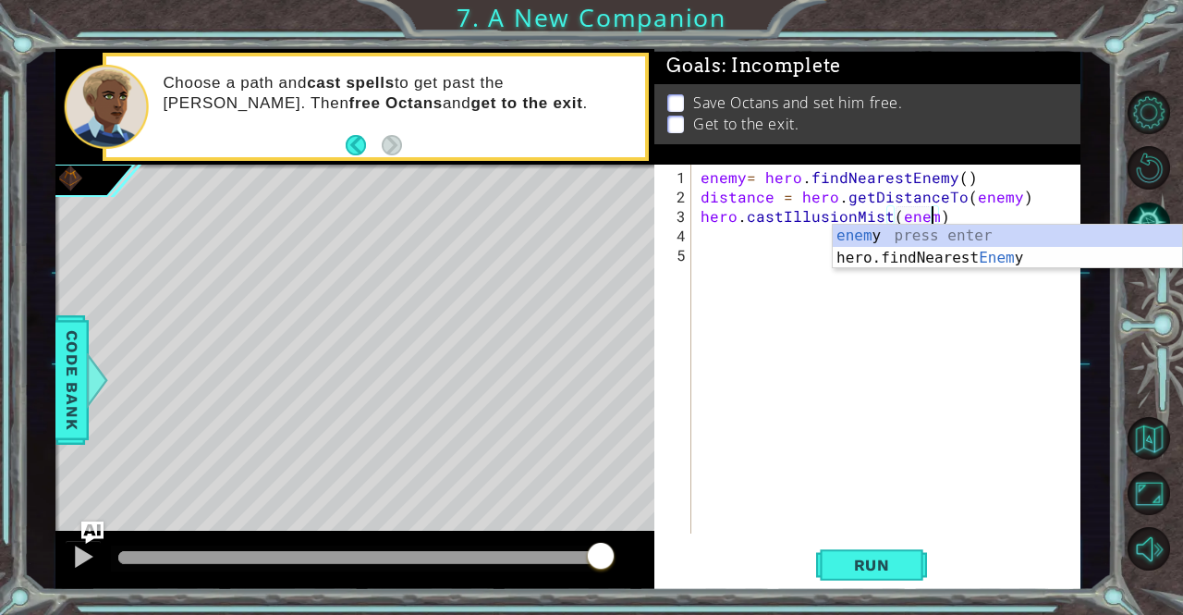
type textarea "hero.castIllusionMist(enemy)"
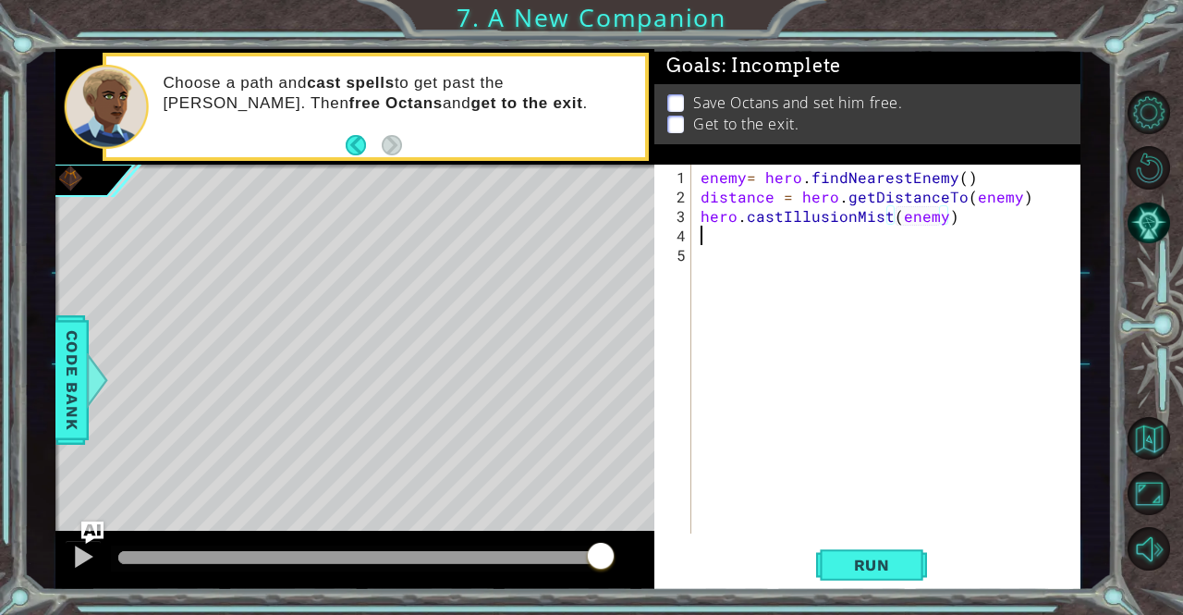
click at [743, 239] on div "enemy = hero . findNearestEnemy ( ) distance = hero . getDistanceTo ( enemy ) h…" at bounding box center [891, 371] width 388 height 408
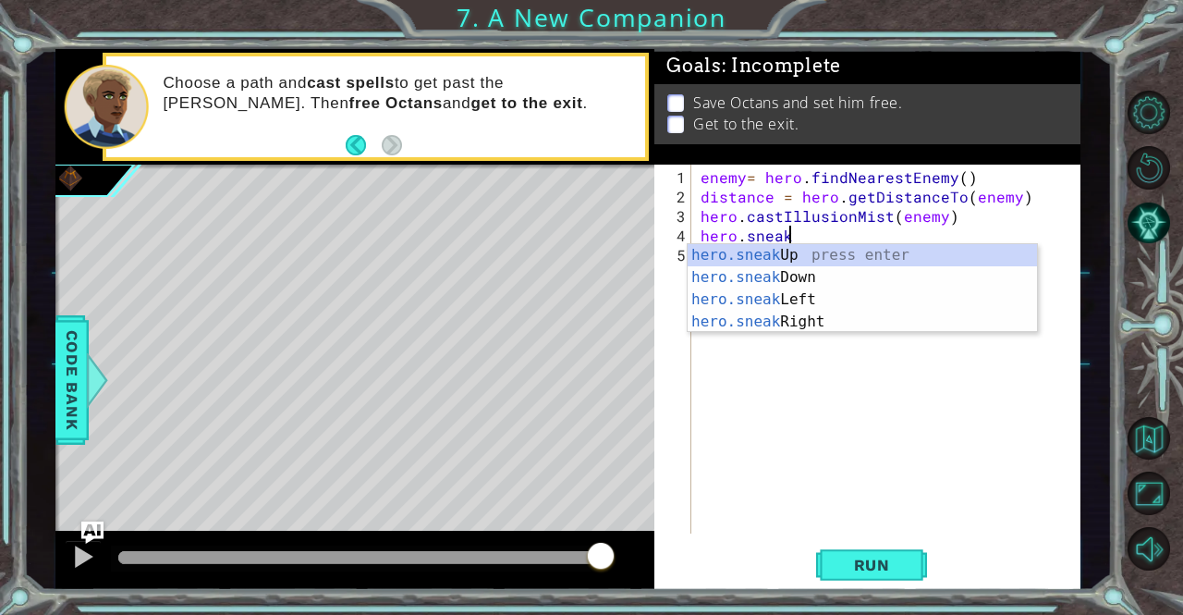
scroll to position [0, 4]
click at [757, 321] on div "hero.sneak Up press enter hero.sneak Down press enter hero.sneak Left press ent…" at bounding box center [863, 310] width 350 height 133
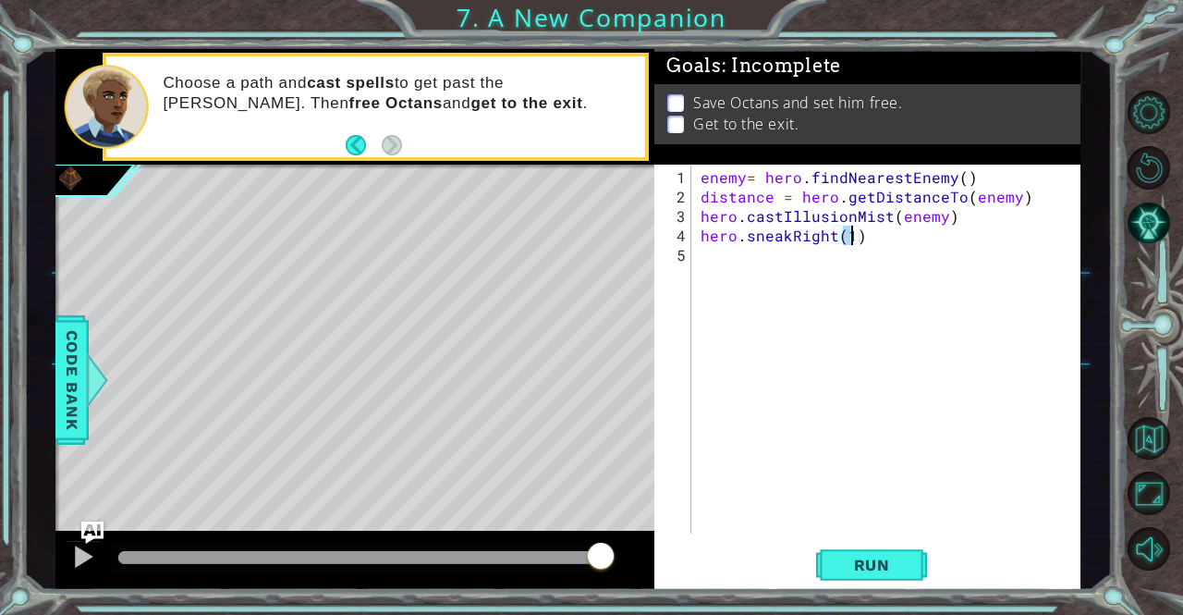
type textarea "hero.sneakRight(3)"
click at [730, 254] on div "enemy = hero . findNearestEnemy ( ) distance = hero . getDistanceTo ( enemy ) h…" at bounding box center [891, 371] width 388 height 408
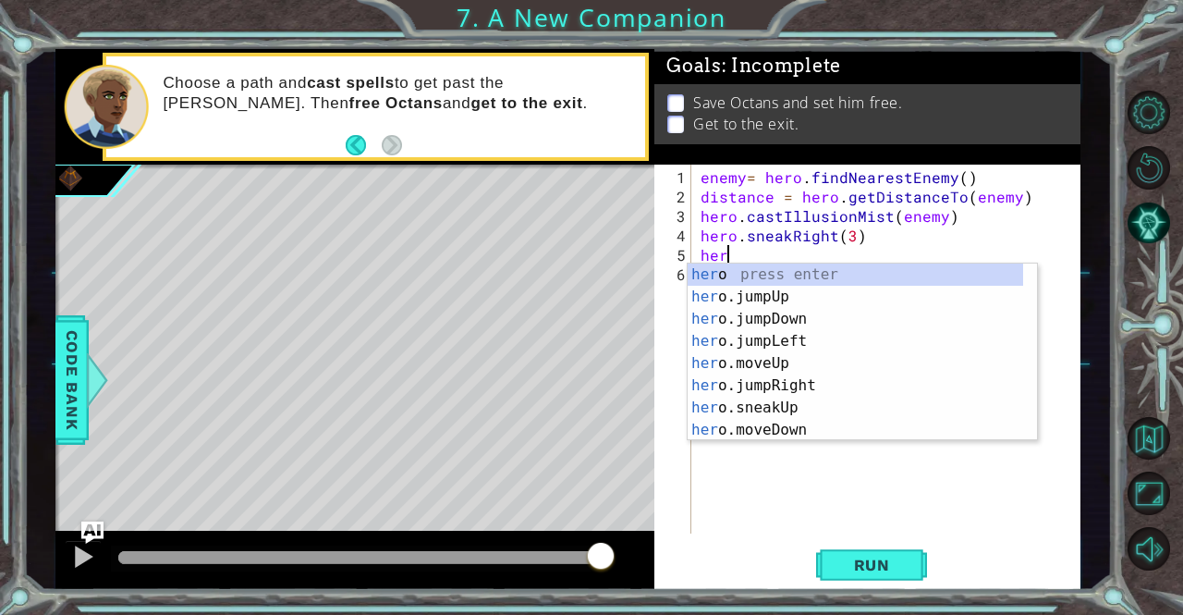
type textarea "hero"
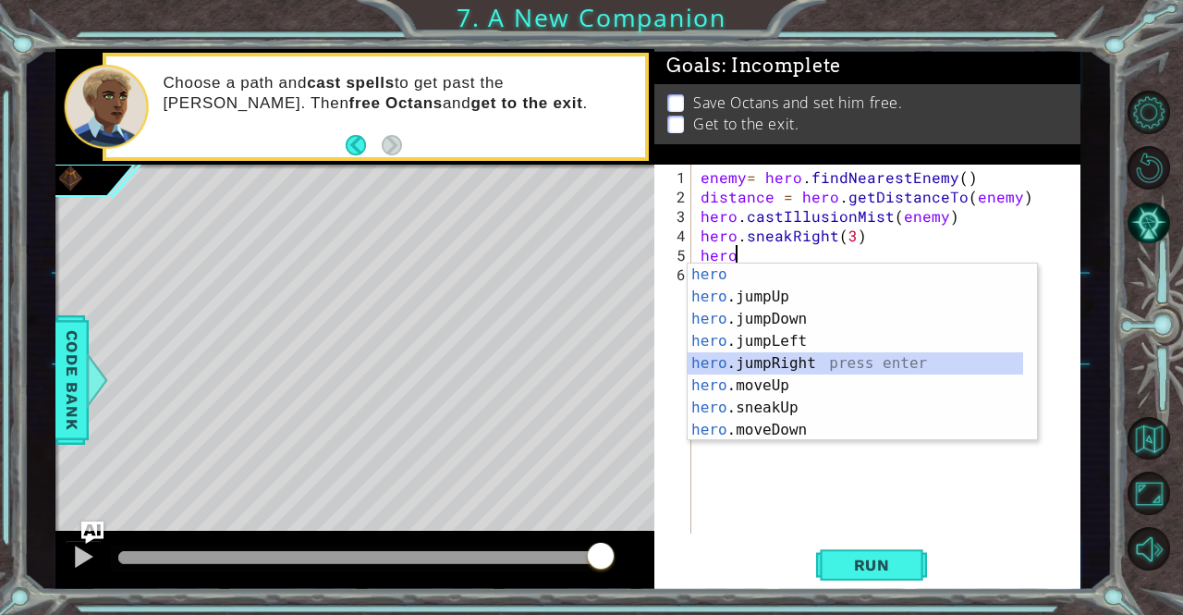
click at [822, 359] on div "hero press enter hero .jumpUp press enter hero .jumpDown press enter hero .jump…" at bounding box center [856, 374] width 336 height 222
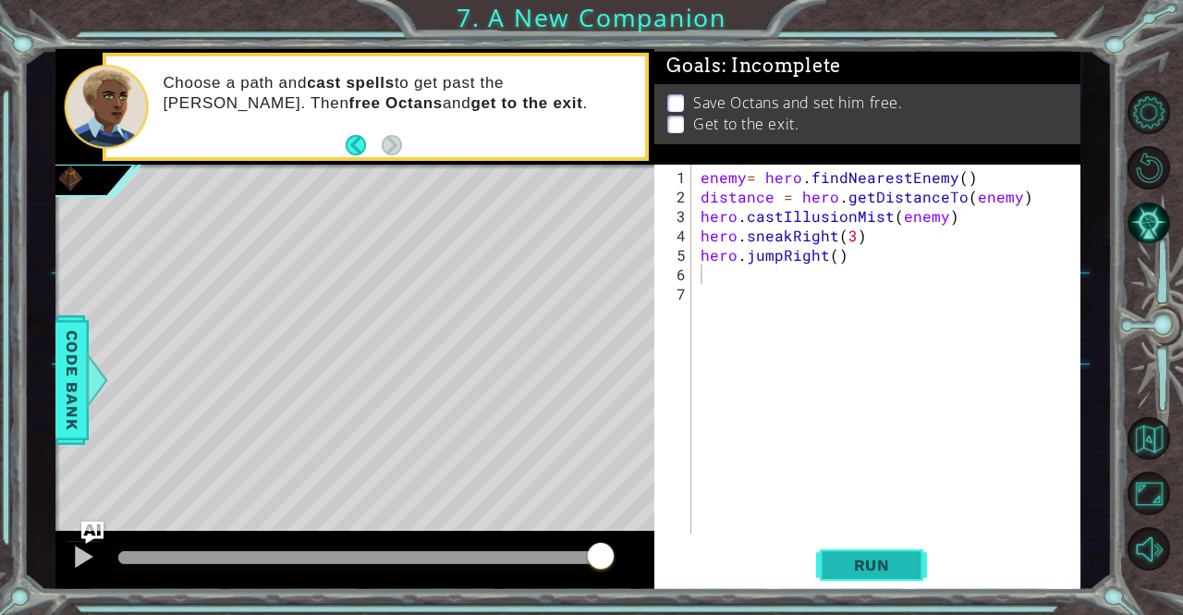
click at [852, 572] on span "Run" at bounding box center [871, 564] width 73 height 18
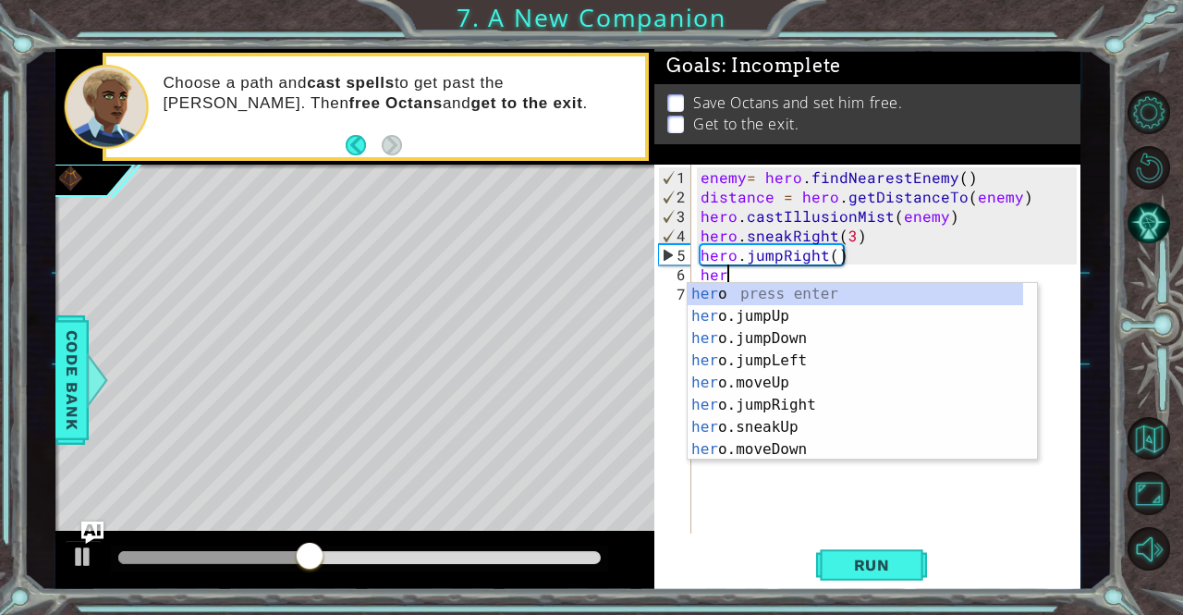
type textarea "h"
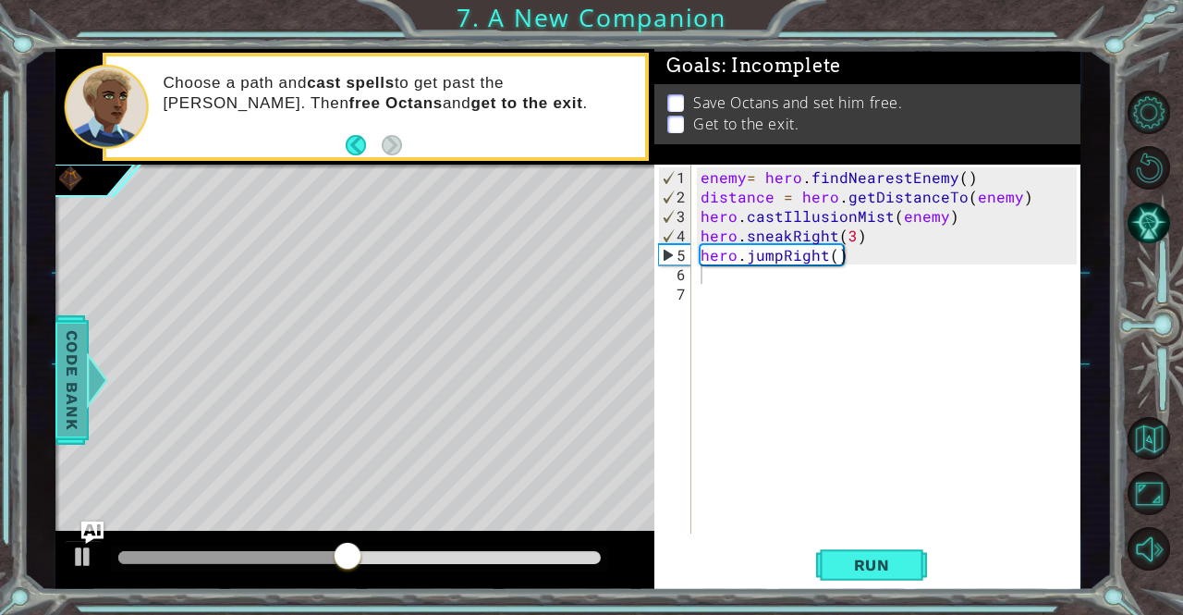
click at [63, 371] on span "Code Bank" at bounding box center [72, 379] width 30 height 113
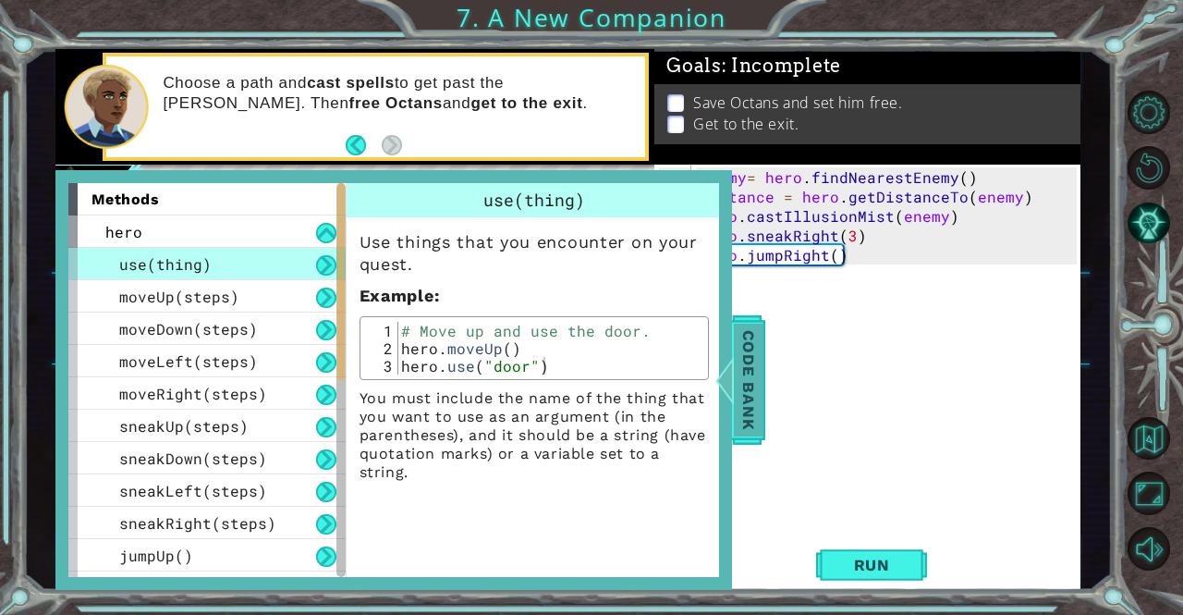
click at [745, 396] on span "Code Bank" at bounding box center [749, 379] width 30 height 113
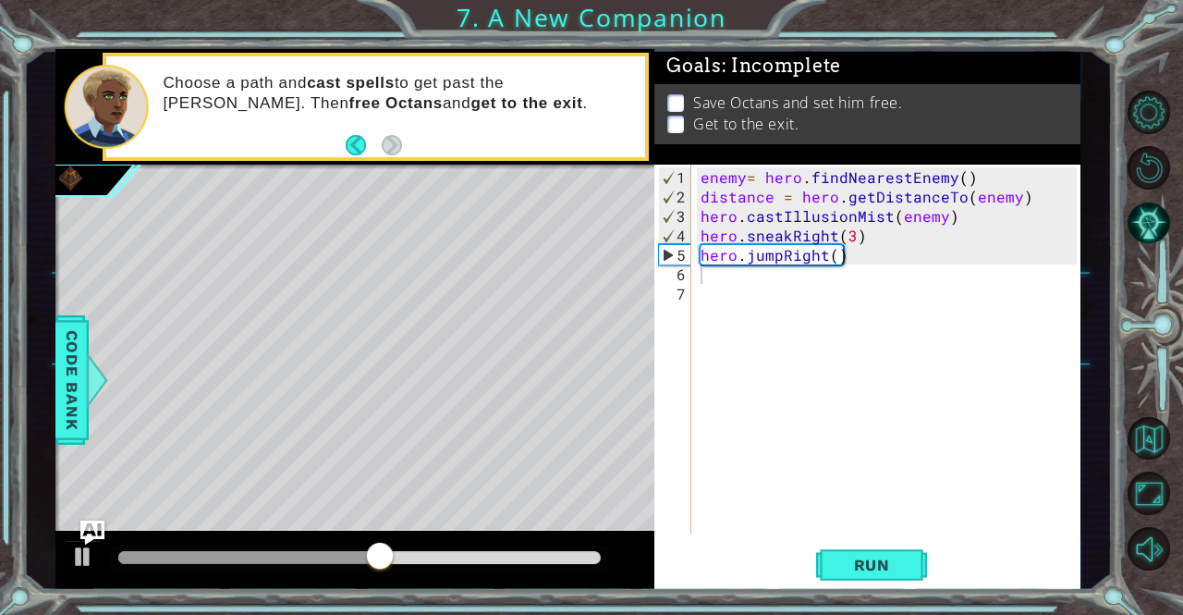
click at [83, 530] on img "Ask AI" at bounding box center [91, 532] width 24 height 24
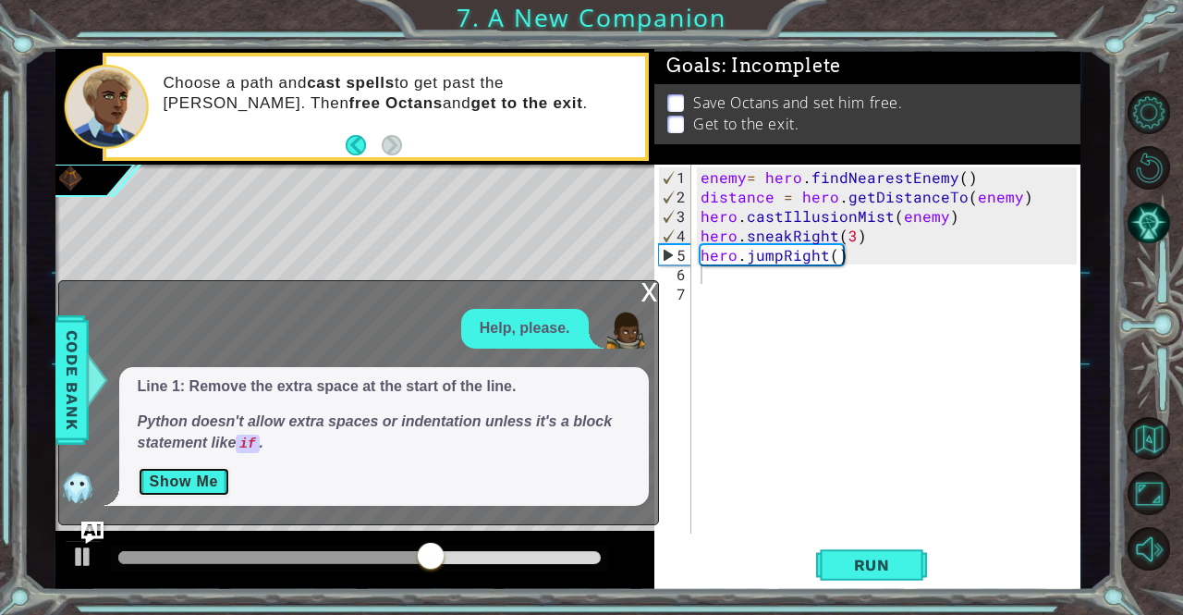
click at [192, 481] on button "Show Me" at bounding box center [184, 482] width 93 height 30
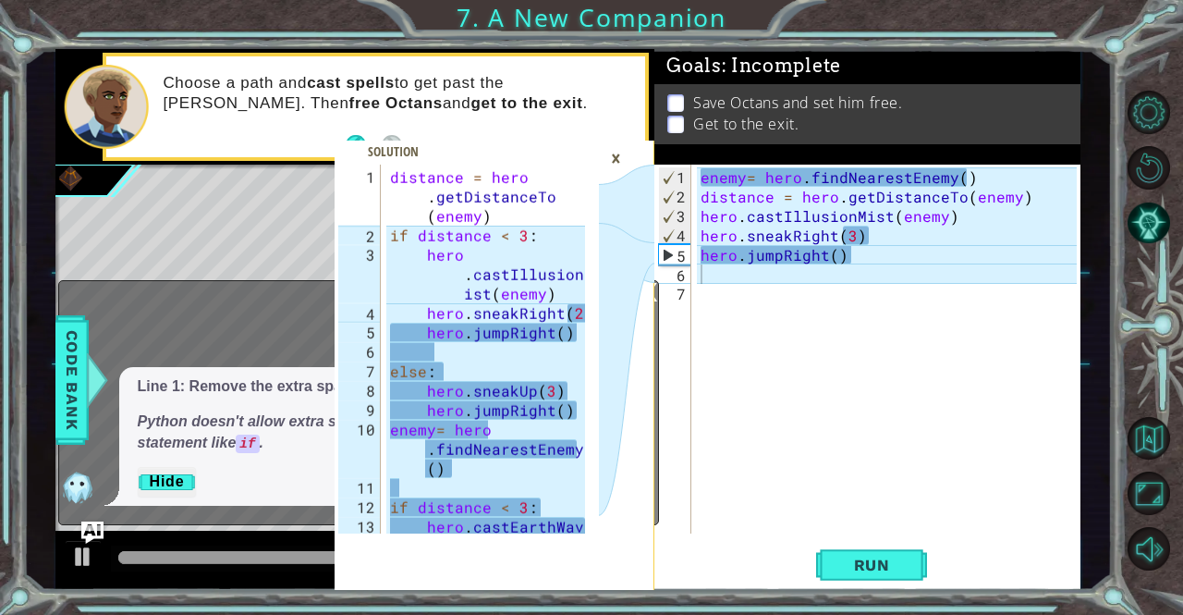
click at [614, 152] on div "×" at bounding box center [616, 157] width 29 height 31
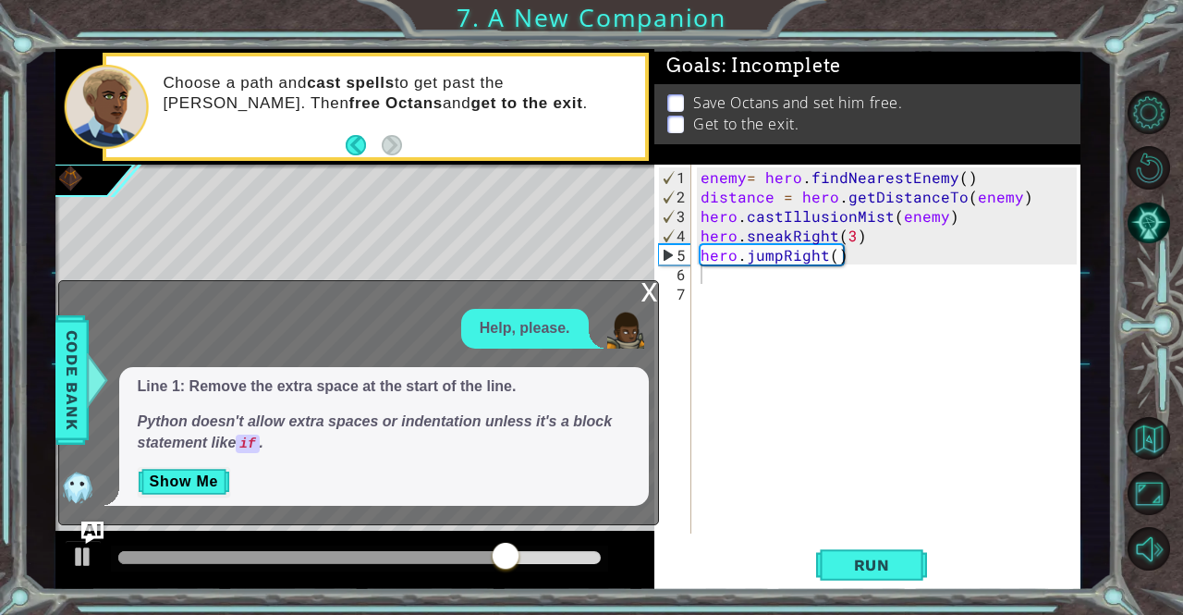
click at [647, 296] on div "x" at bounding box center [649, 290] width 17 height 18
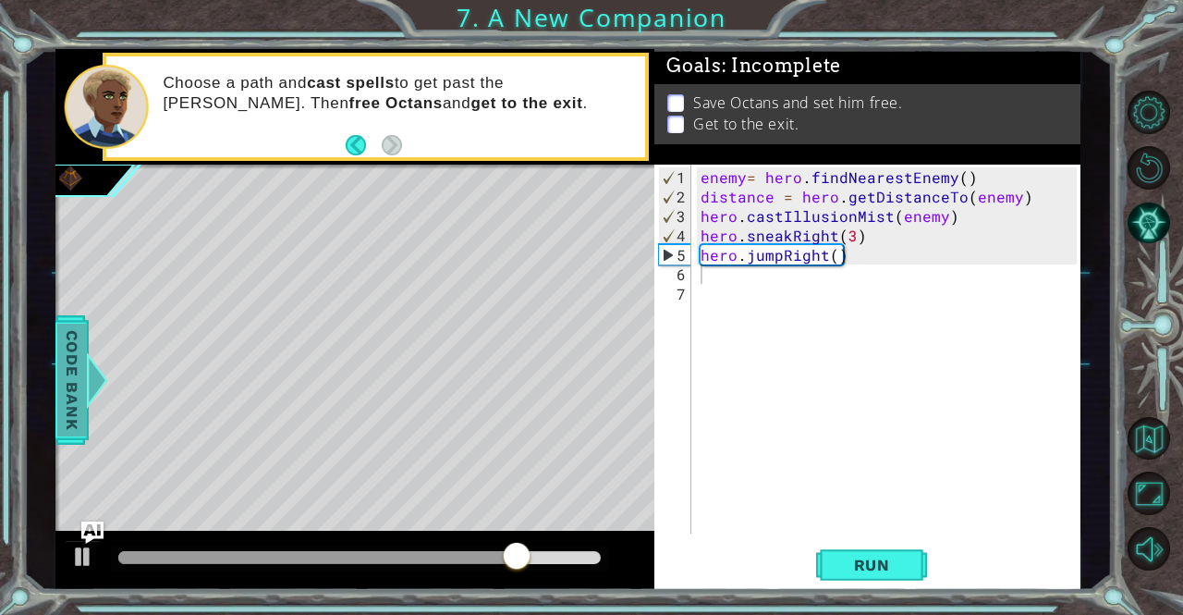
click at [66, 396] on span "Code Bank" at bounding box center [72, 379] width 30 height 113
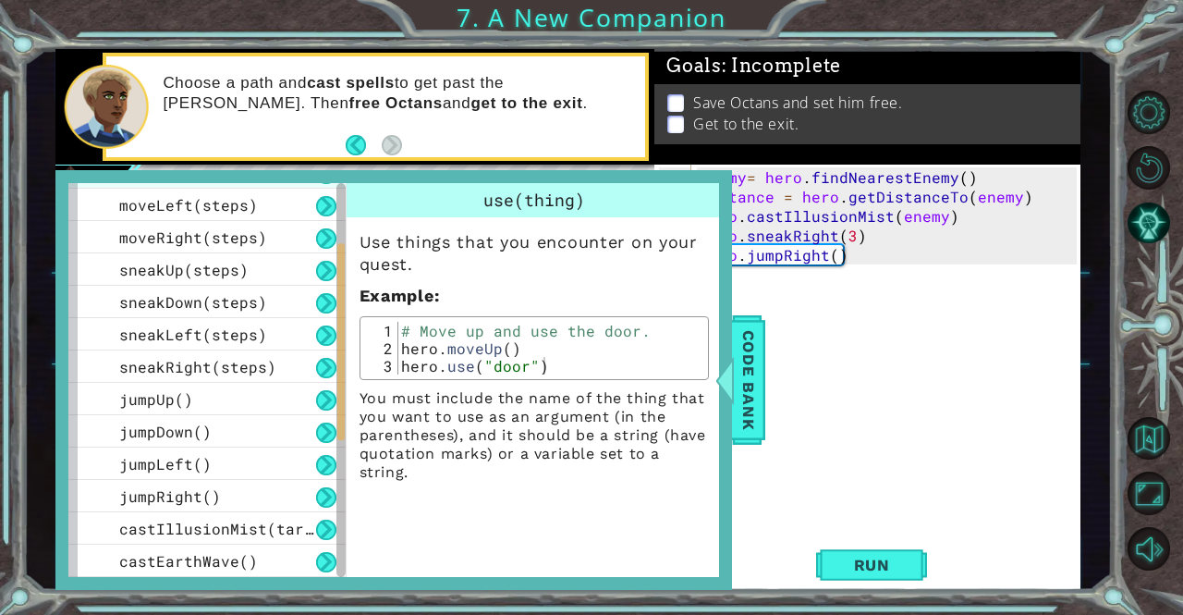
scroll to position [157, 0]
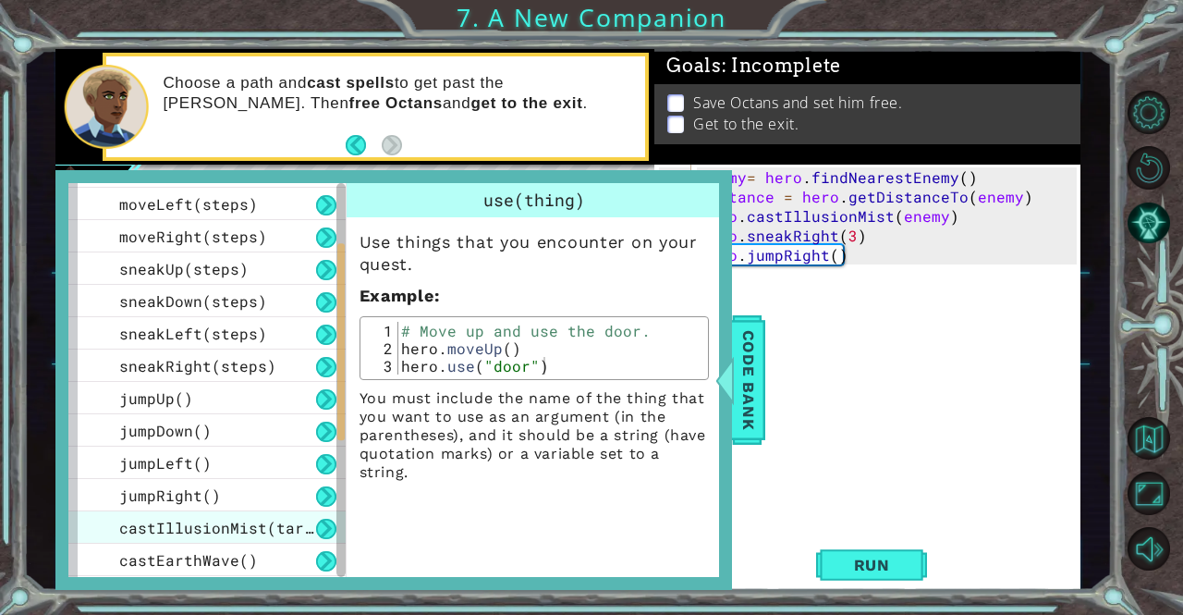
click at [282, 535] on span "castIllusionMist(target)" at bounding box center [230, 526] width 222 height 19
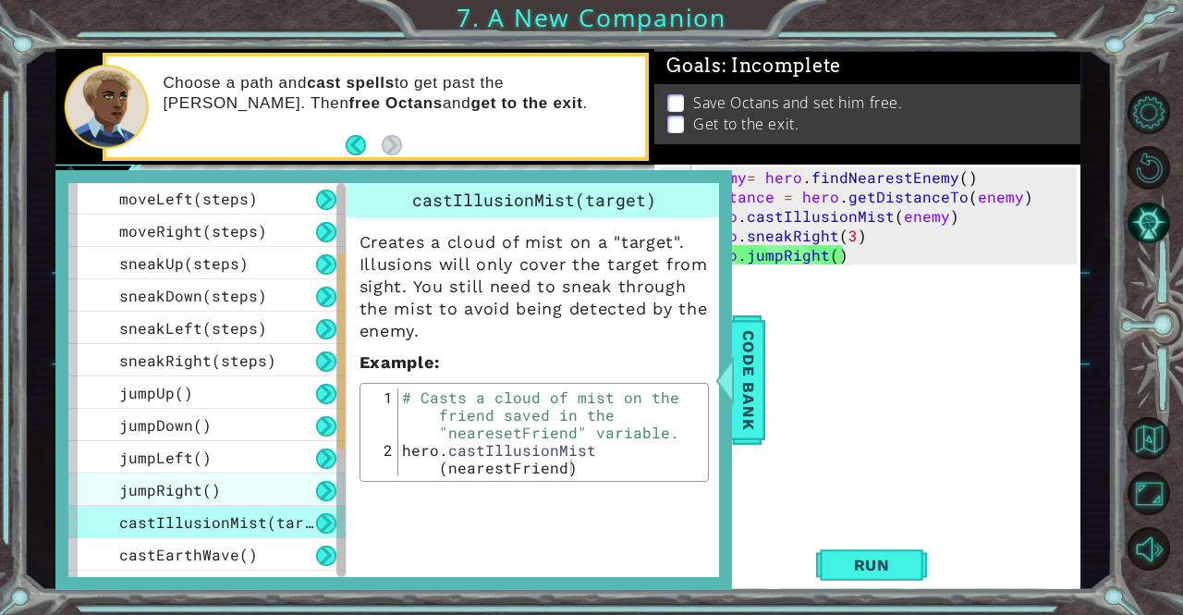
scroll to position [191, 0]
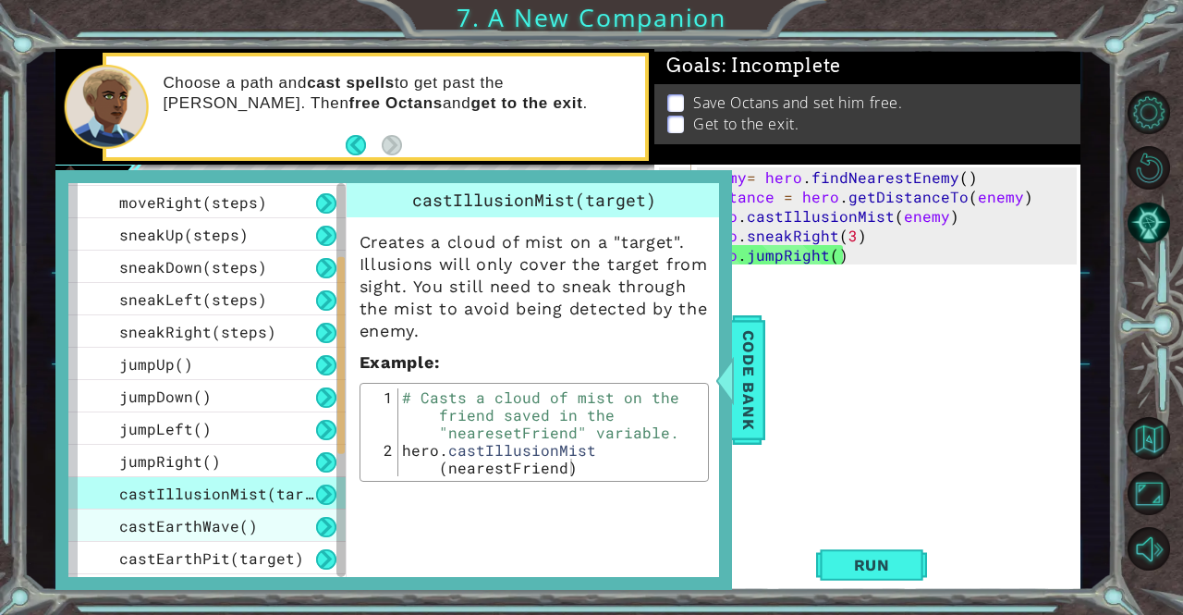
click at [278, 529] on div "castEarthWave()" at bounding box center [206, 525] width 277 height 32
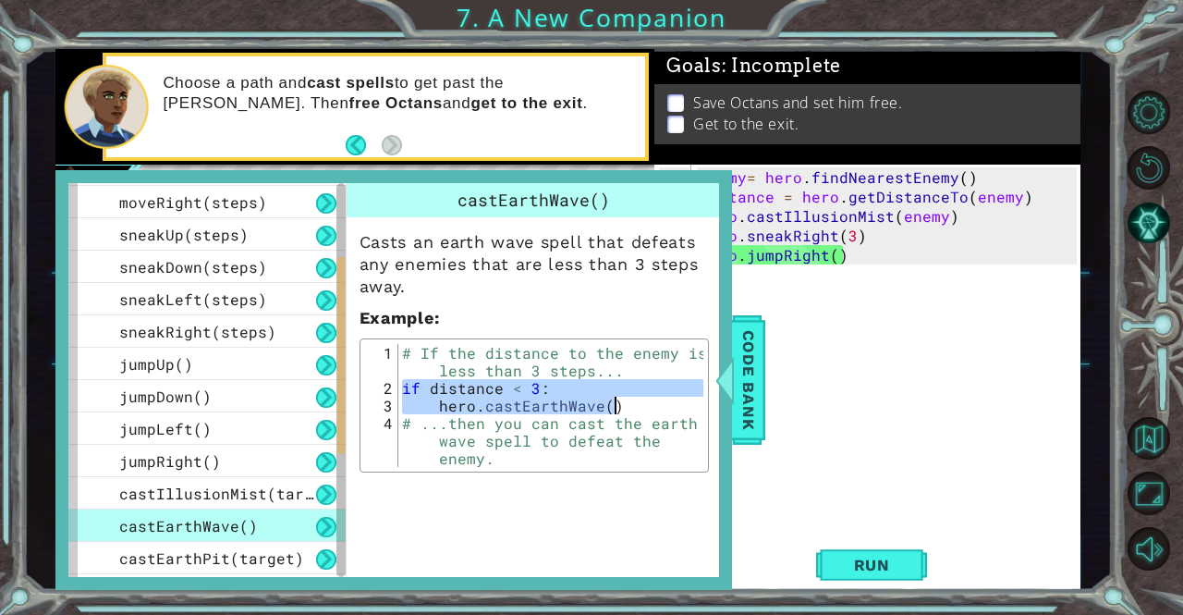
drag, startPoint x: 401, startPoint y: 383, endPoint x: 625, endPoint y: 408, distance: 225.1
click at [625, 408] on div "# If the distance to the enemy is less than 3 steps... if distance < 3 : hero .…" at bounding box center [551, 449] width 306 height 211
type textarea "if distance < 3: hero.castEarthWave()"
click at [732, 385] on div at bounding box center [723, 379] width 23 height 55
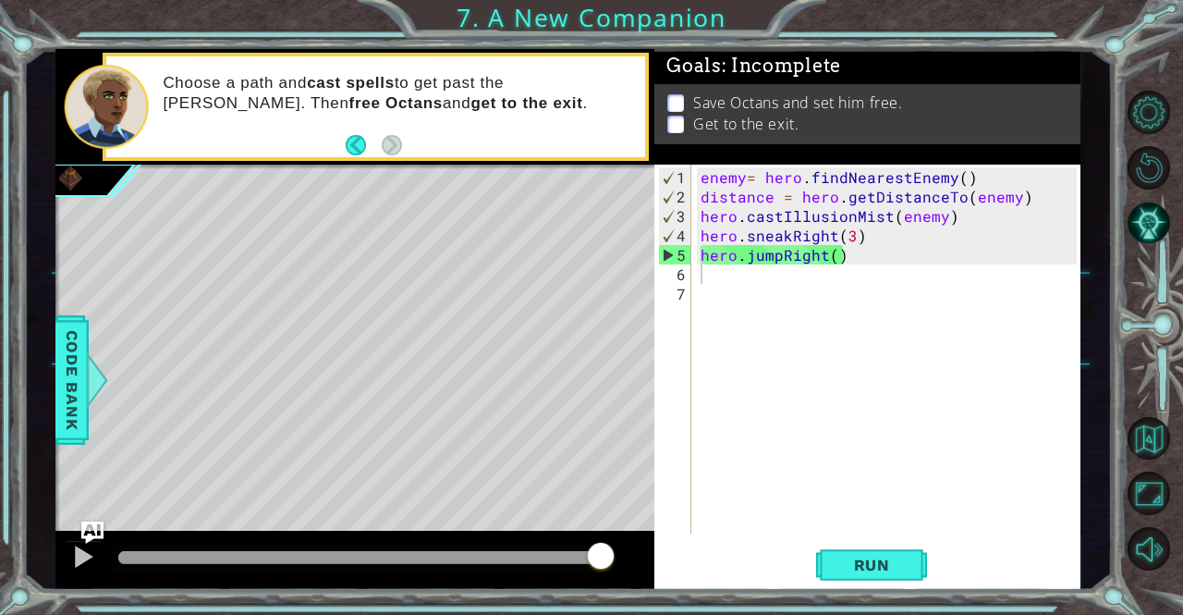
click at [719, 282] on div "enemy = hero . findNearestEnemy ( ) distance = hero . getDistanceTo ( enemy ) h…" at bounding box center [891, 371] width 388 height 408
click at [715, 274] on div "enemy = hero . findNearestEnemy ( ) distance = hero . getDistanceTo ( enemy ) h…" at bounding box center [891, 371] width 388 height 408
paste textarea "hero.castEarthWave()"
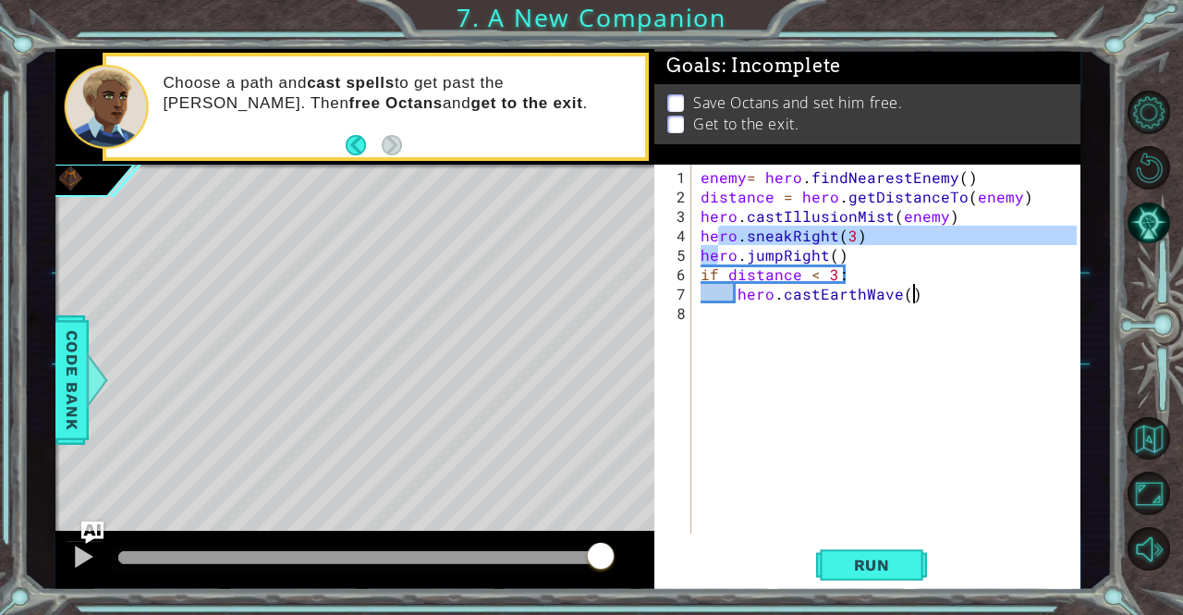
click at [715, 274] on div "enemy = hero . findNearestEnemy ( ) distance = hero . getDistanceTo ( enemy ) h…" at bounding box center [891, 371] width 388 height 408
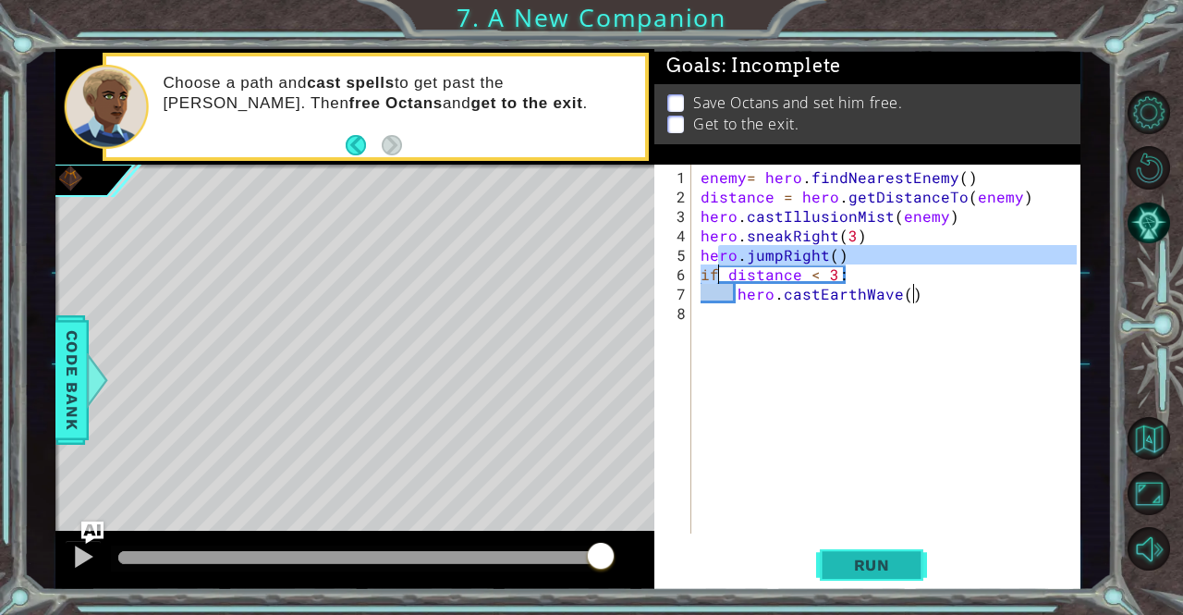
click at [880, 563] on span "Run" at bounding box center [871, 564] width 73 height 18
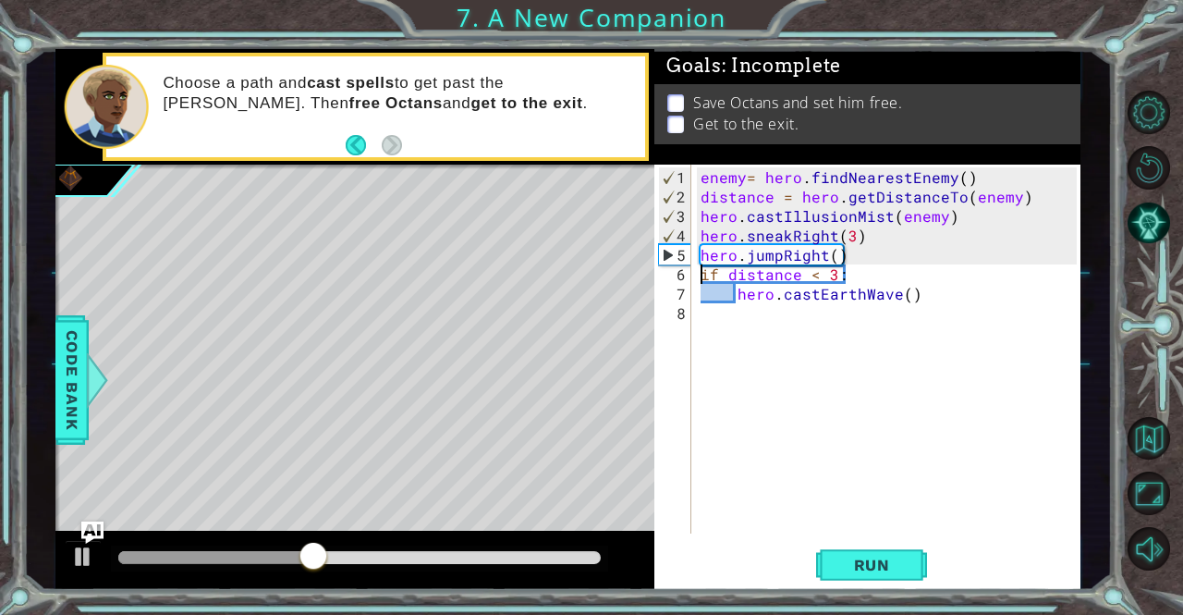
click at [698, 277] on div "enemy = hero . findNearestEnemy ( ) distance = hero . getDistanceTo ( enemy ) h…" at bounding box center [891, 371] width 388 height 408
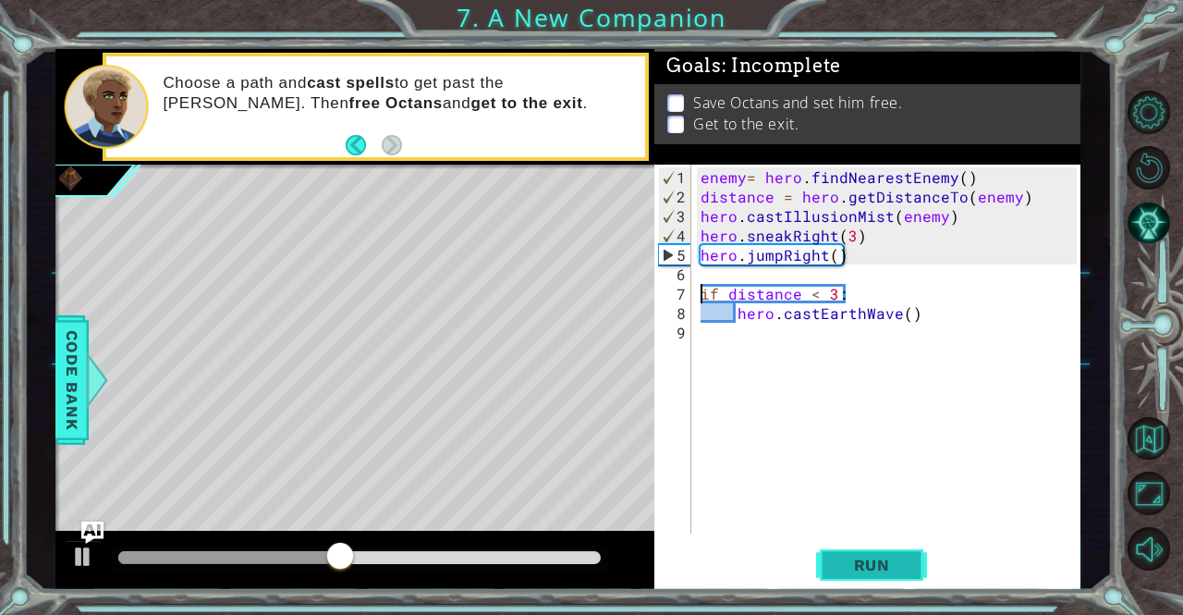
click at [854, 557] on span "Run" at bounding box center [871, 564] width 73 height 18
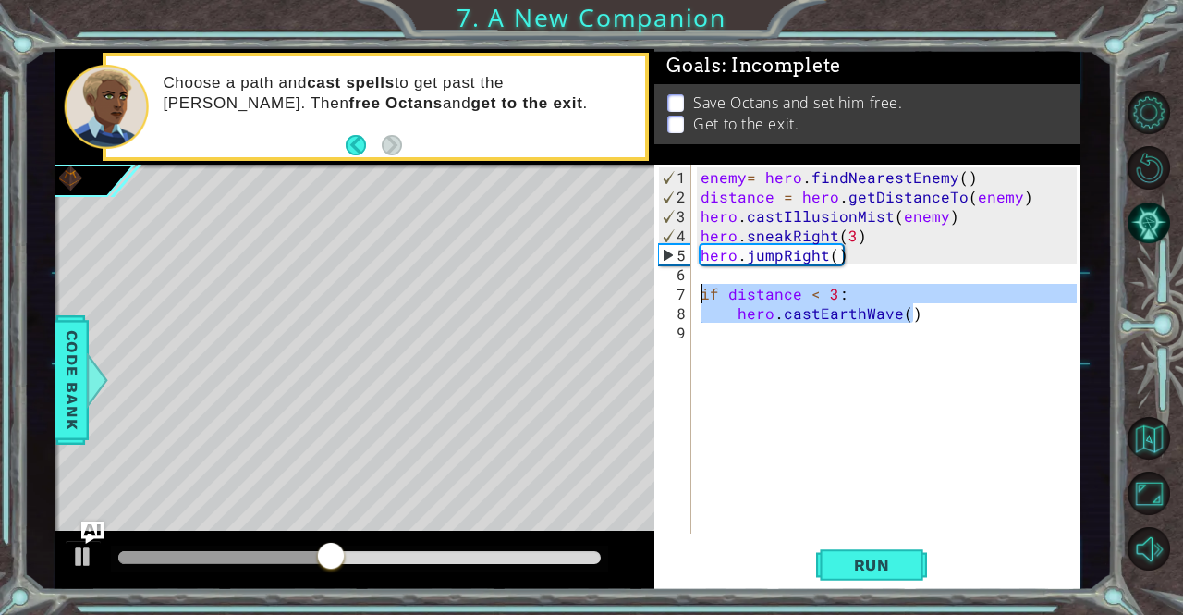
drag, startPoint x: 930, startPoint y: 313, endPoint x: 698, endPoint y: 298, distance: 232.5
click at [698, 298] on div "enemy = hero . findNearestEnemy ( ) distance = hero . getDistanceTo ( enemy ) h…" at bounding box center [891, 371] width 388 height 408
type textarea "if distance < 3: hero.castEarthWave()"
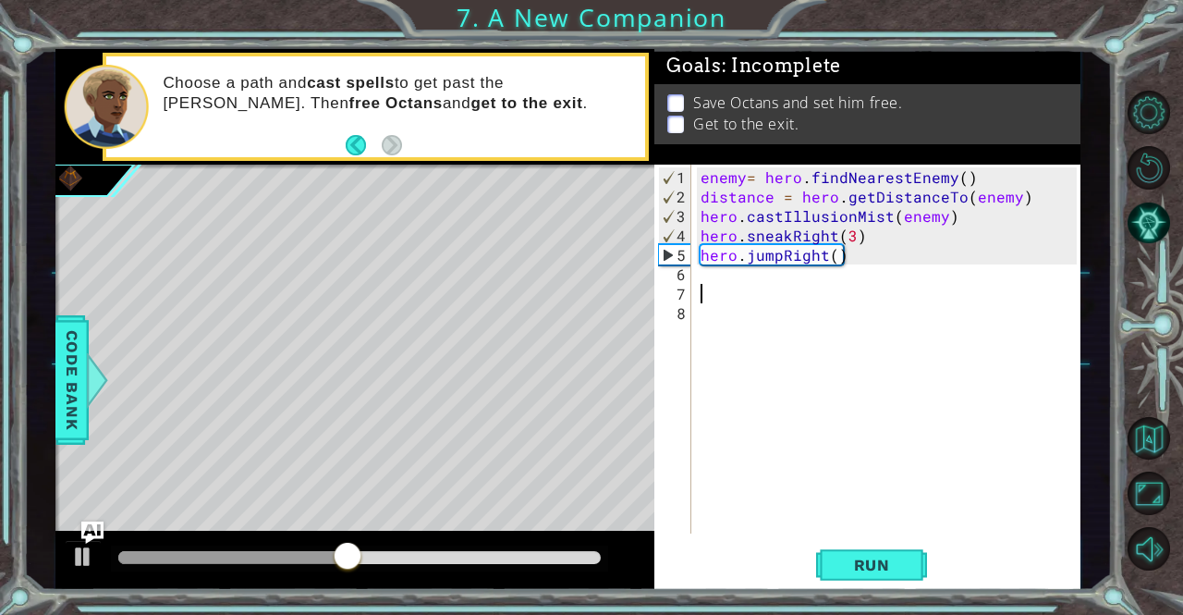
click at [706, 273] on div "enemy = hero . findNearestEnemy ( ) distance = hero . getDistanceTo ( enemy ) h…" at bounding box center [891, 371] width 388 height 408
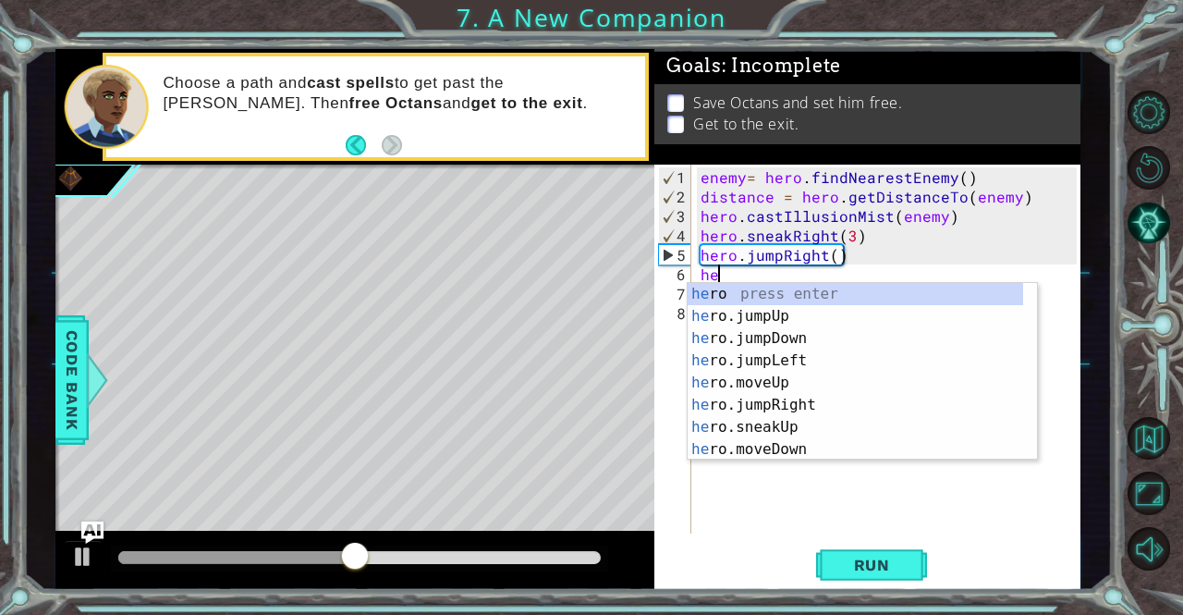
scroll to position [0, 0]
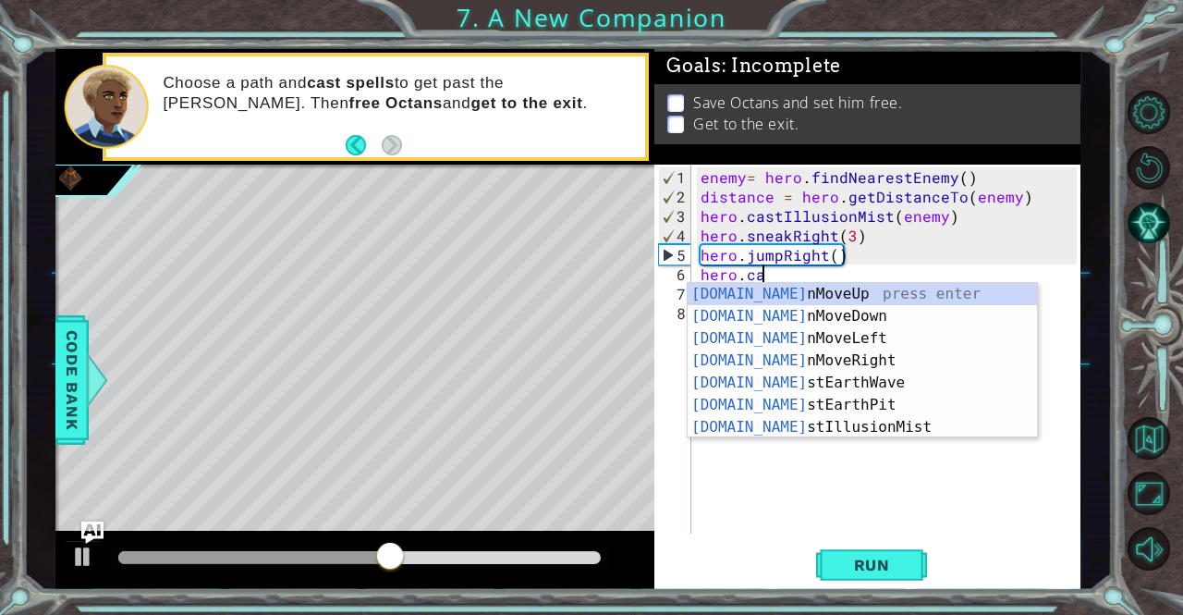
type textarea "hero.cas"
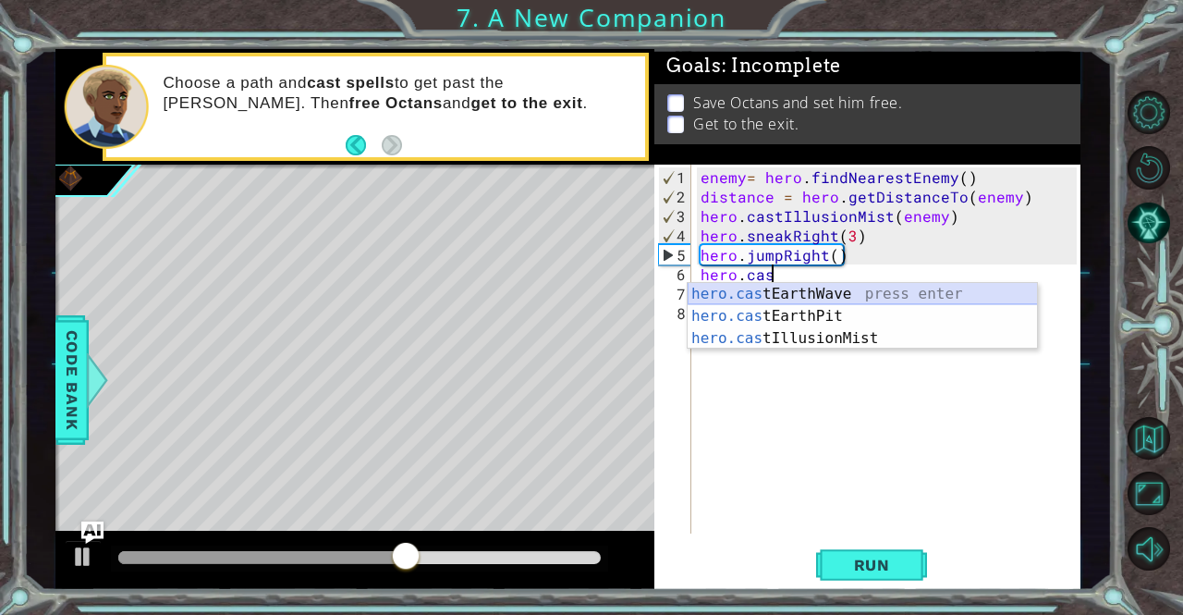
click at [812, 297] on div "hero.cas tEarthWave press enter hero.cas tEarthPit press enter hero.cas tIllusi…" at bounding box center [863, 338] width 350 height 111
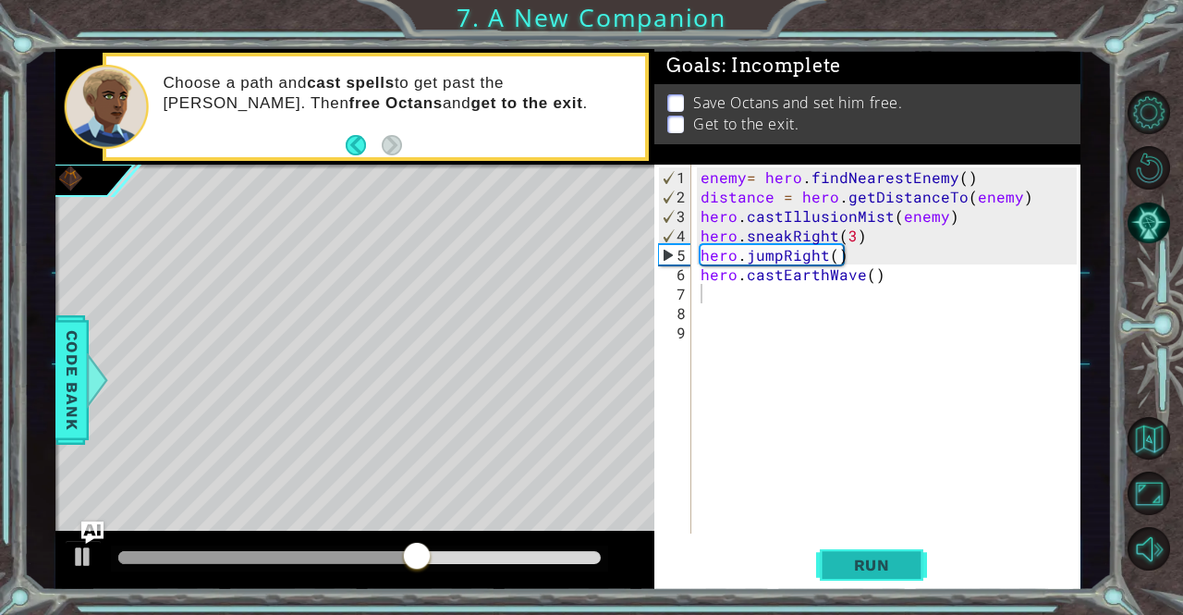
click at [870, 557] on span "Run" at bounding box center [871, 564] width 73 height 18
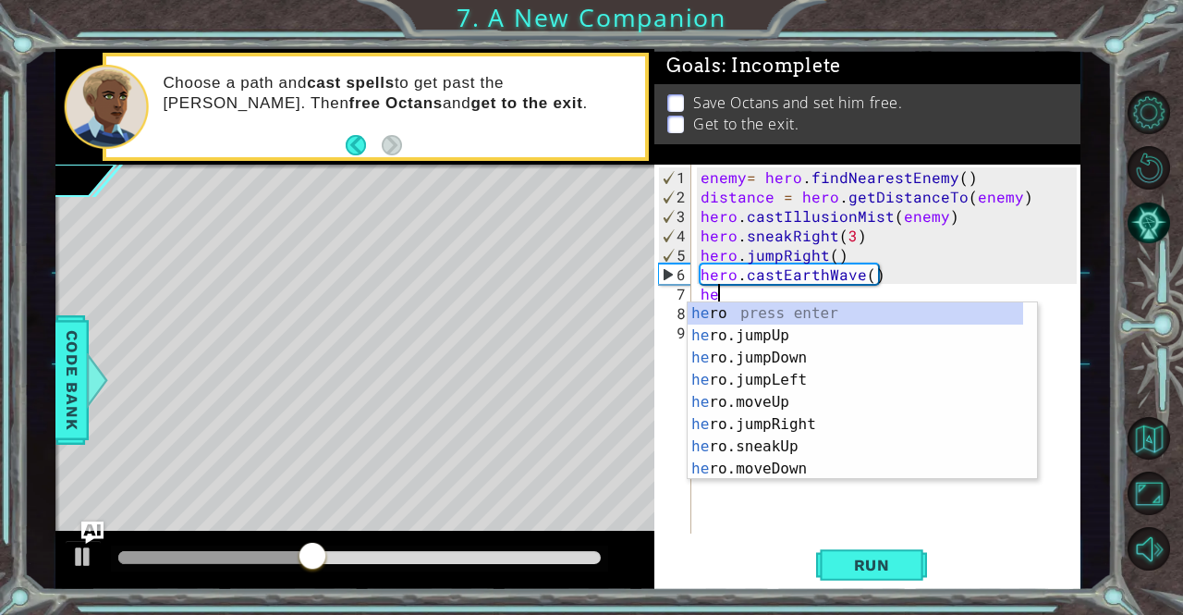
scroll to position [0, 1]
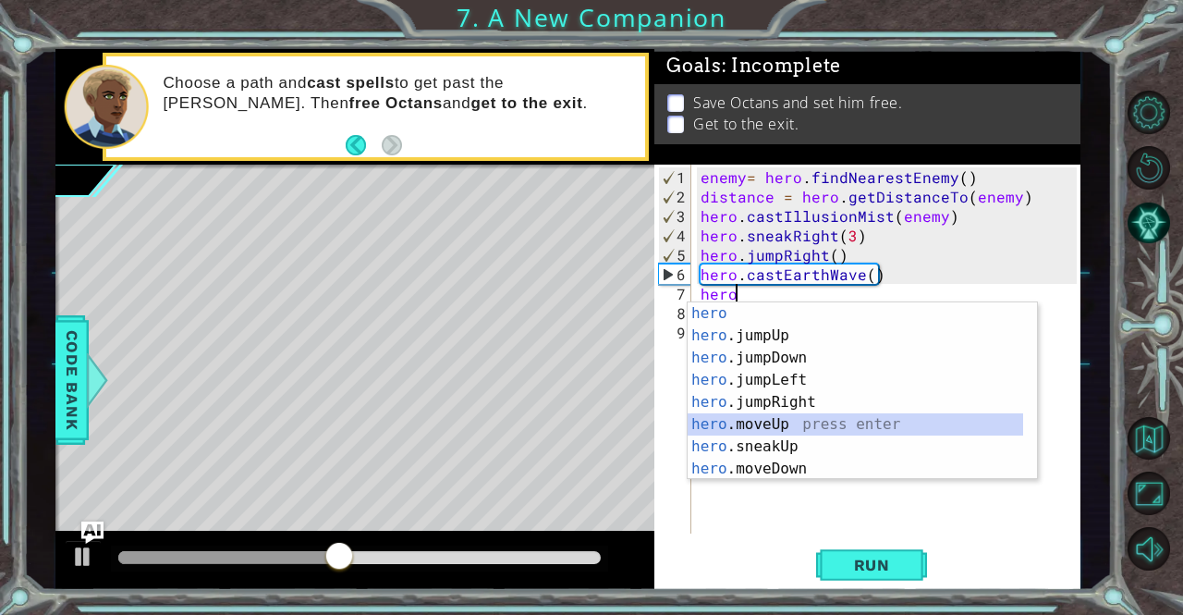
click at [827, 422] on div "hero press enter hero .jumpUp press enter hero .jumpDown press enter hero .jump…" at bounding box center [856, 413] width 336 height 222
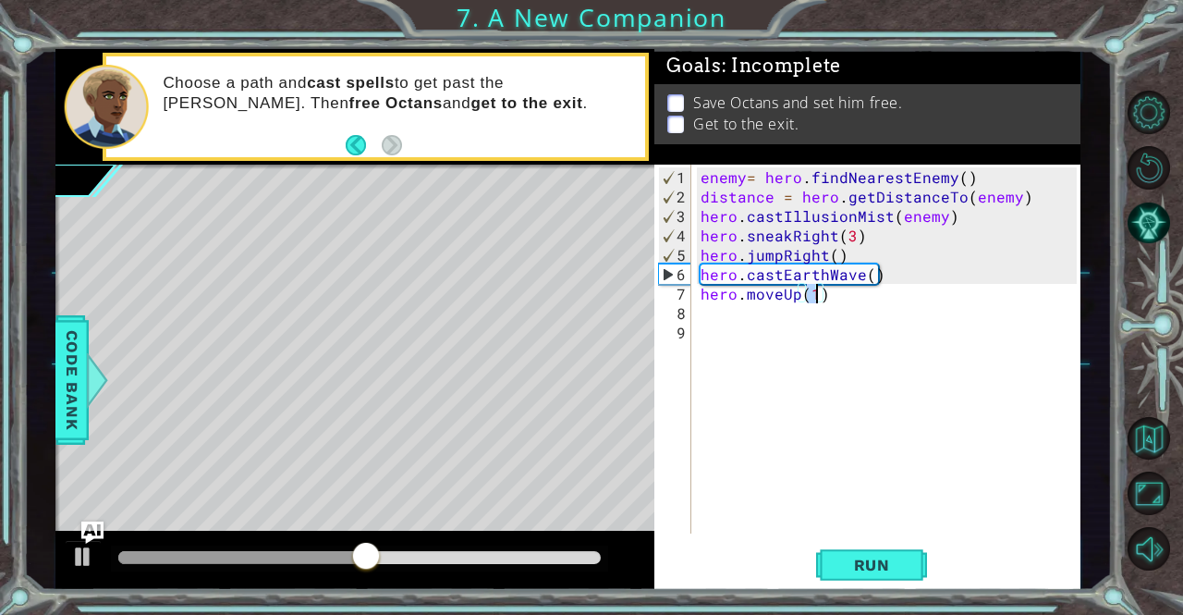
type textarea "hero.moveUp(3)"
click at [731, 313] on div "enemy = hero . findNearestEnemy ( ) distance = hero . getDistanceTo ( enemy ) h…" at bounding box center [891, 371] width 388 height 408
click at [880, 572] on span "Run" at bounding box center [871, 564] width 73 height 18
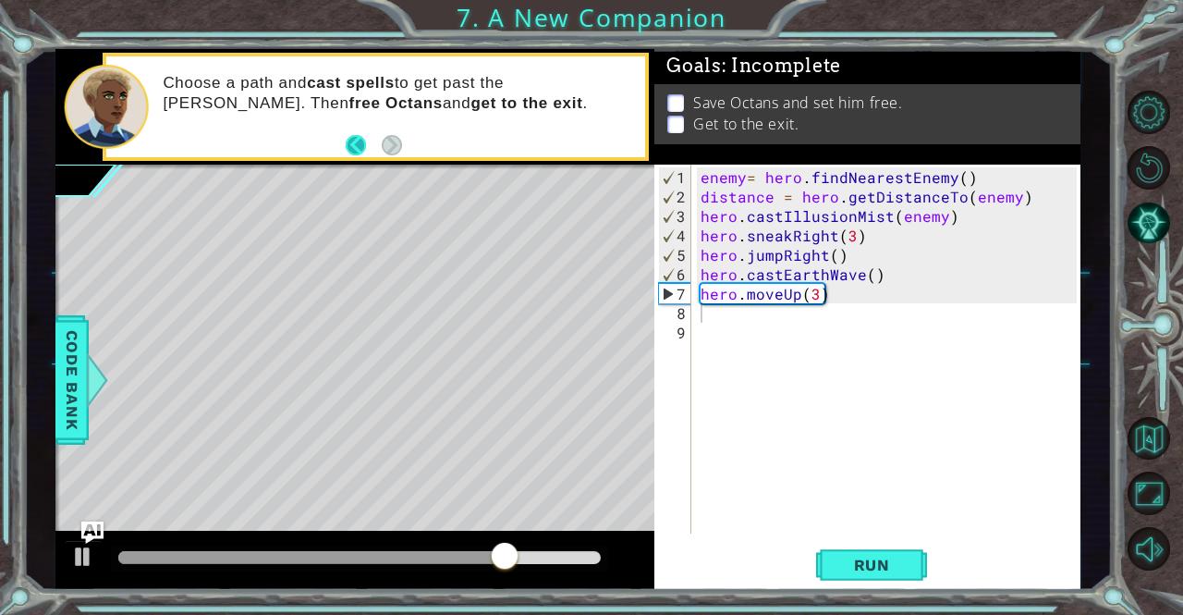
click at [350, 143] on button "Back" at bounding box center [364, 145] width 36 height 20
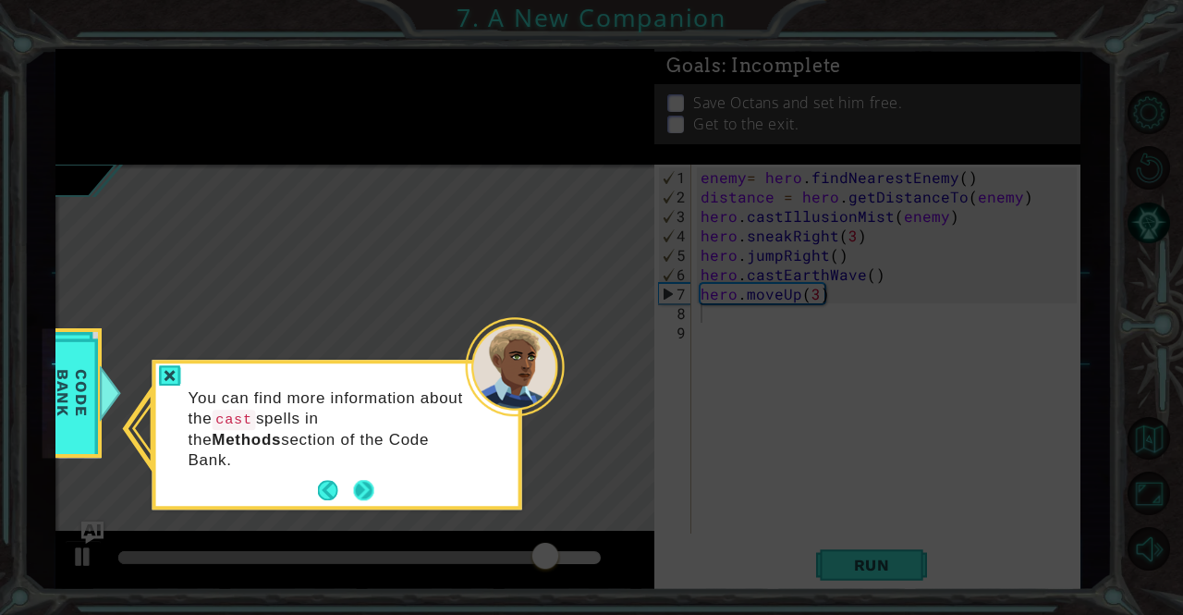
click at [355, 479] on button "Next" at bounding box center [363, 490] width 22 height 22
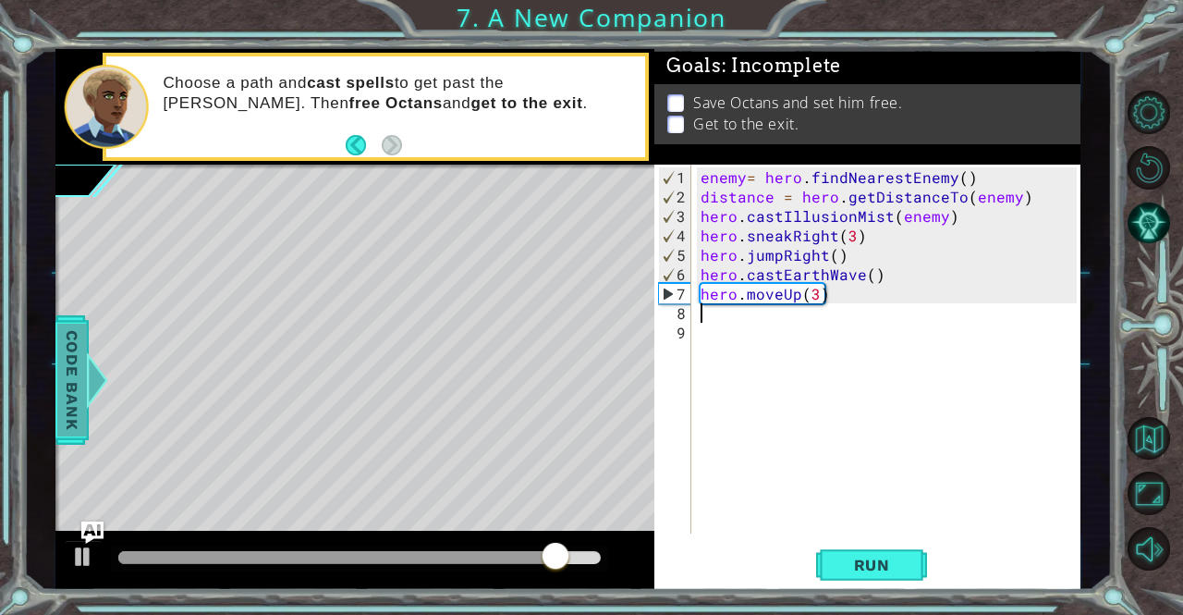
click at [64, 392] on span "Code Bank" at bounding box center [72, 379] width 30 height 113
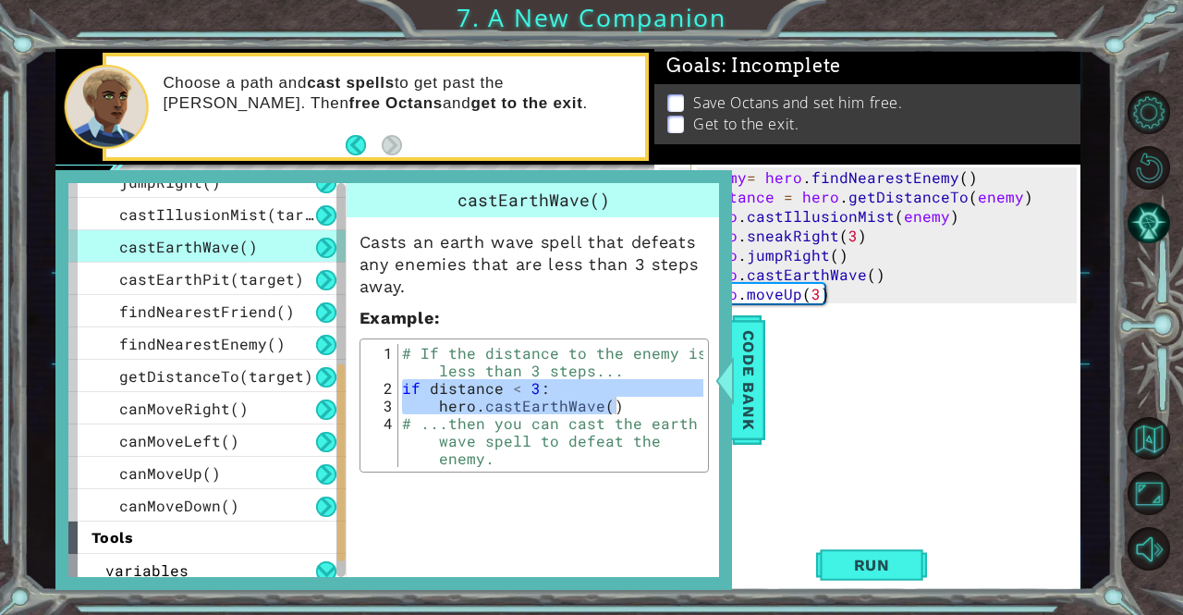
scroll to position [511, 0]
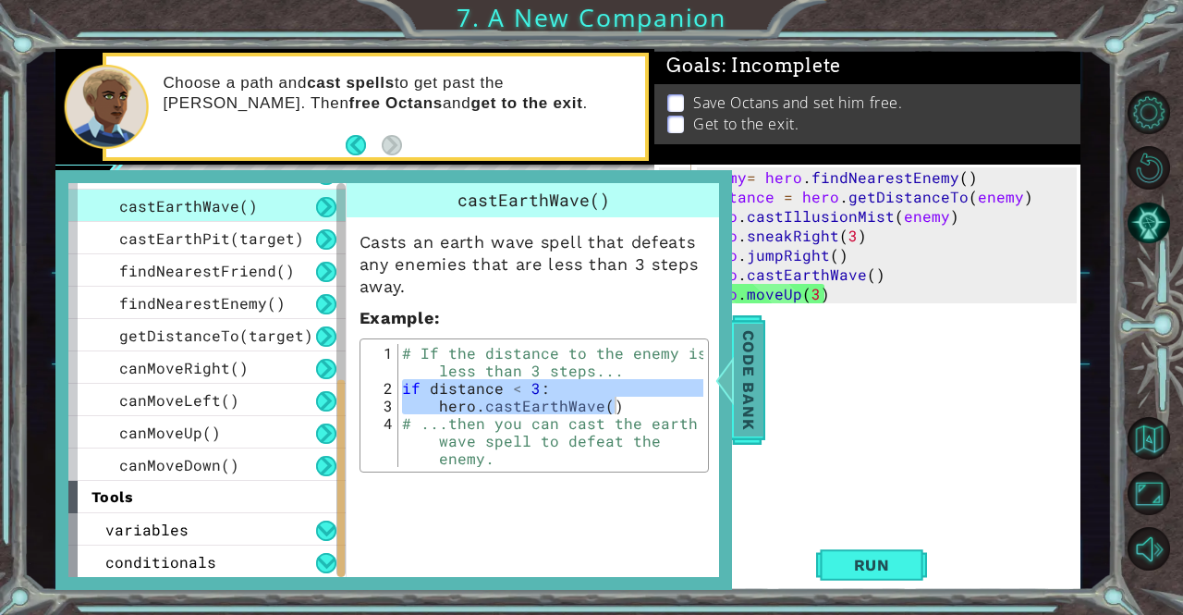
click at [737, 398] on span "Code Bank" at bounding box center [749, 379] width 30 height 113
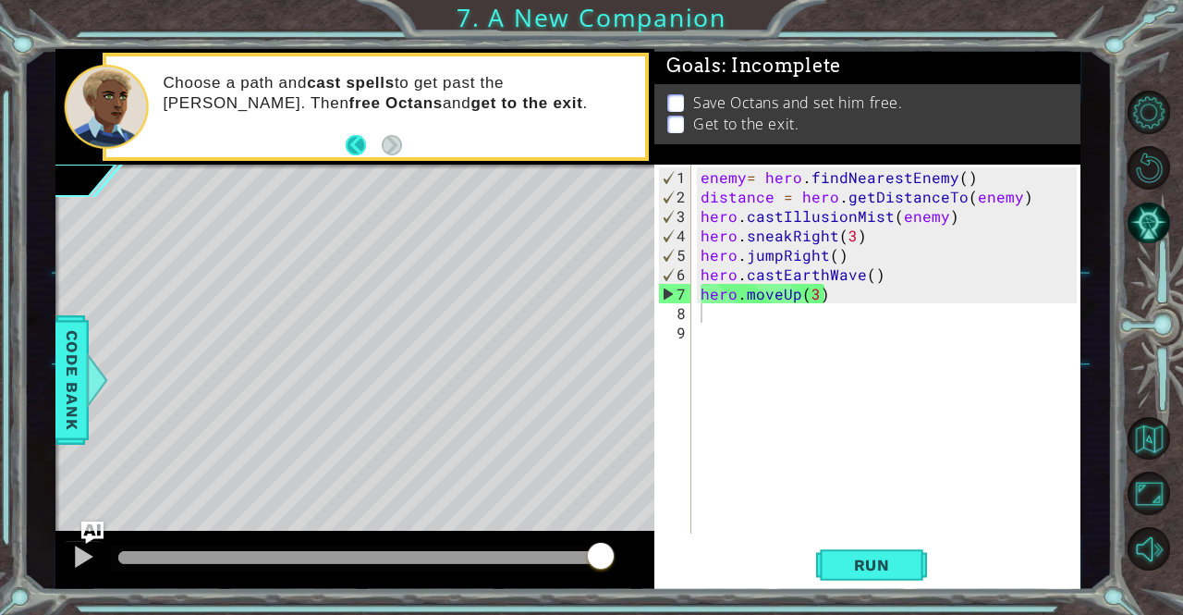
click at [346, 151] on button "Back" at bounding box center [364, 145] width 36 height 20
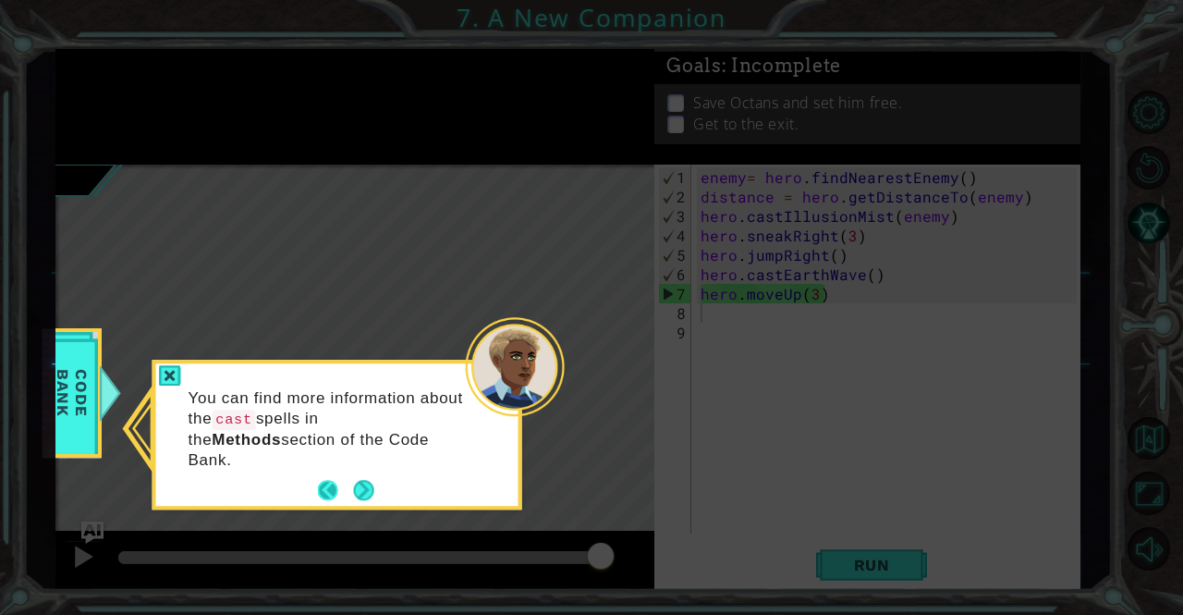
click at [319, 481] on button "Back" at bounding box center [336, 491] width 36 height 20
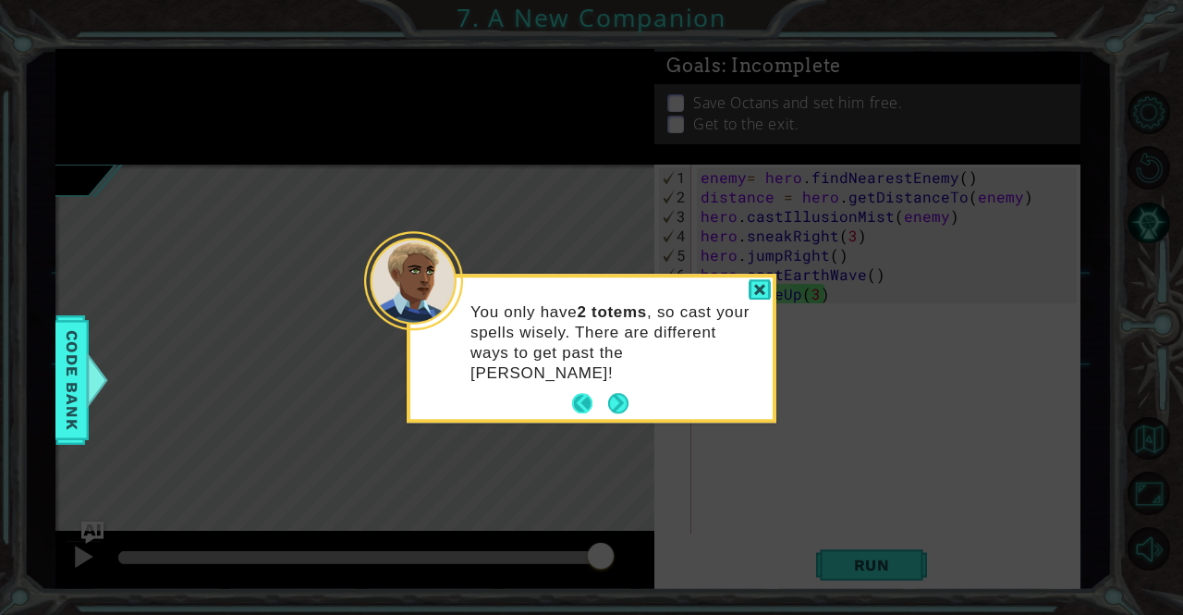
click at [582, 394] on button "Back" at bounding box center [590, 404] width 36 height 20
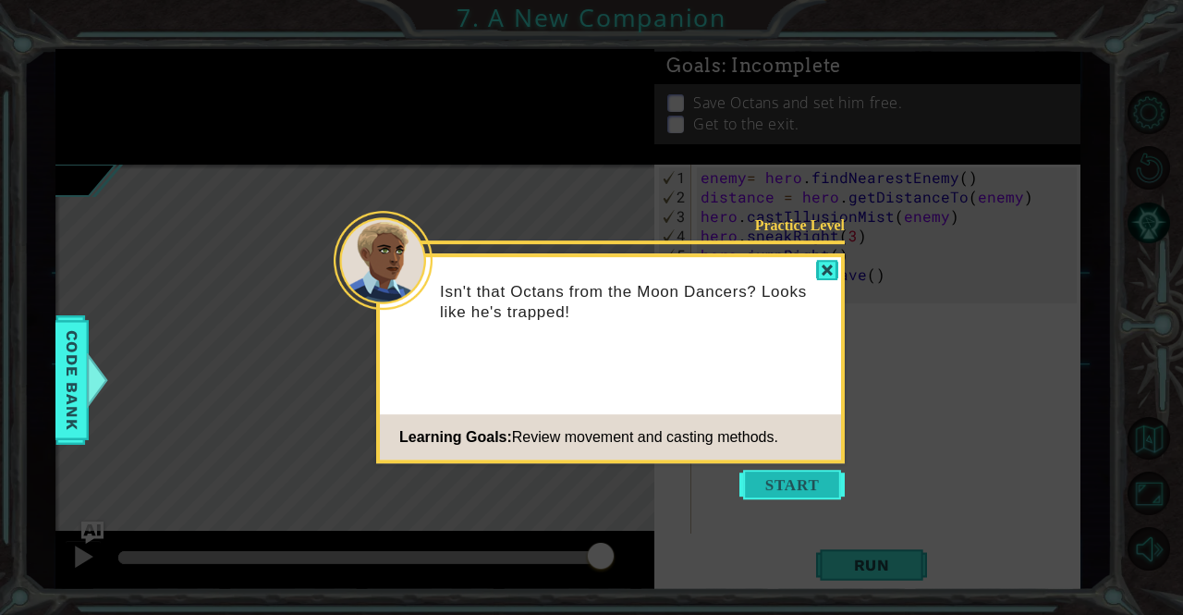
click at [797, 476] on button "Start" at bounding box center [791, 484] width 105 height 30
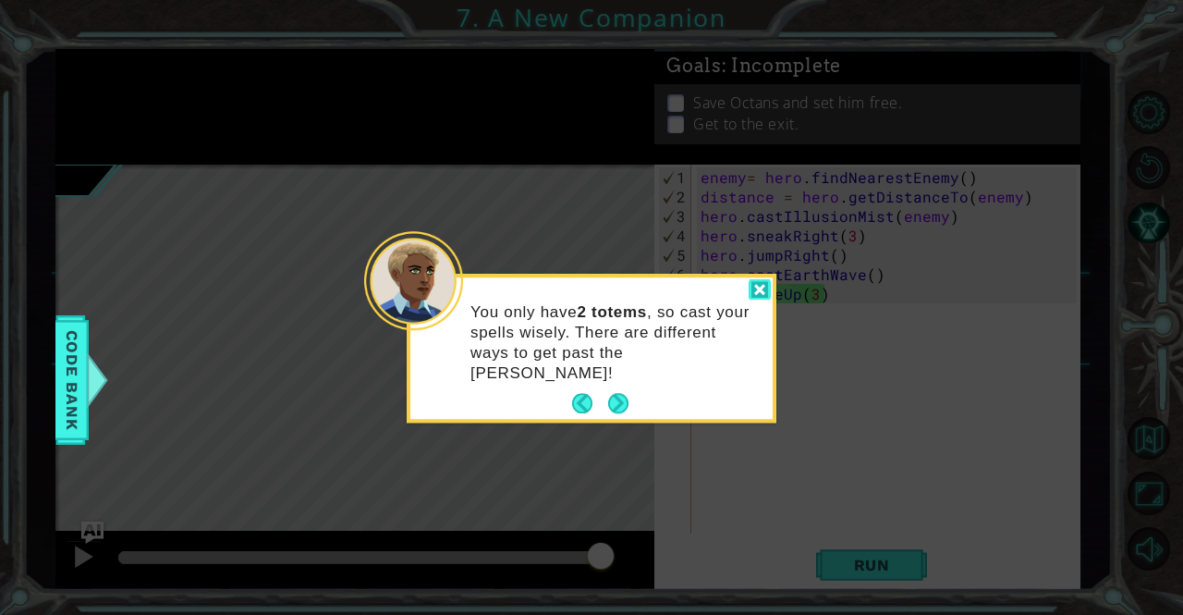
click at [753, 289] on div at bounding box center [760, 289] width 22 height 21
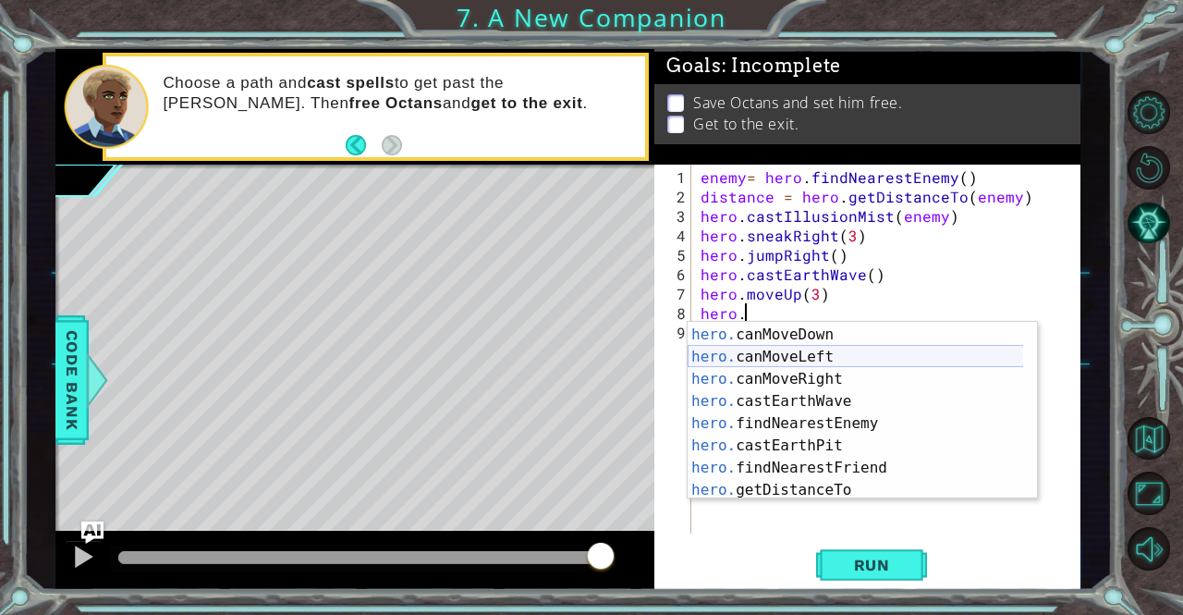
scroll to position [355, 0]
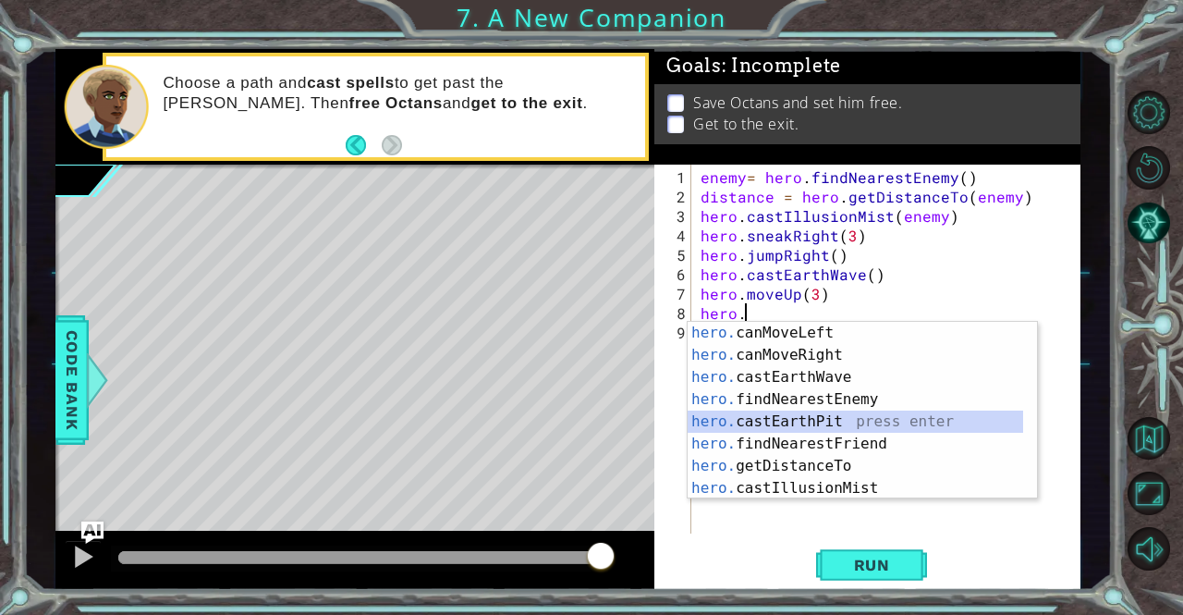
click at [844, 419] on div "hero. canMoveLeft press enter hero. canMoveRight press enter hero. castEarthWav…" at bounding box center [856, 433] width 336 height 222
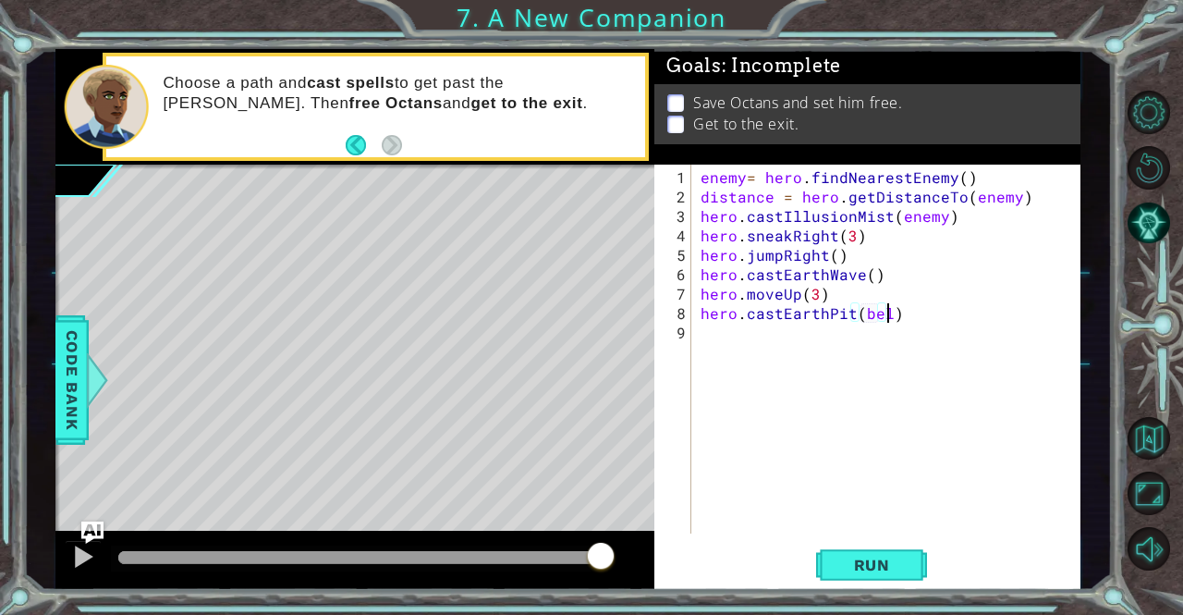
scroll to position [0, 11]
click at [908, 559] on button "Run" at bounding box center [871, 564] width 111 height 43
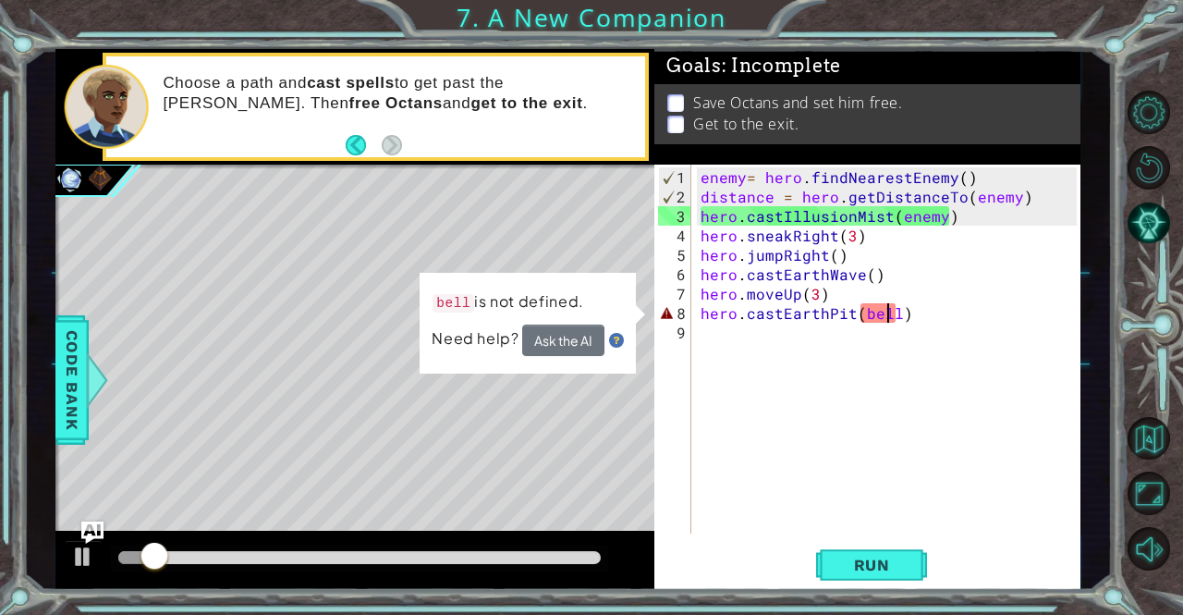
click at [890, 315] on div "enemy = hero . findNearestEnemy ( ) distance = hero . getDistanceTo ( enemy ) h…" at bounding box center [891, 371] width 388 height 408
click at [578, 335] on button "Ask the AI" at bounding box center [563, 339] width 82 height 31
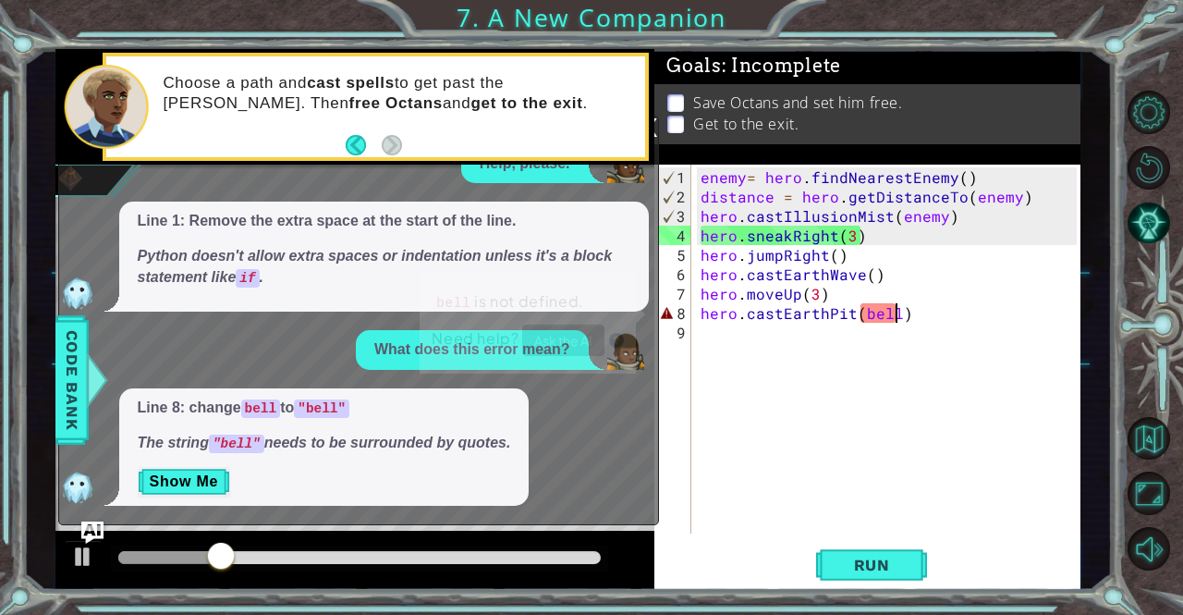
click at [895, 311] on div "enemy = hero . findNearestEnemy ( ) distance = hero . getDistanceTo ( enemy ) h…" at bounding box center [891, 371] width 388 height 408
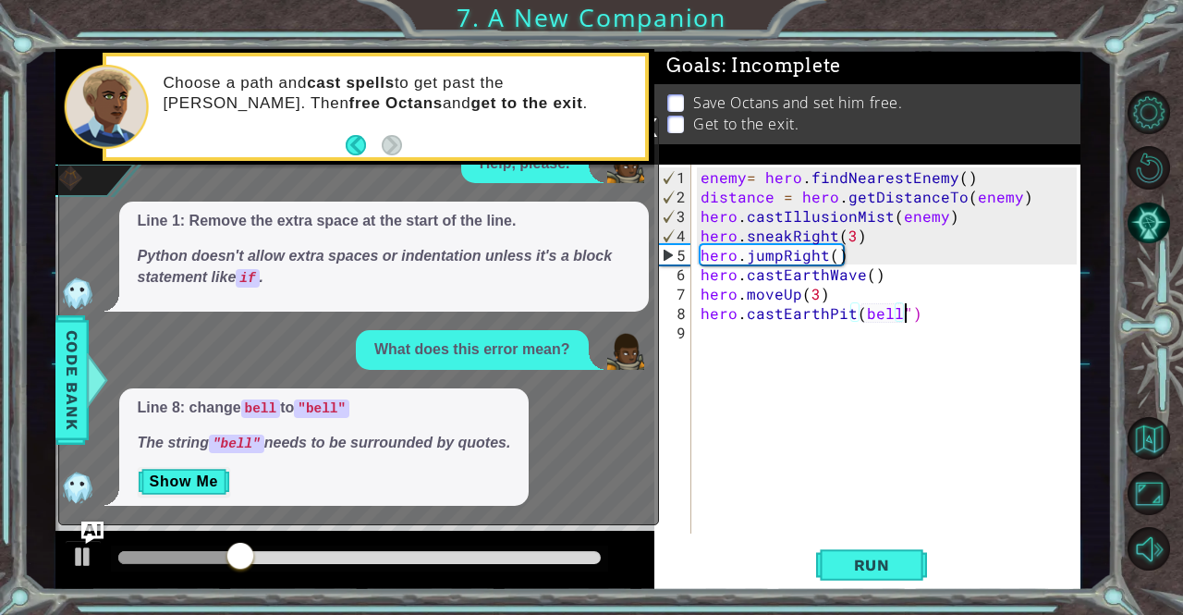
scroll to position [0, 12]
click at [858, 310] on div "enemy = hero . findNearestEnemy ( ) distance = hero . getDistanceTo ( enemy ) h…" at bounding box center [891, 371] width 388 height 408
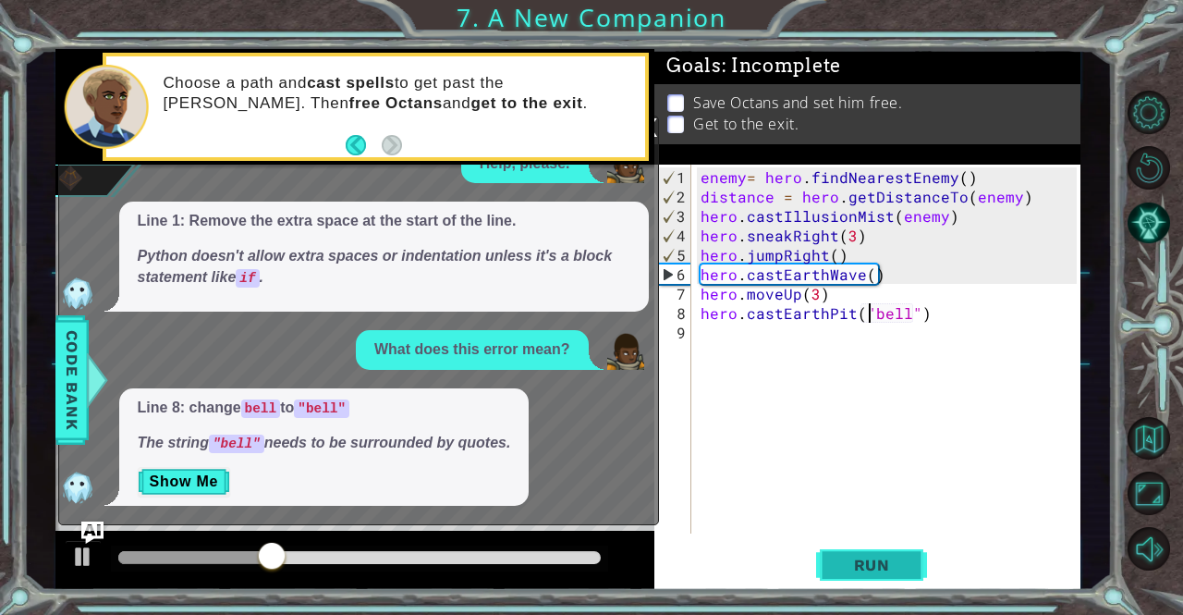
click at [863, 552] on button "Run" at bounding box center [871, 564] width 111 height 43
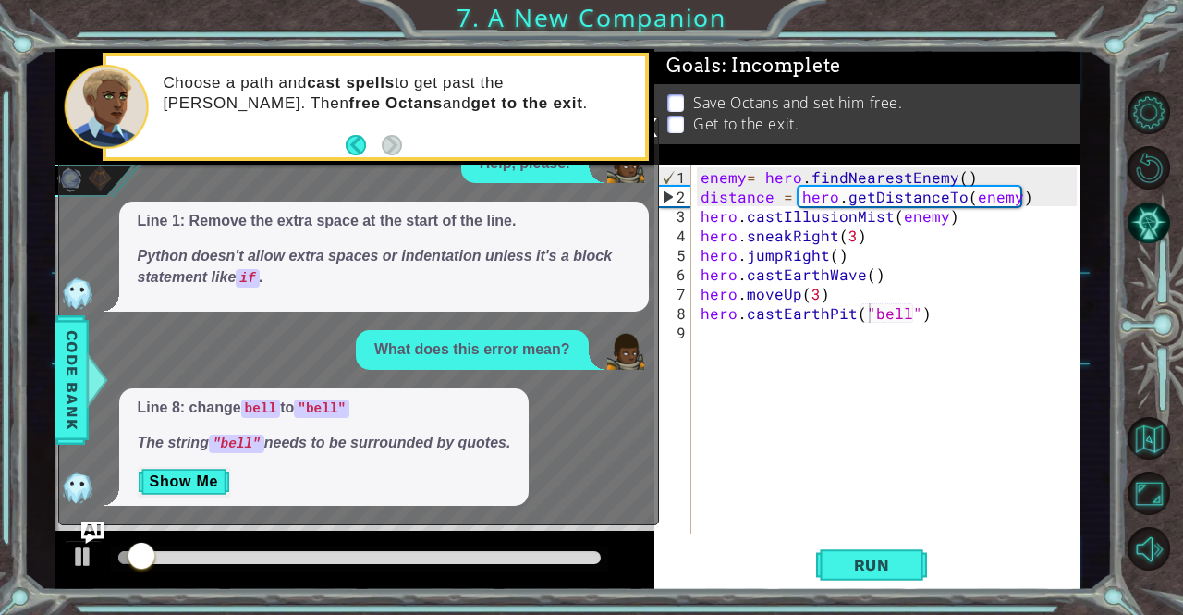
click at [353, 164] on div "Choose a path and cast spells to get past the [PERSON_NAME]. Then free Octans a…" at bounding box center [355, 107] width 600 height 116
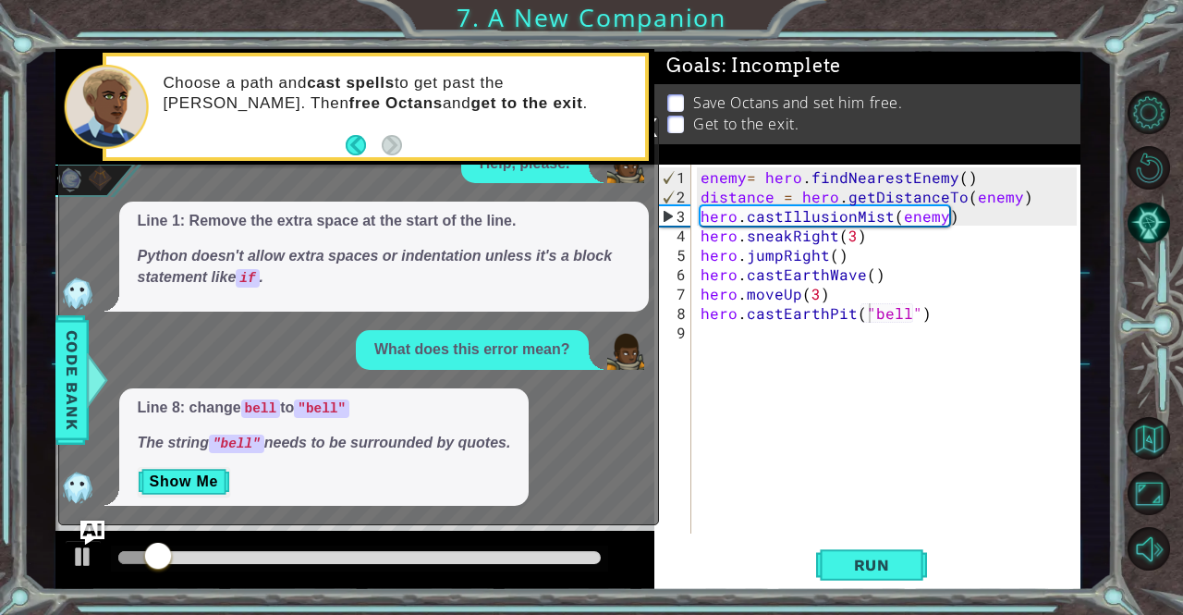
click at [92, 524] on img "Ask AI" at bounding box center [91, 532] width 24 height 24
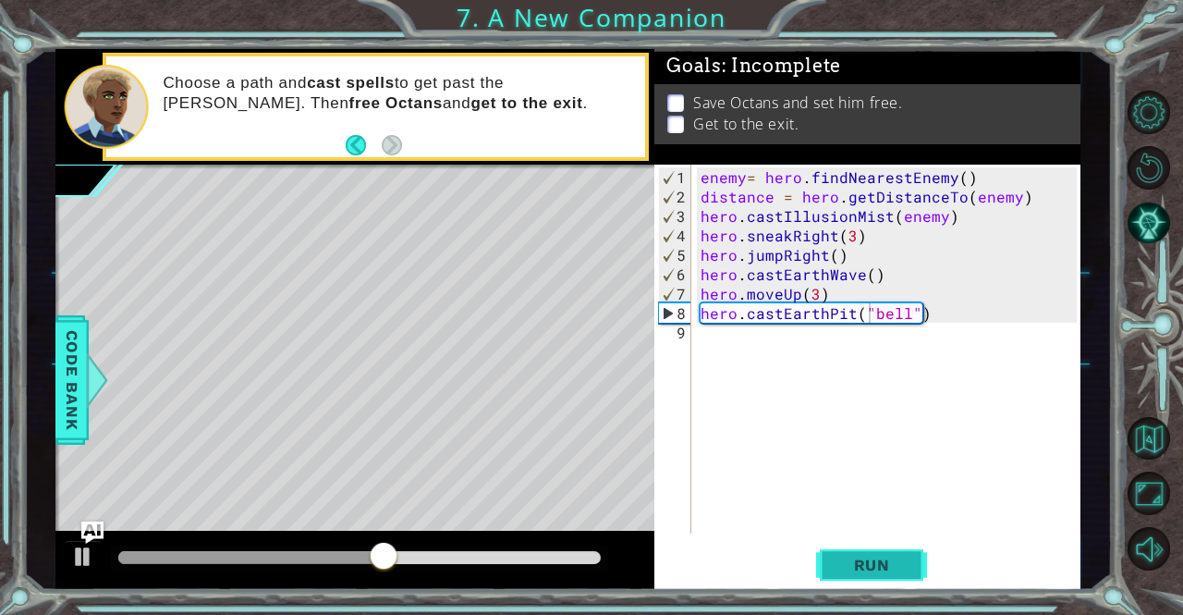
click at [853, 577] on button "Run" at bounding box center [871, 564] width 111 height 43
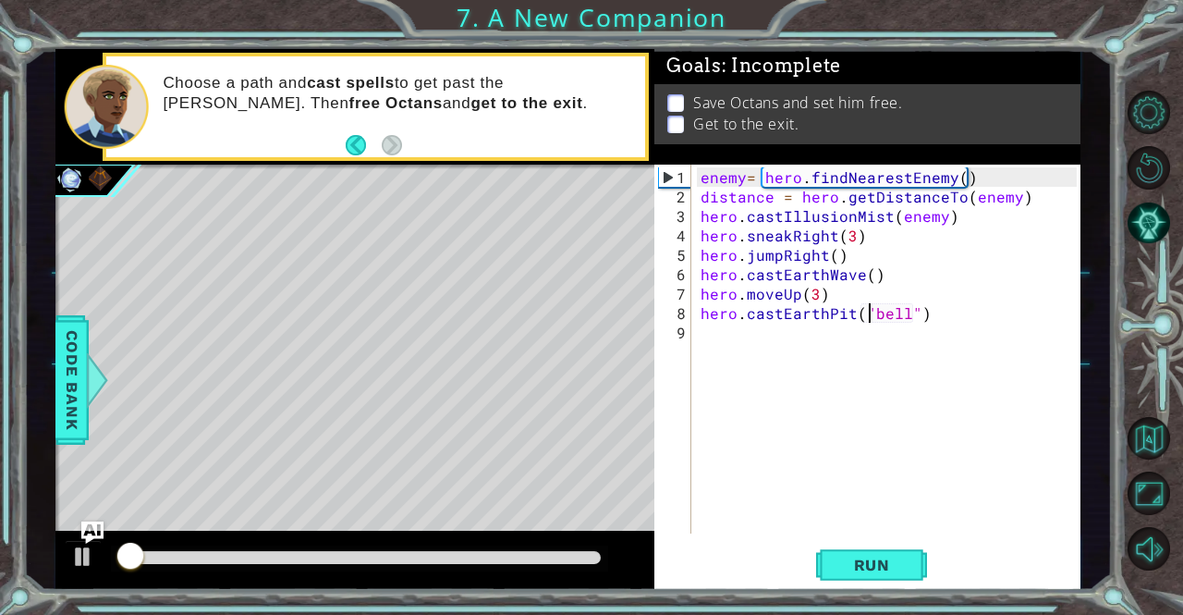
click at [383, 546] on div at bounding box center [360, 558] width 498 height 26
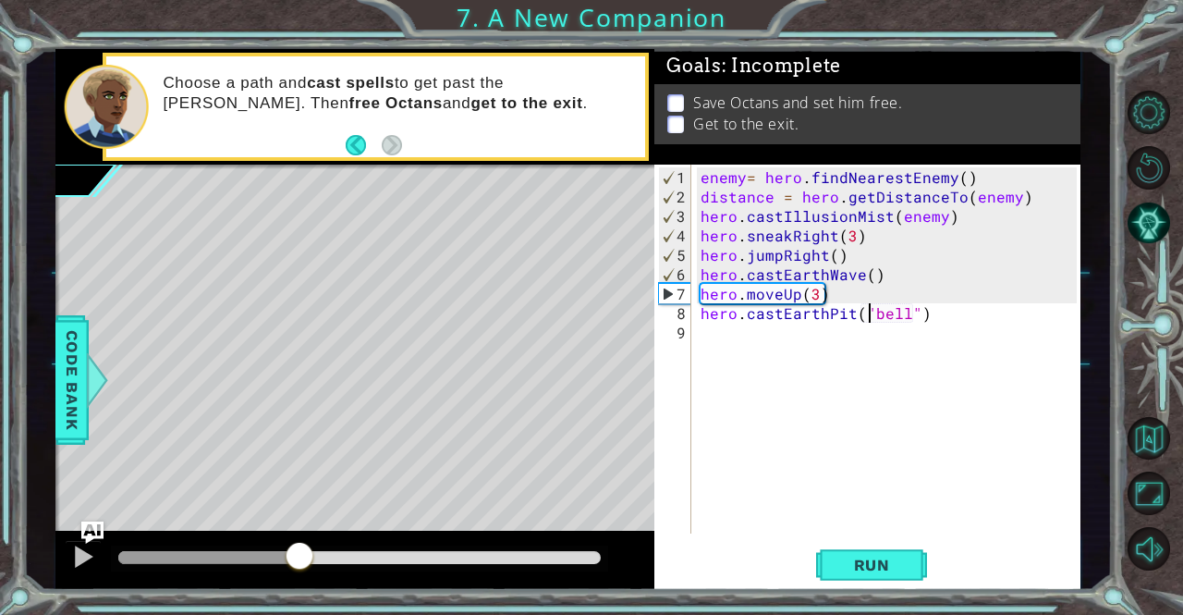
drag, startPoint x: 147, startPoint y: 546, endPoint x: 299, endPoint y: 554, distance: 152.7
click at [299, 554] on div at bounding box center [299, 557] width 33 height 33
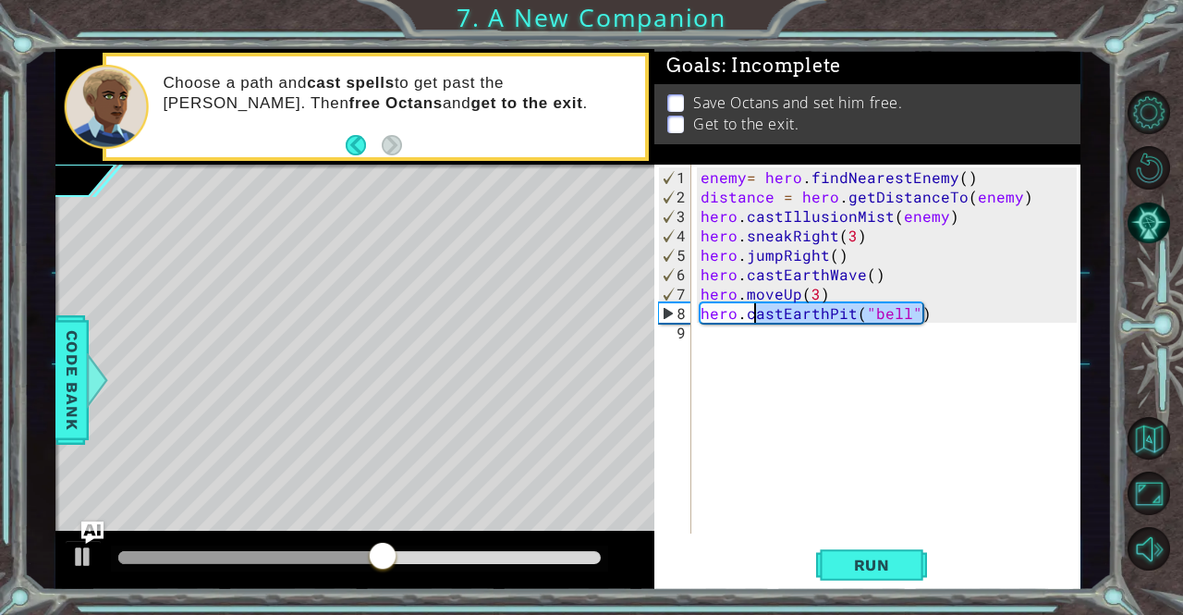
drag, startPoint x: 941, startPoint y: 312, endPoint x: 753, endPoint y: 313, distance: 187.6
click at [753, 313] on div "enemy = hero . findNearestEnemy ( ) distance = hero . getDistanceTo ( enemy ) h…" at bounding box center [891, 371] width 388 height 408
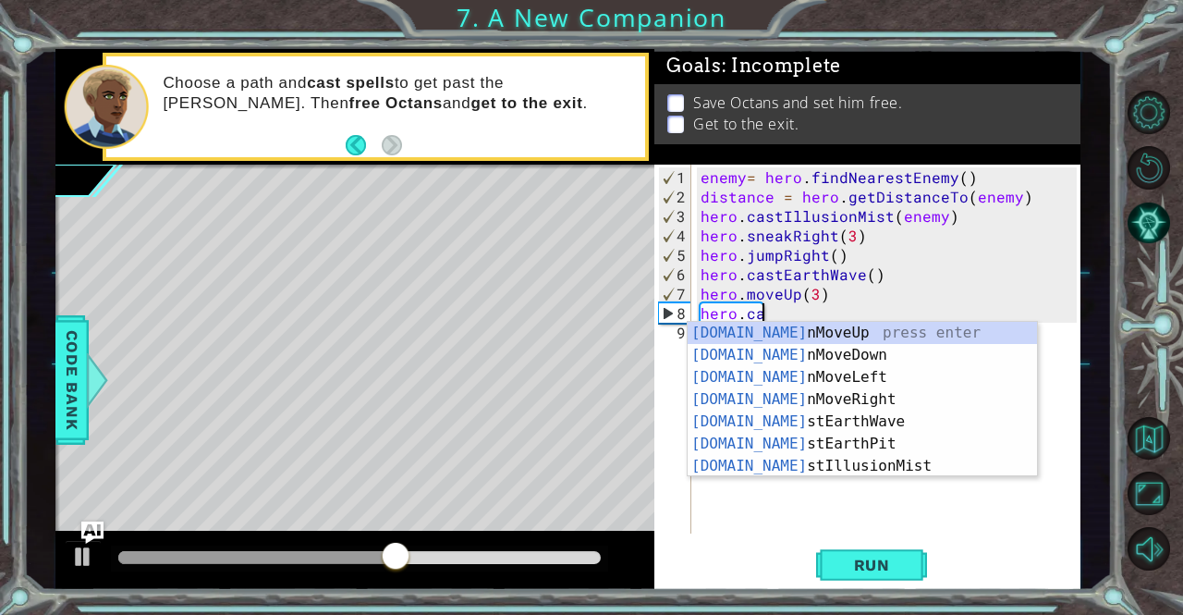
type textarea "hero.cas"
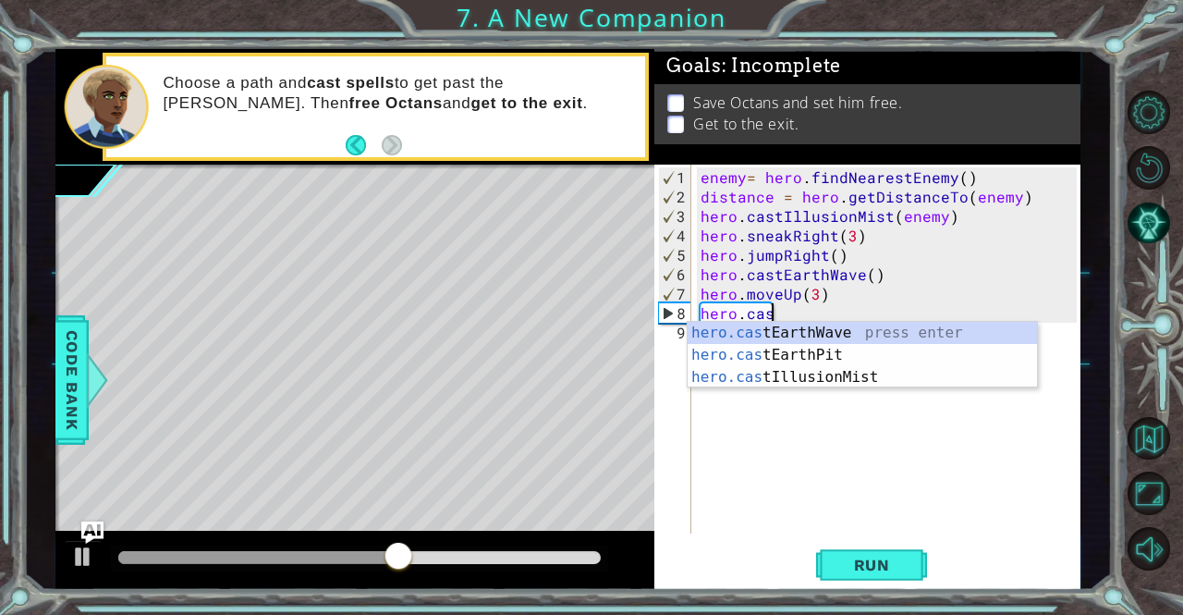
scroll to position [0, 4]
click at [828, 328] on div "hero.cas tEarthWave press enter hero.cas tEarthPit press enter hero.cas tIllusi…" at bounding box center [863, 377] width 350 height 111
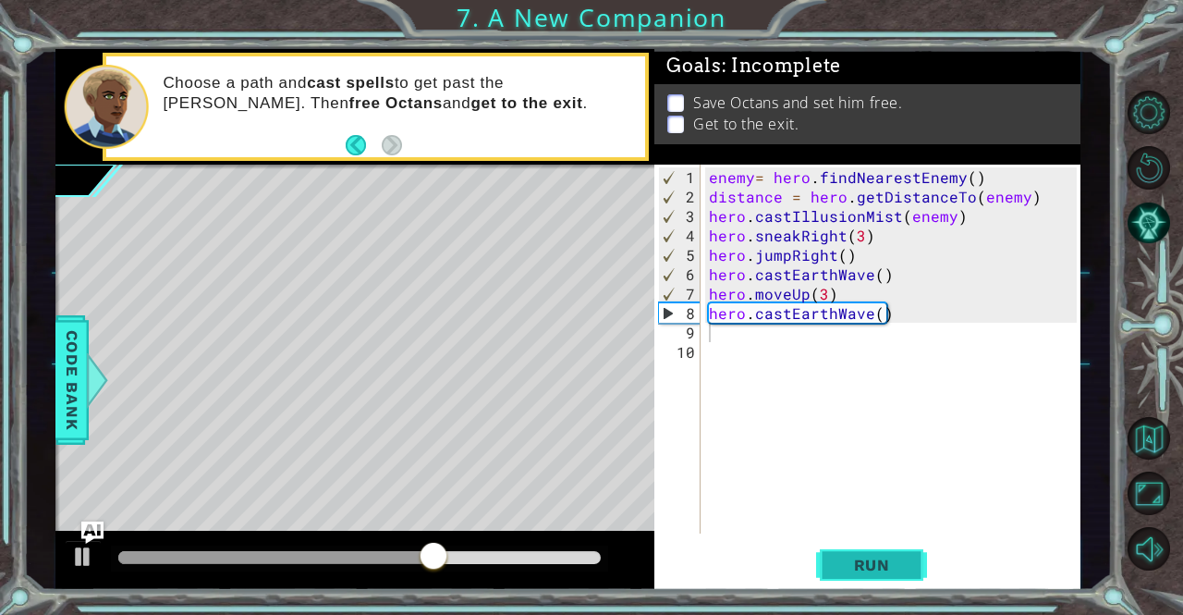
click at [896, 570] on span "Run" at bounding box center [871, 564] width 73 height 18
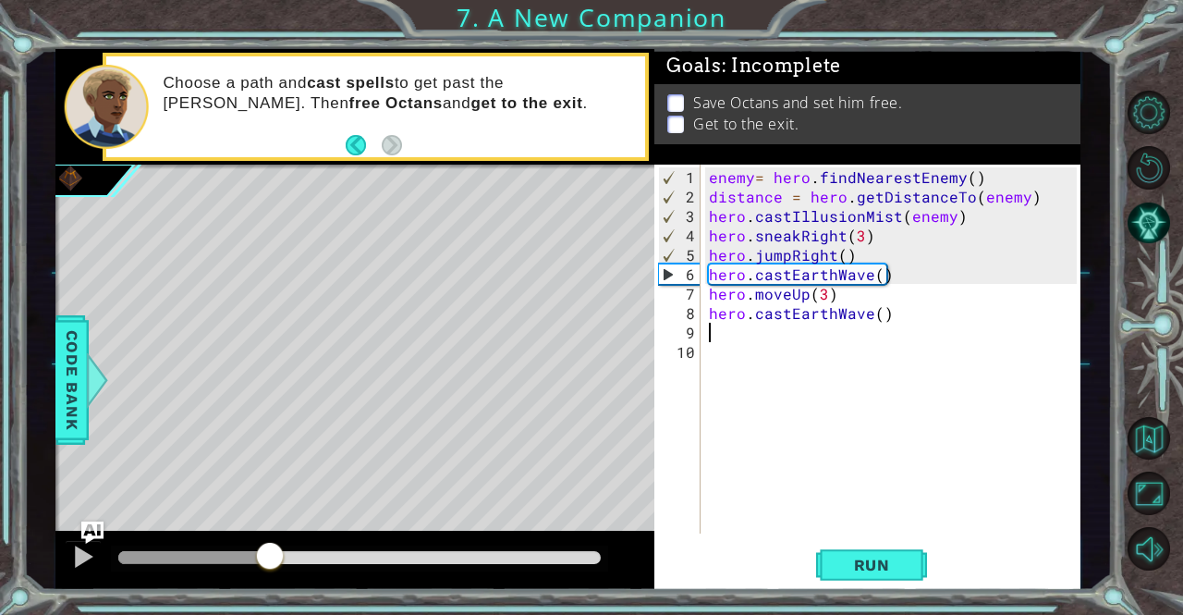
drag, startPoint x: 206, startPoint y: 553, endPoint x: 270, endPoint y: 565, distance: 64.9
click at [270, 565] on div at bounding box center [269, 557] width 33 height 33
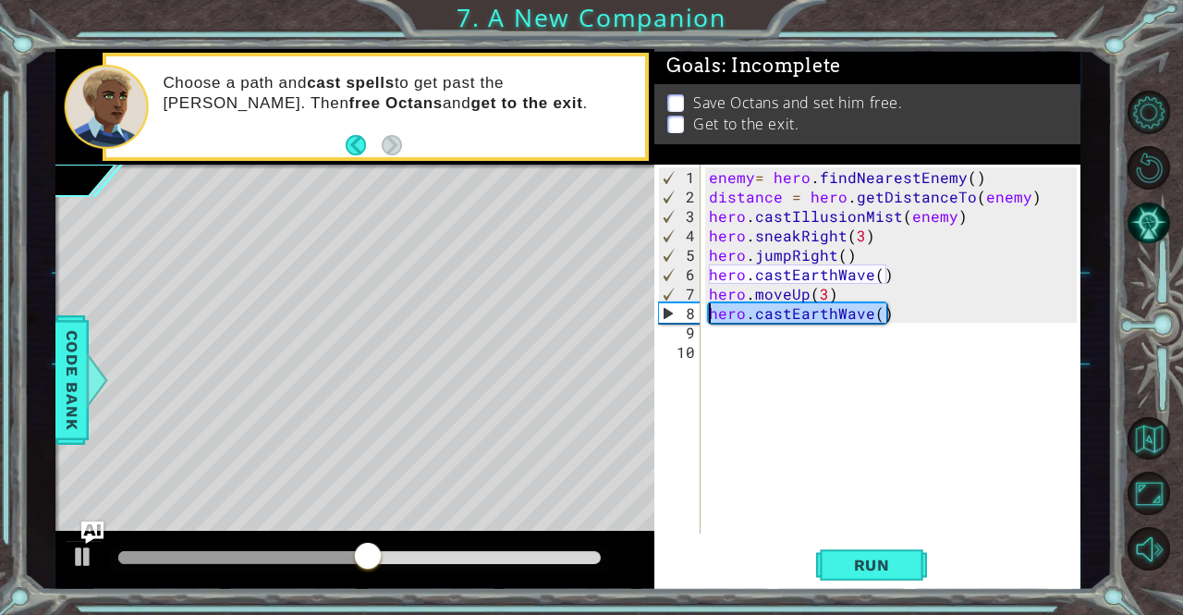
drag, startPoint x: 920, startPoint y: 315, endPoint x: 713, endPoint y: 310, distance: 207.0
click at [713, 310] on div "enemy = hero . findNearestEnemy ( ) distance = hero . getDistanceTo ( enemy ) h…" at bounding box center [895, 371] width 380 height 408
type textarea "hero.castEarthWave()"
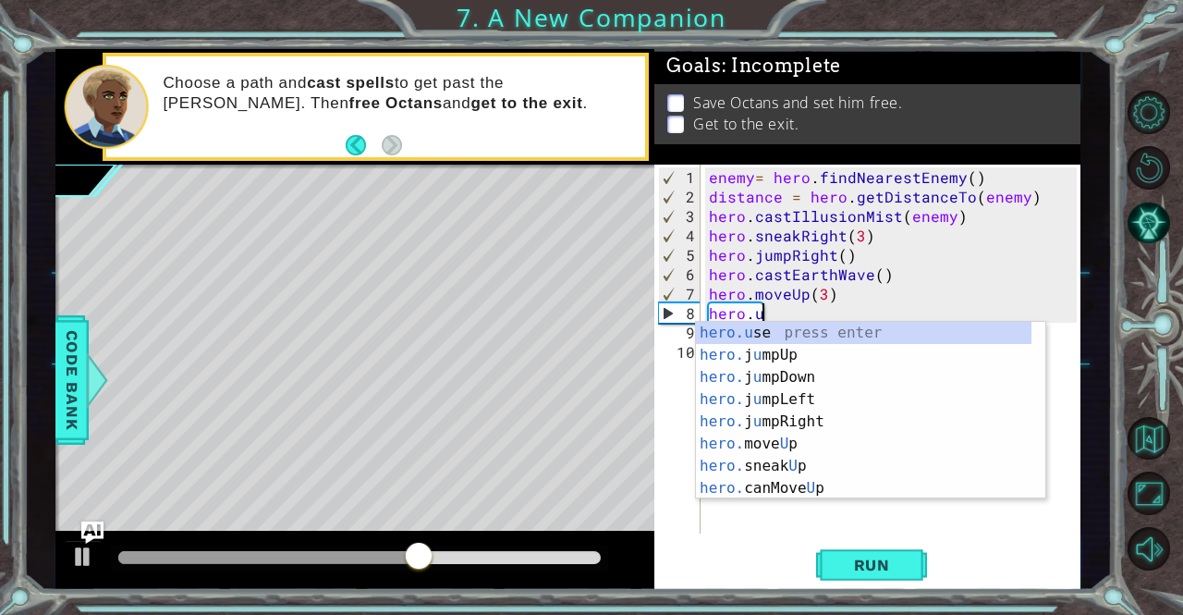
scroll to position [0, 3]
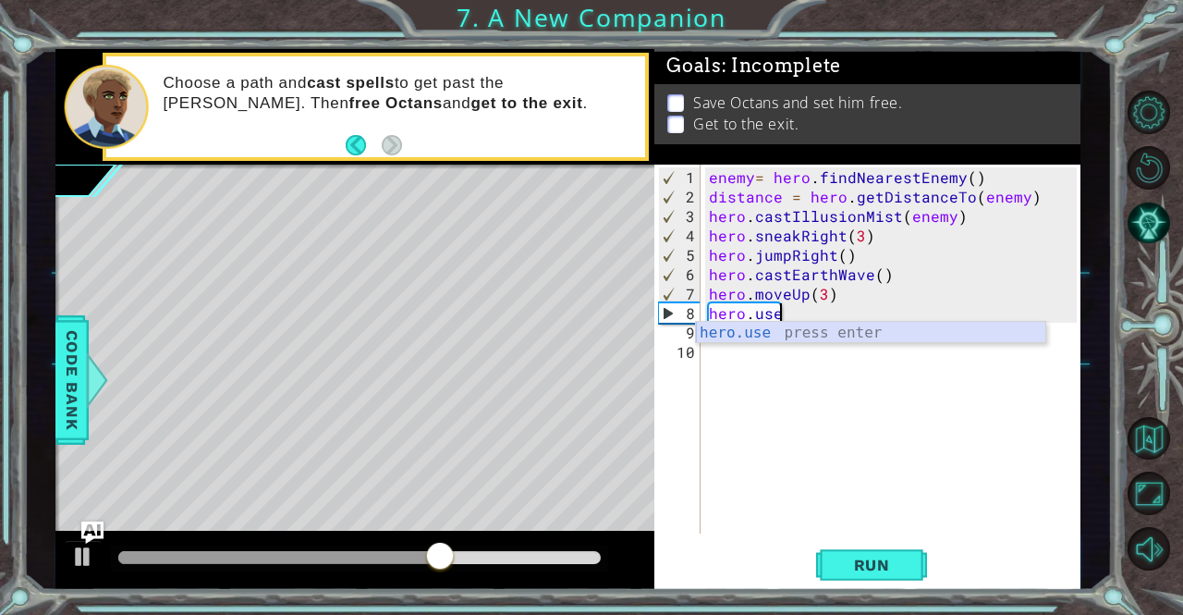
click at [842, 328] on div "hero.use press enter" at bounding box center [871, 355] width 350 height 67
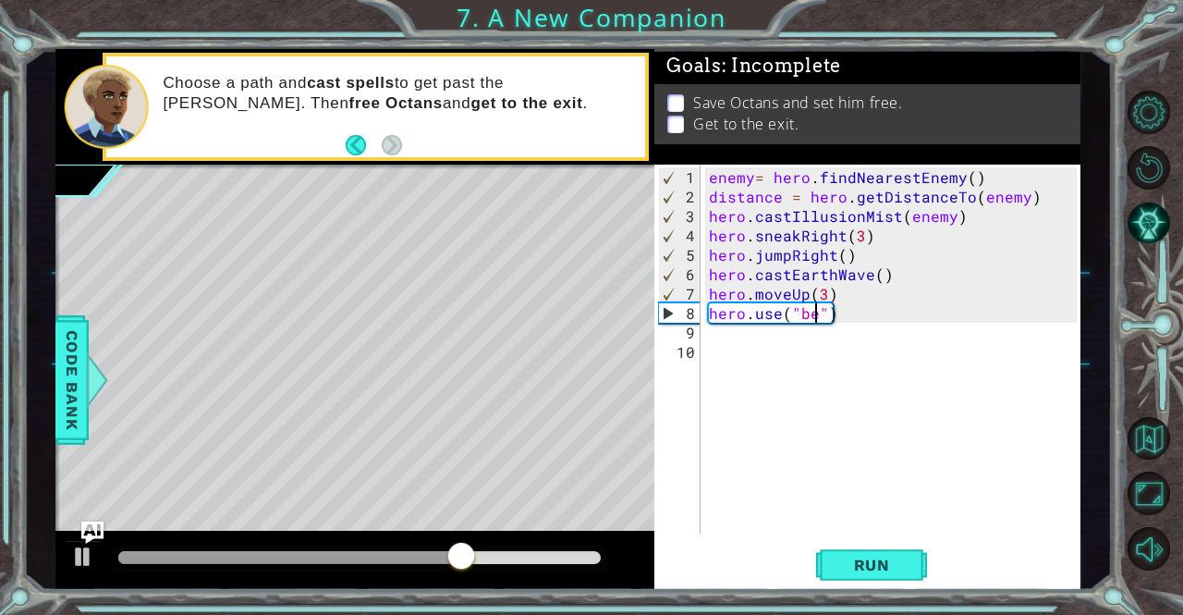
scroll to position [0, 7]
type textarea "hero.use("bell")"
click at [894, 567] on span "Run" at bounding box center [871, 564] width 73 height 18
drag, startPoint x: 146, startPoint y: 543, endPoint x: 325, endPoint y: 554, distance: 179.6
click at [325, 554] on div at bounding box center [325, 557] width 33 height 33
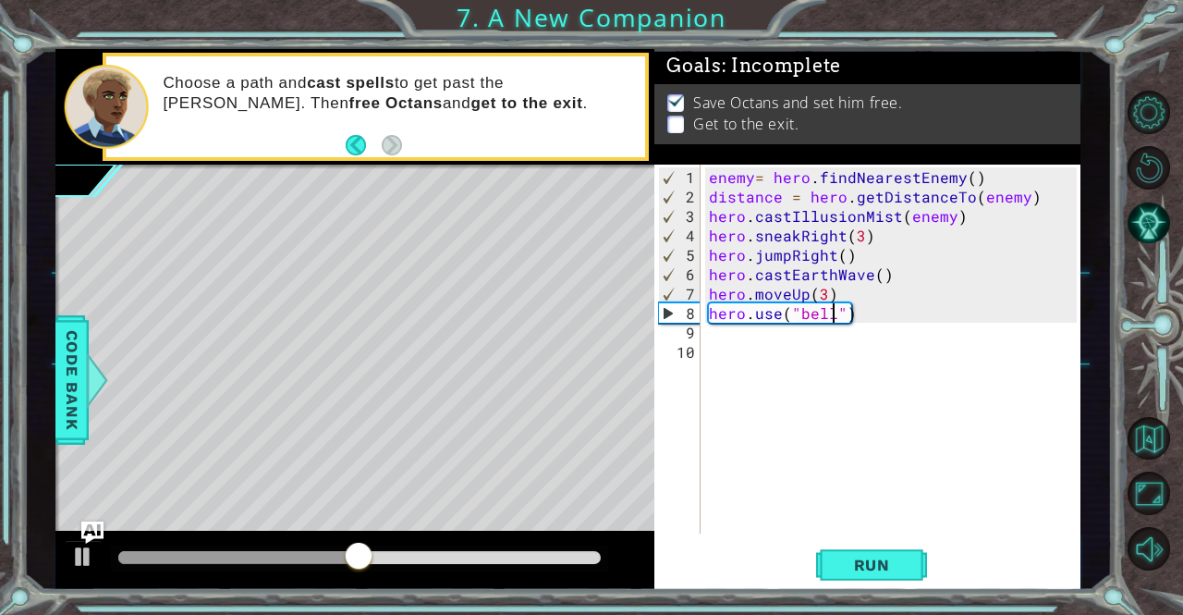
click at [763, 337] on div "enemy = hero . findNearestEnemy ( ) distance = hero . getDistanceTo ( enemy ) h…" at bounding box center [895, 371] width 380 height 408
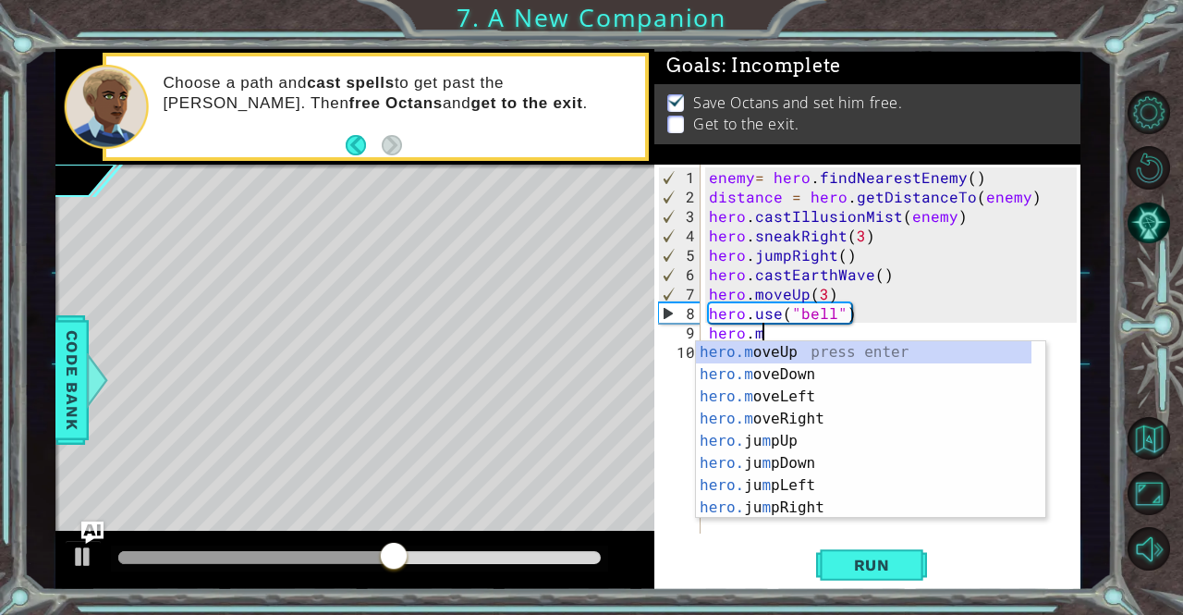
scroll to position [0, 3]
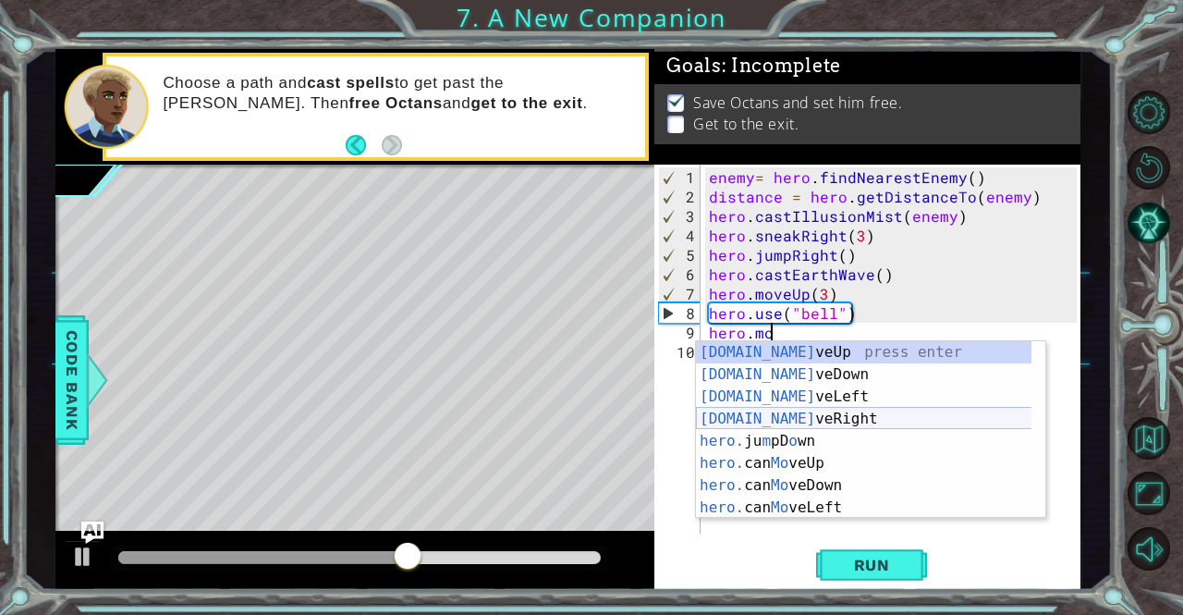
click at [813, 413] on div "[DOMAIN_NAME] veUp press enter [DOMAIN_NAME] veDown press enter [DOMAIN_NAME] v…" at bounding box center [864, 452] width 336 height 222
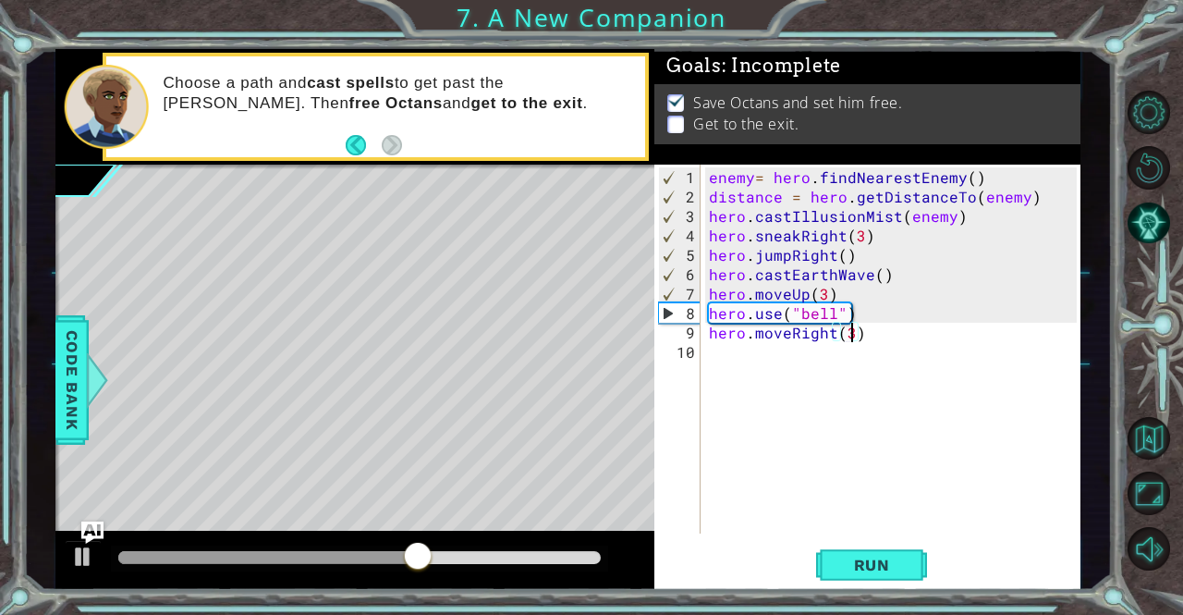
scroll to position [0, 8]
type textarea "hero.moveRight(3)"
click at [893, 578] on button "Run" at bounding box center [871, 564] width 111 height 43
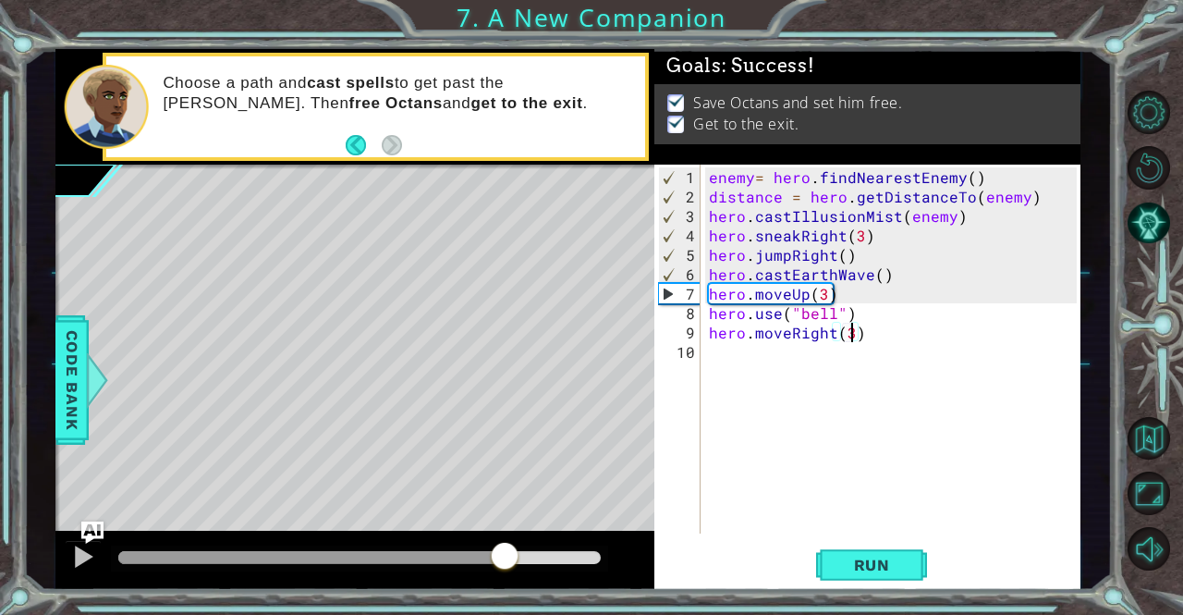
drag, startPoint x: 150, startPoint y: 548, endPoint x: 505, endPoint y: 556, distance: 355.9
click at [505, 556] on div at bounding box center [504, 557] width 33 height 33
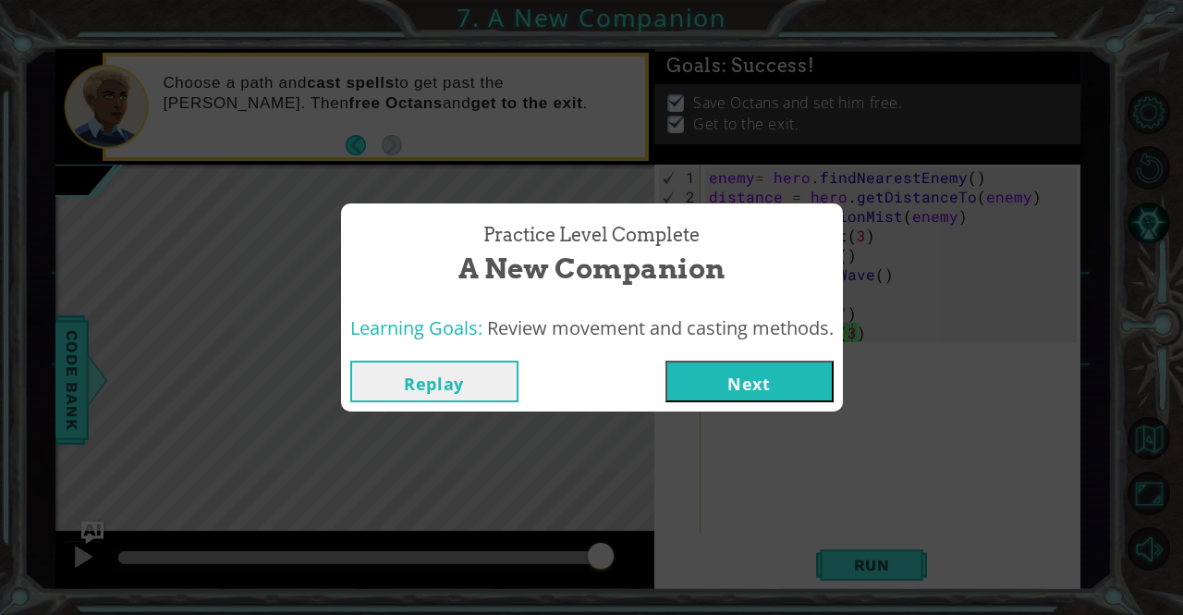
click at [743, 393] on button "Next" at bounding box center [749, 381] width 168 height 42
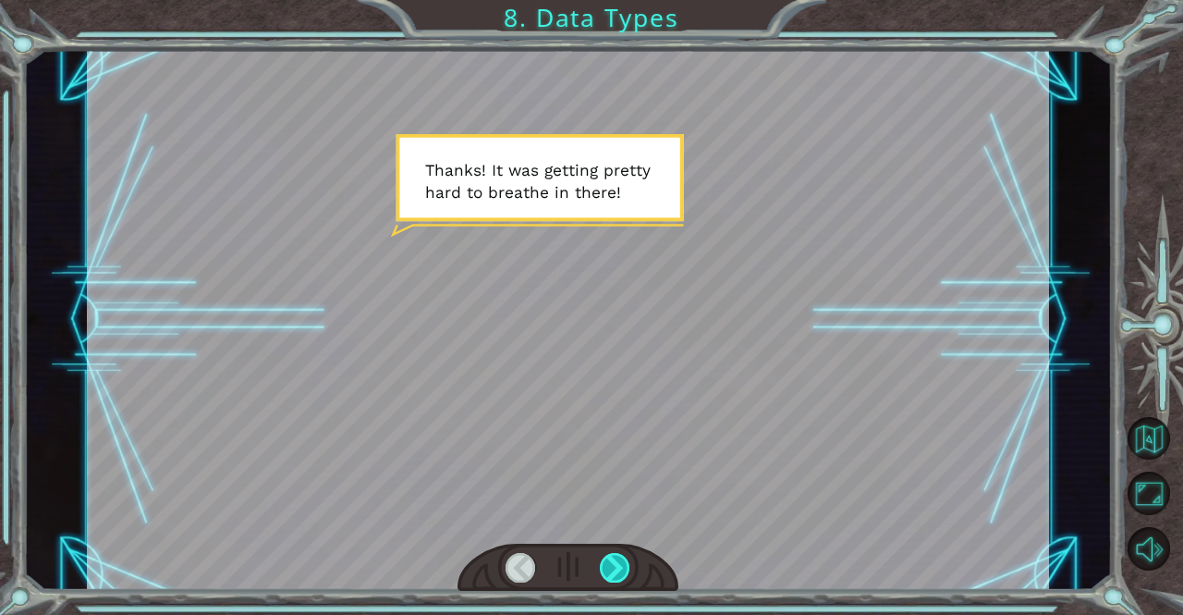
click at [608, 573] on div at bounding box center [615, 568] width 30 height 30
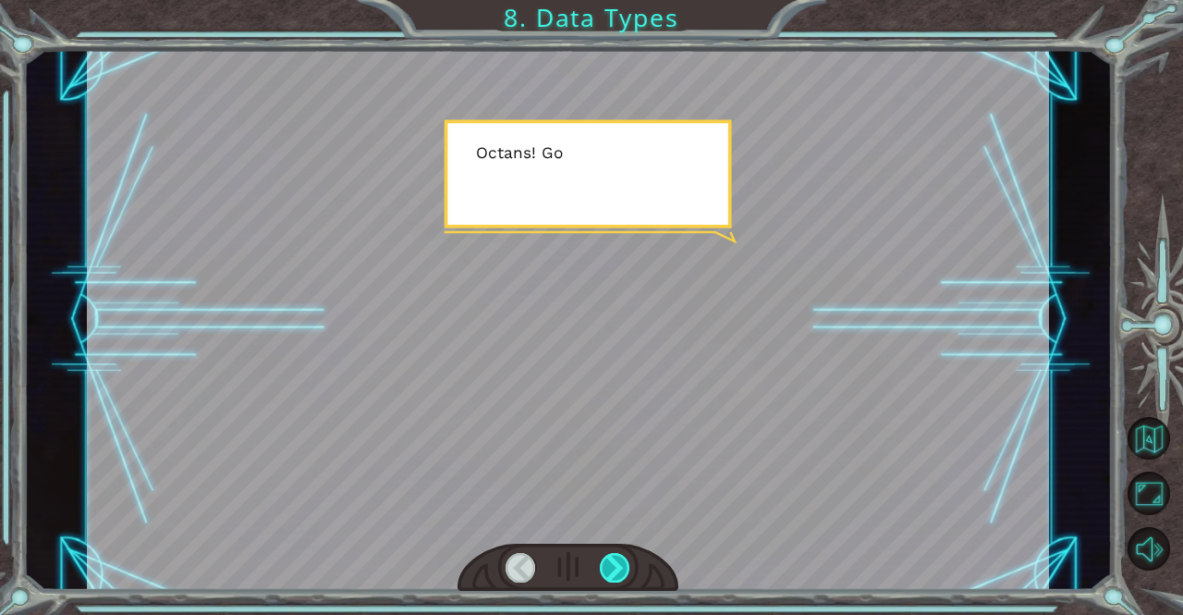
click at [608, 573] on div at bounding box center [615, 568] width 30 height 30
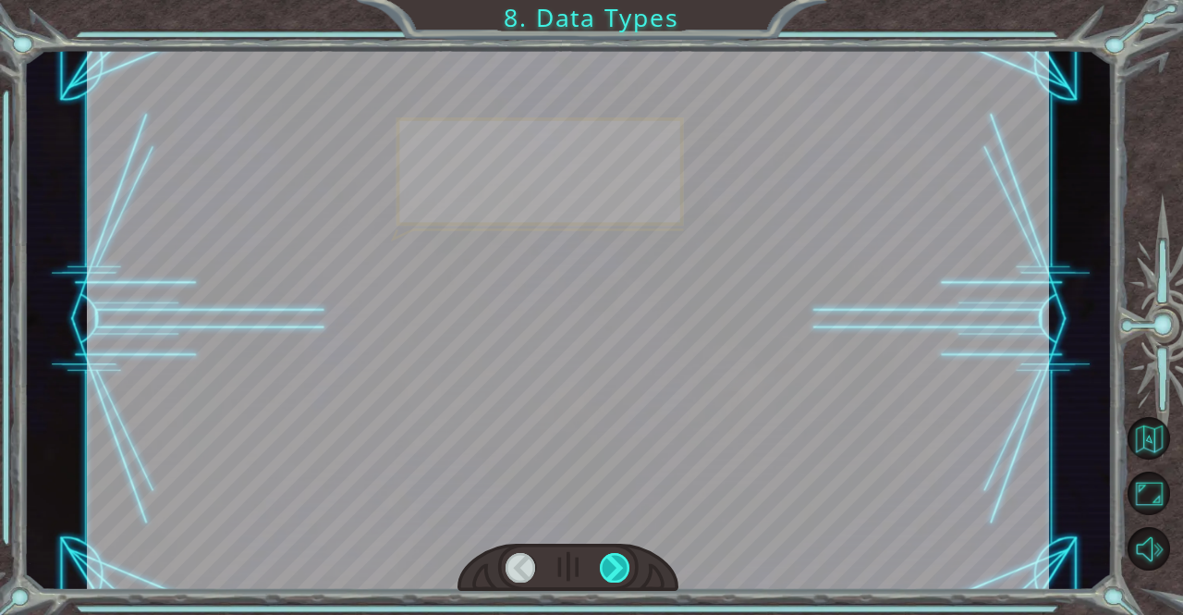
click at [608, 573] on div at bounding box center [615, 568] width 30 height 30
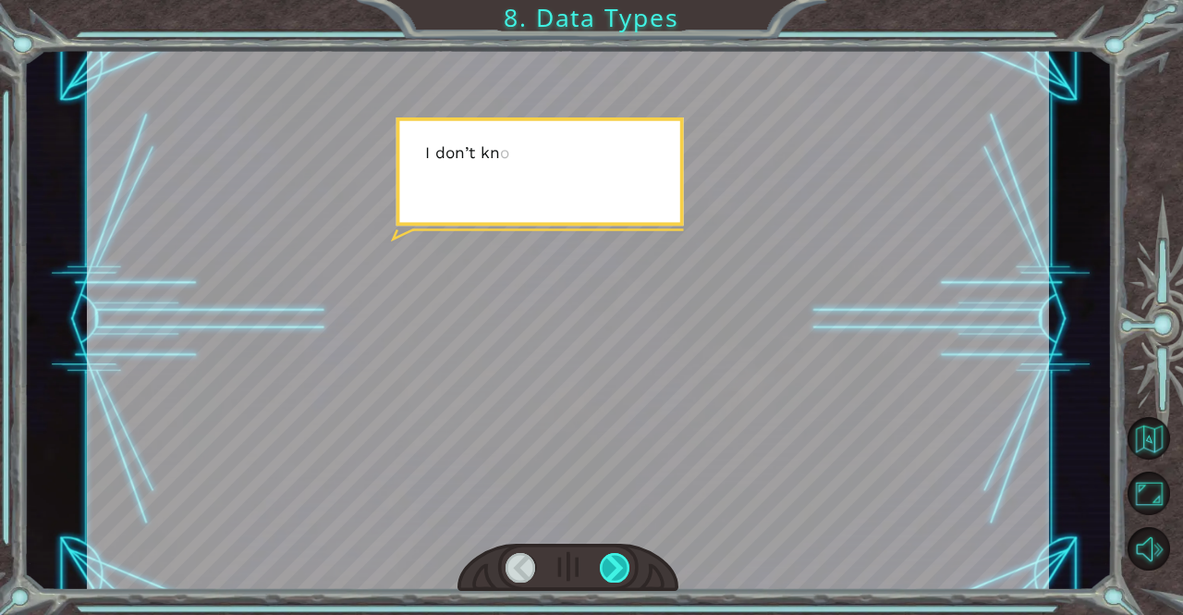
click at [608, 573] on div at bounding box center [615, 568] width 30 height 30
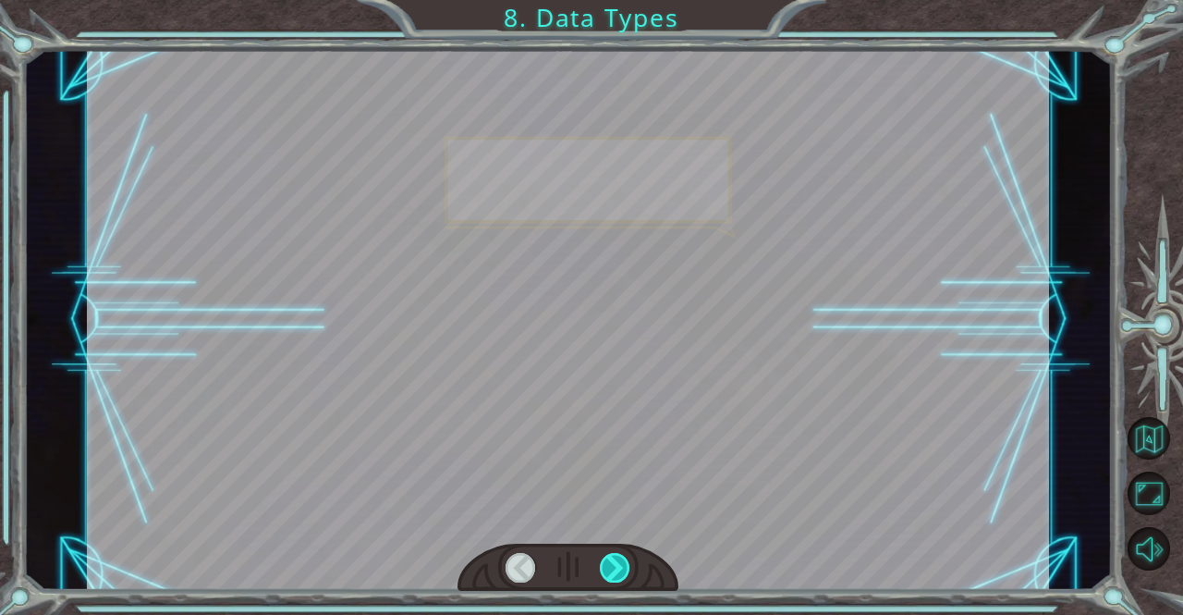
click at [608, 573] on div at bounding box center [615, 568] width 30 height 30
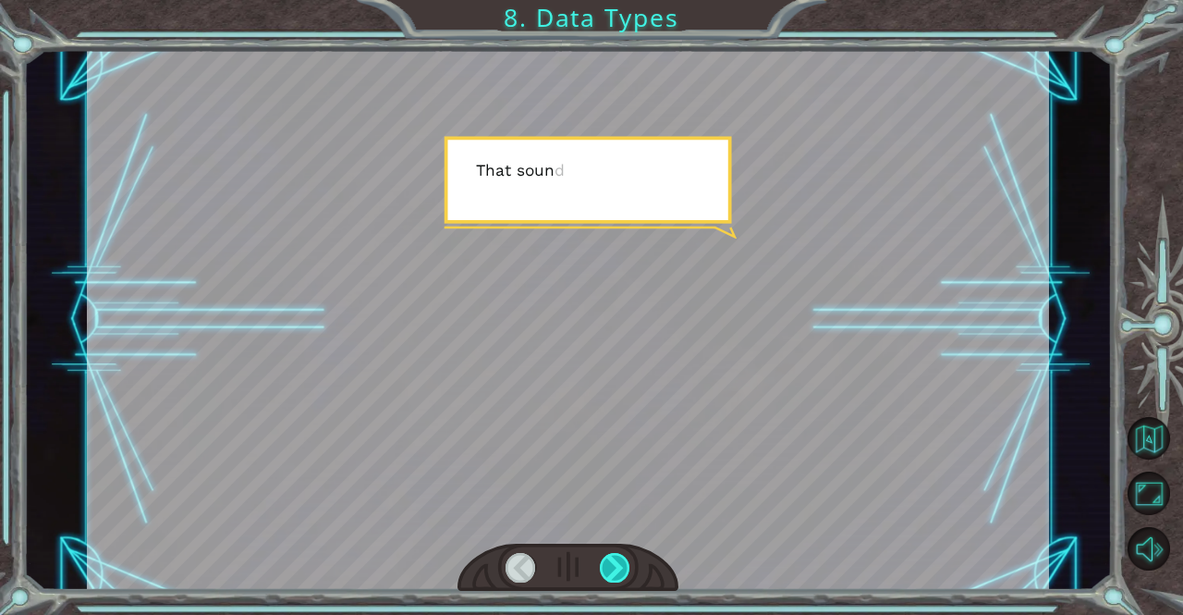
click at [608, 573] on div at bounding box center [615, 568] width 30 height 30
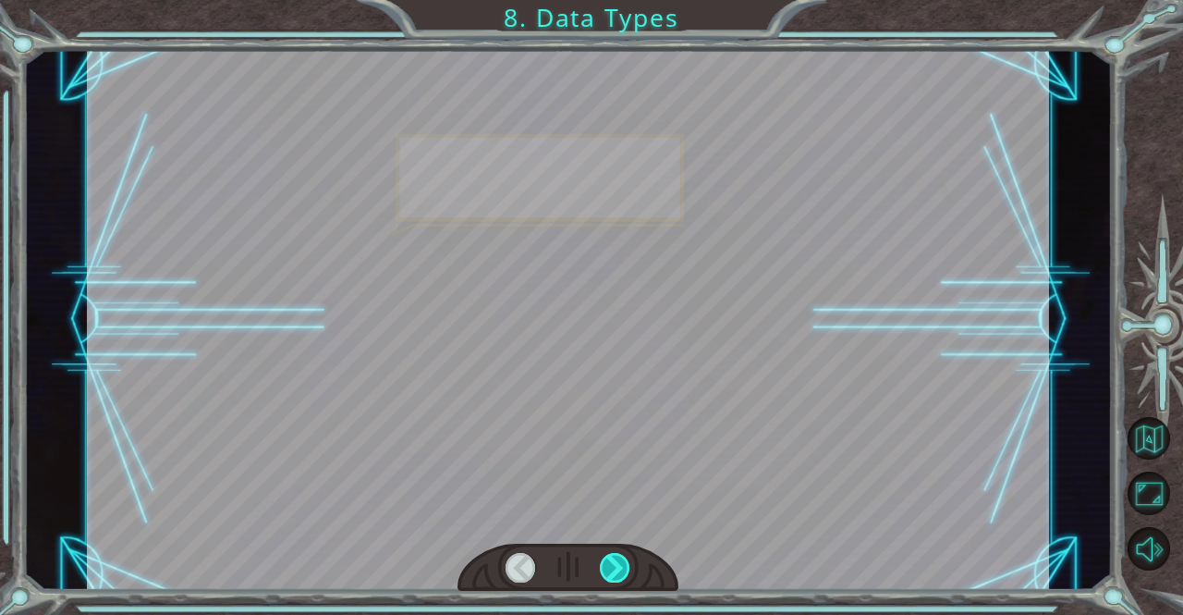
click at [608, 573] on div at bounding box center [615, 568] width 30 height 30
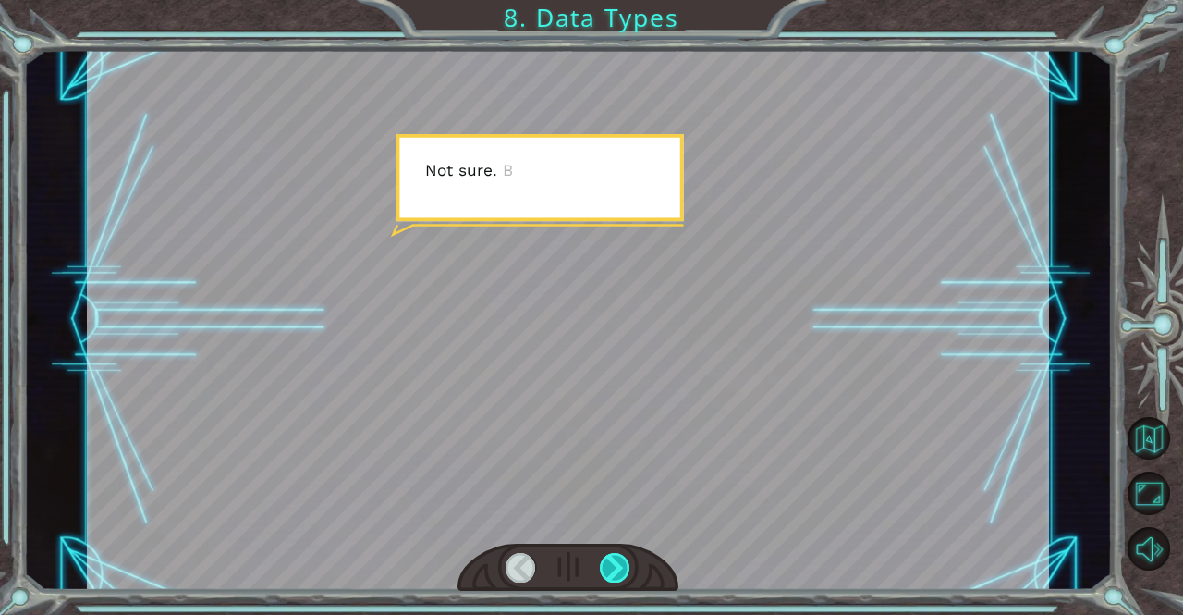
click at [608, 573] on div at bounding box center [615, 568] width 30 height 30
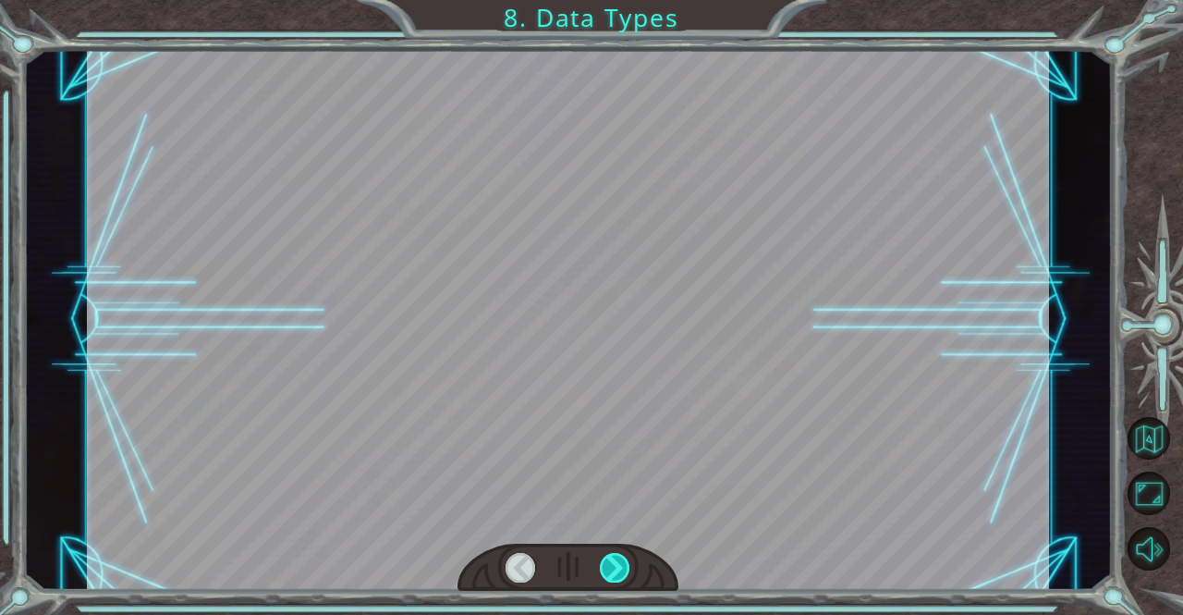
click at [608, 573] on div at bounding box center [615, 568] width 30 height 30
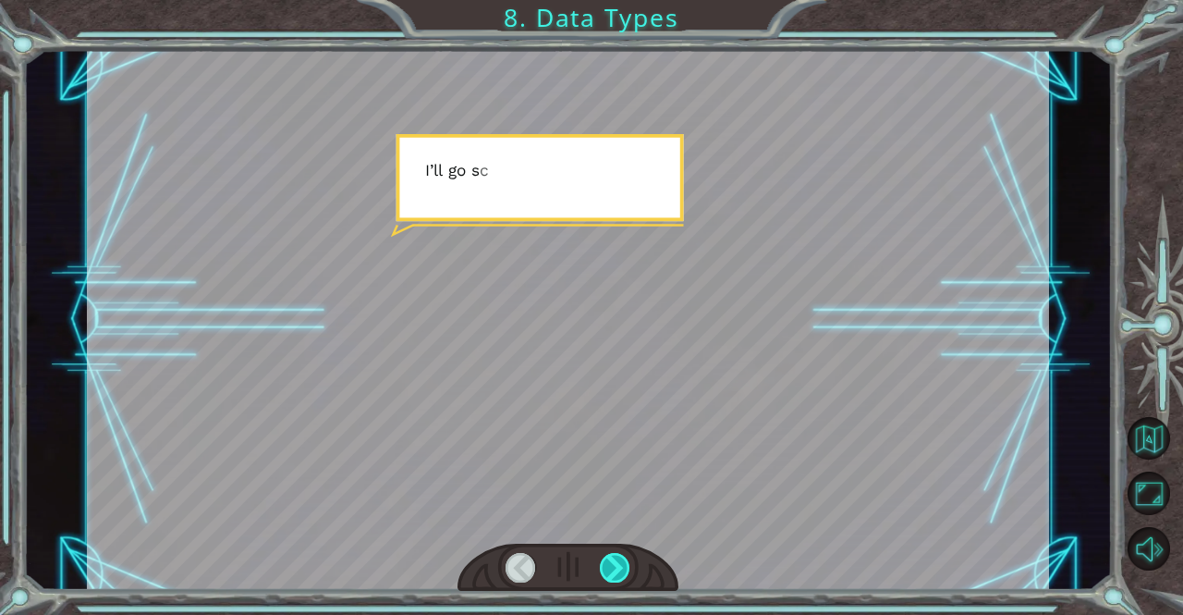
click at [608, 573] on div at bounding box center [615, 568] width 30 height 30
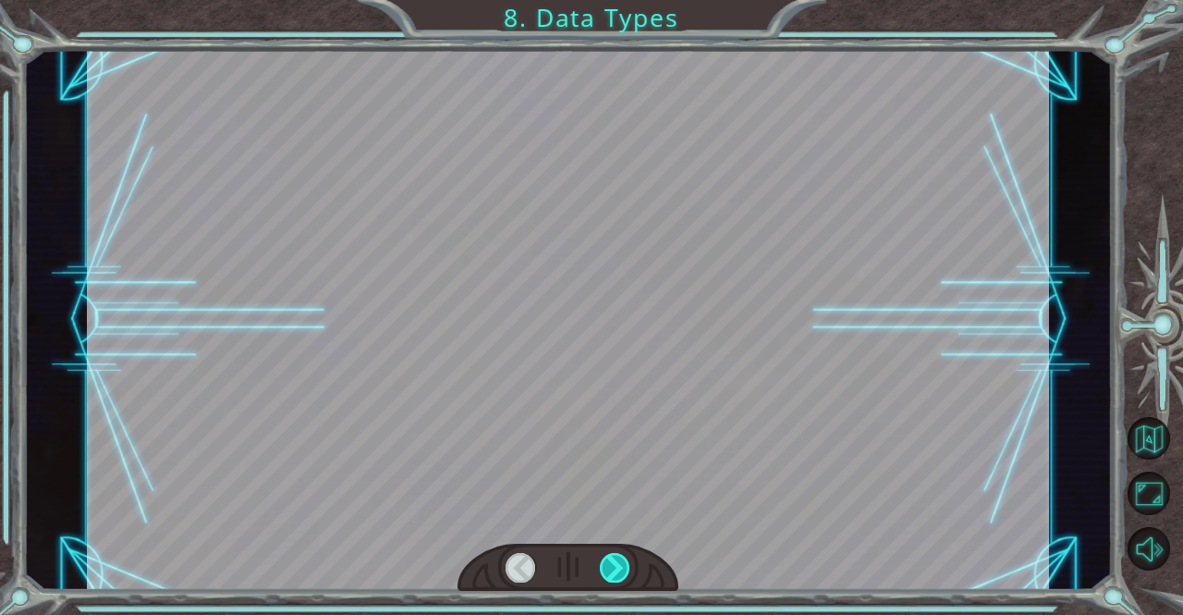
click at [608, 573] on div at bounding box center [615, 568] width 30 height 30
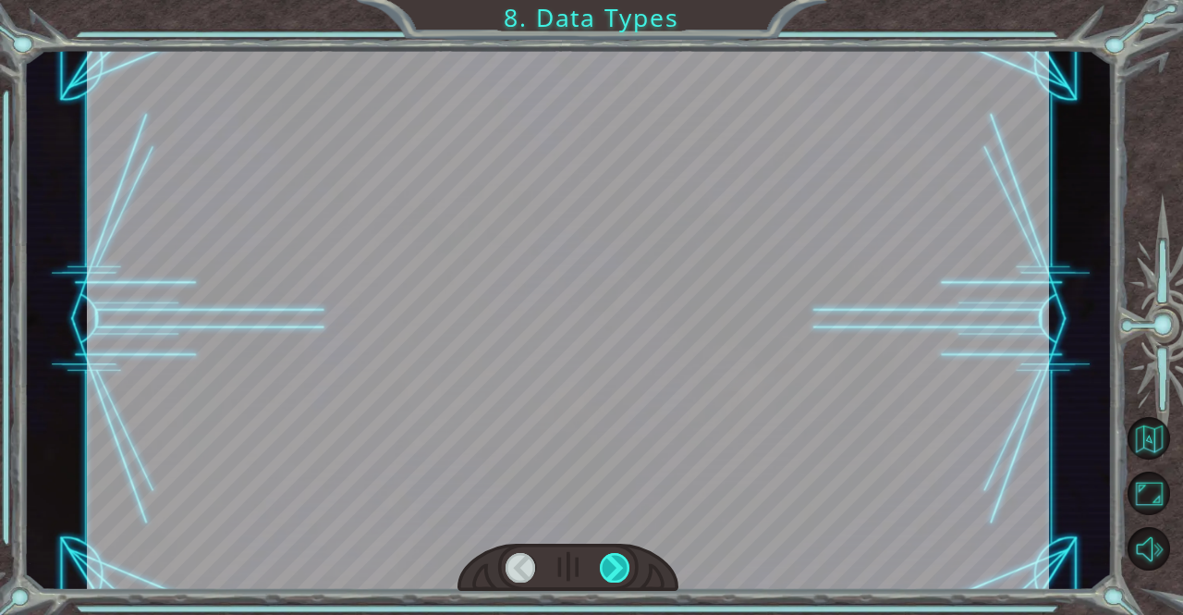
click at [608, 573] on div at bounding box center [615, 568] width 30 height 30
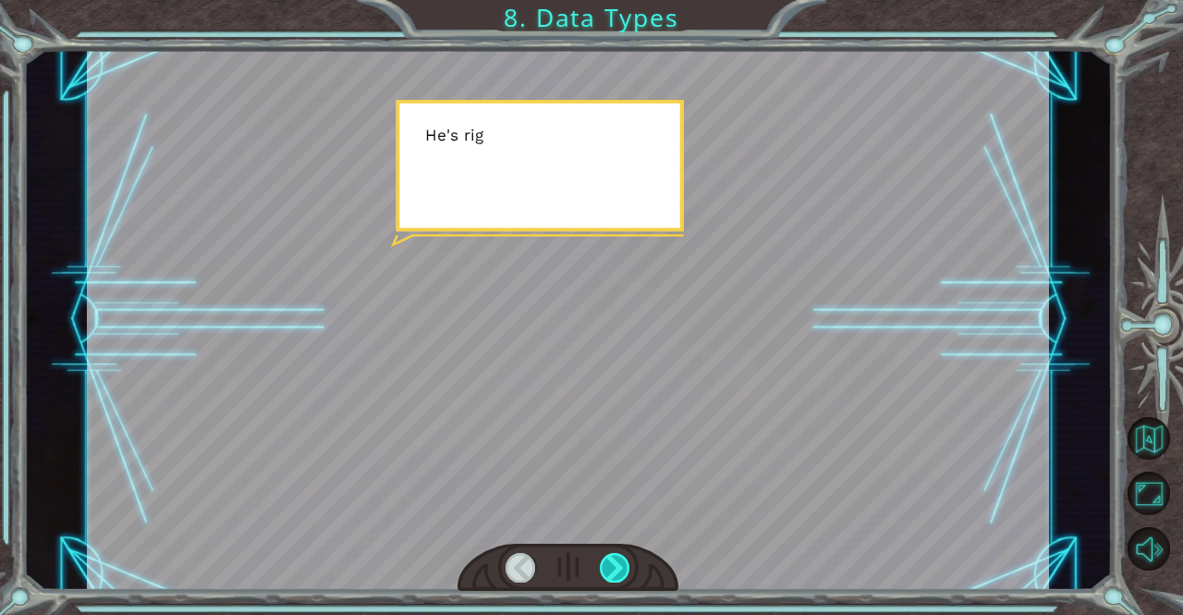
click at [608, 573] on div at bounding box center [615, 568] width 30 height 30
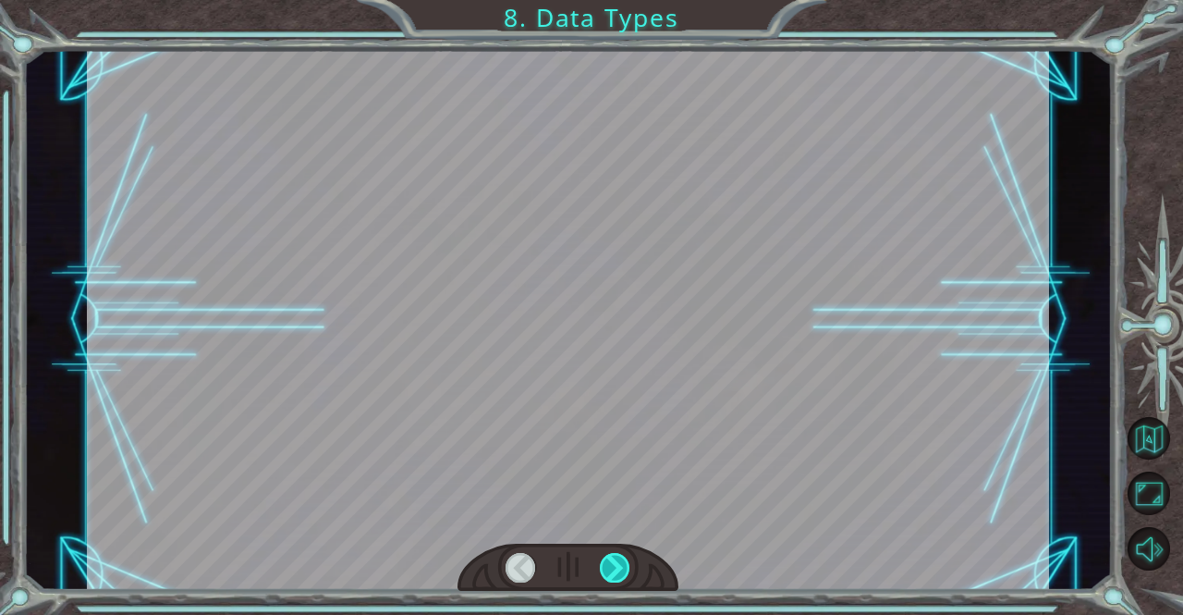
click at [608, 573] on div at bounding box center [615, 568] width 30 height 30
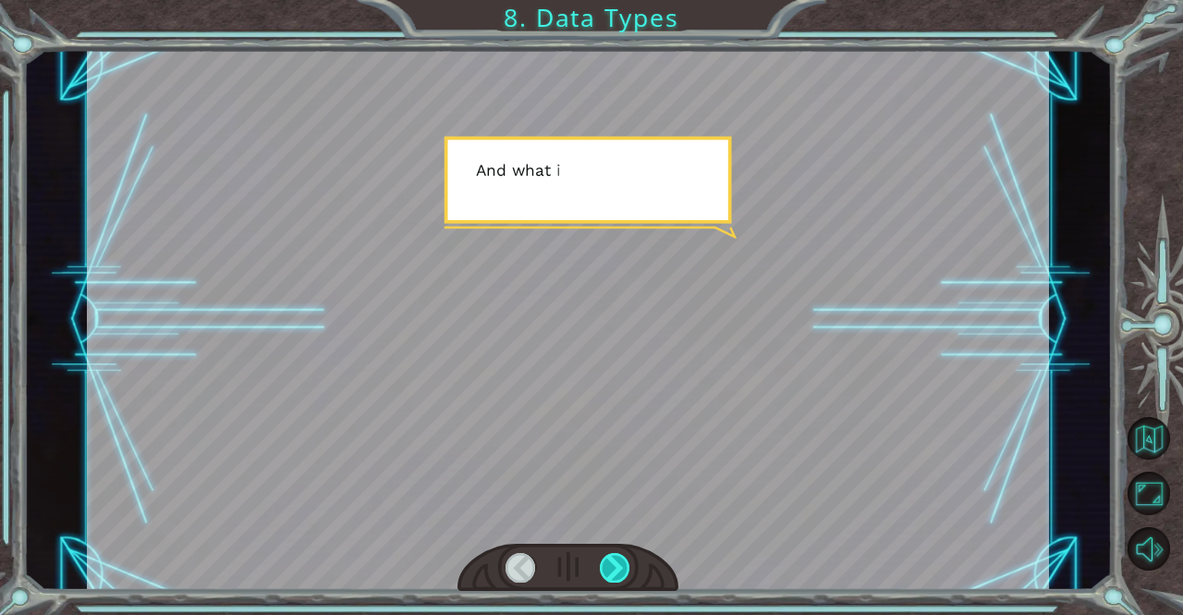
click at [608, 573] on div at bounding box center [615, 568] width 30 height 30
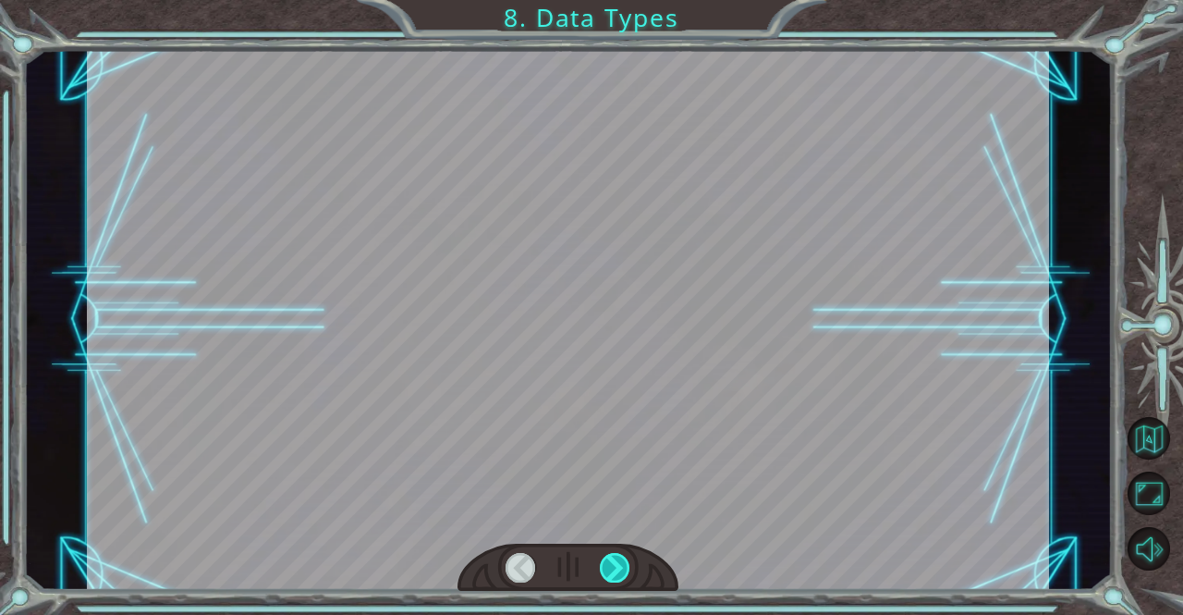
click at [608, 573] on div at bounding box center [615, 568] width 30 height 30
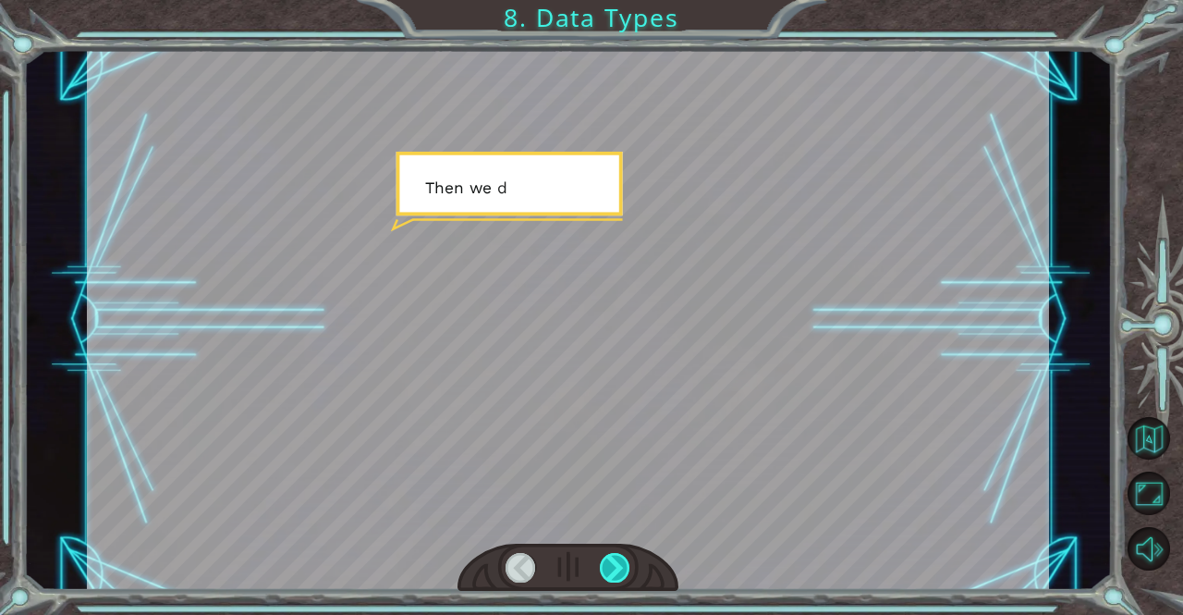
click at [608, 573] on div at bounding box center [615, 568] width 30 height 30
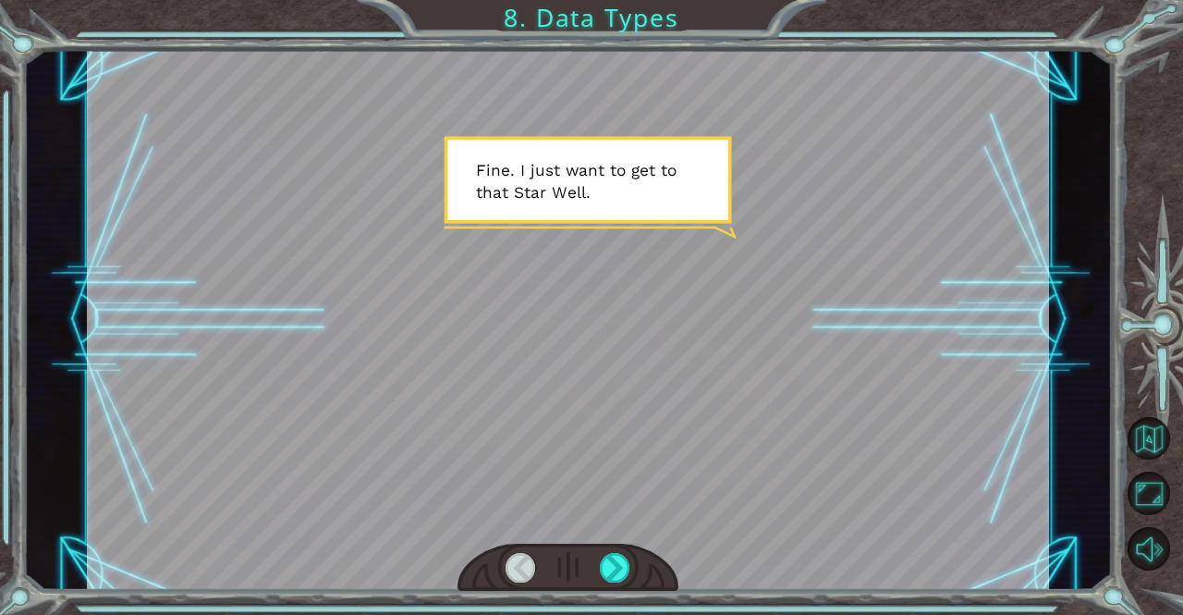
click at [159, 365] on div at bounding box center [568, 320] width 962 height 542
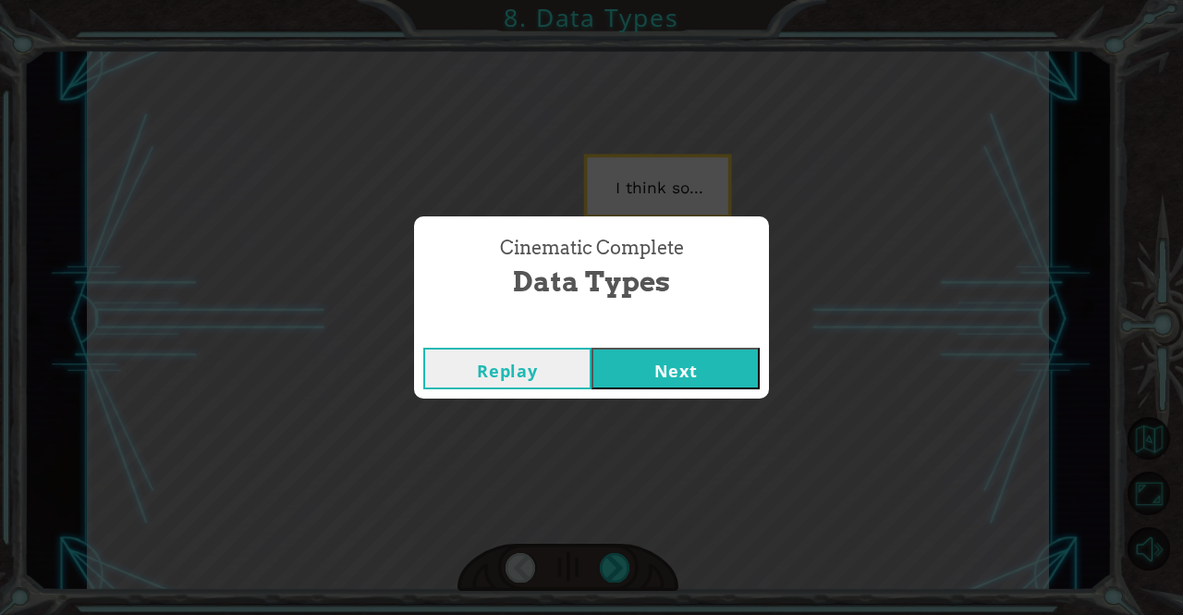
click at [617, 371] on button "Next" at bounding box center [675, 368] width 168 height 42
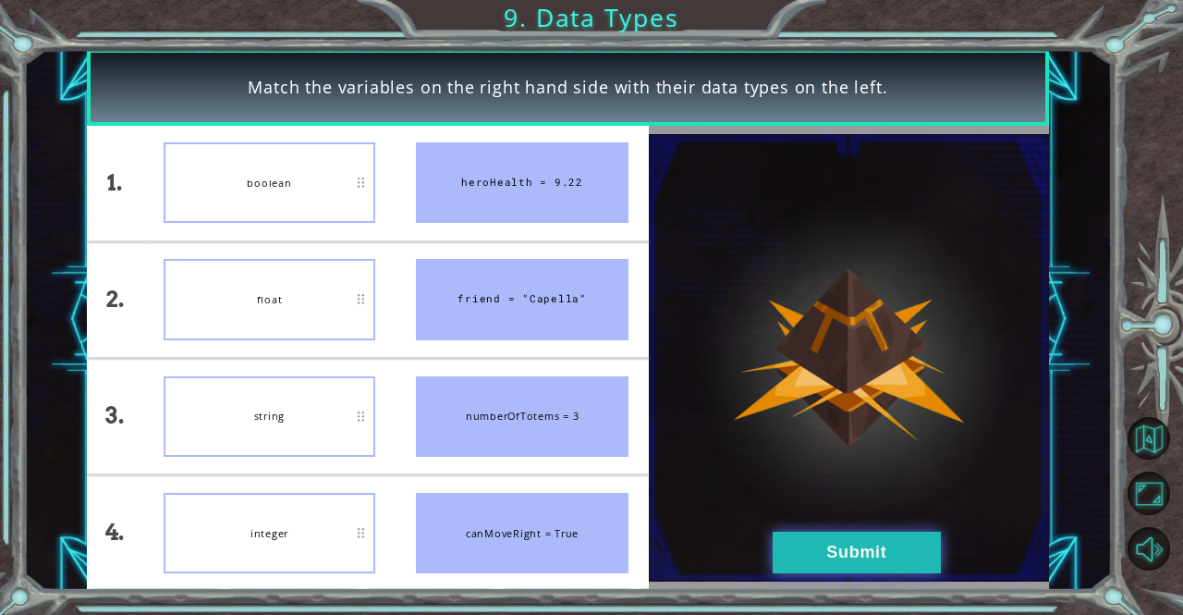
click at [815, 548] on button "Submit" at bounding box center [857, 552] width 168 height 42
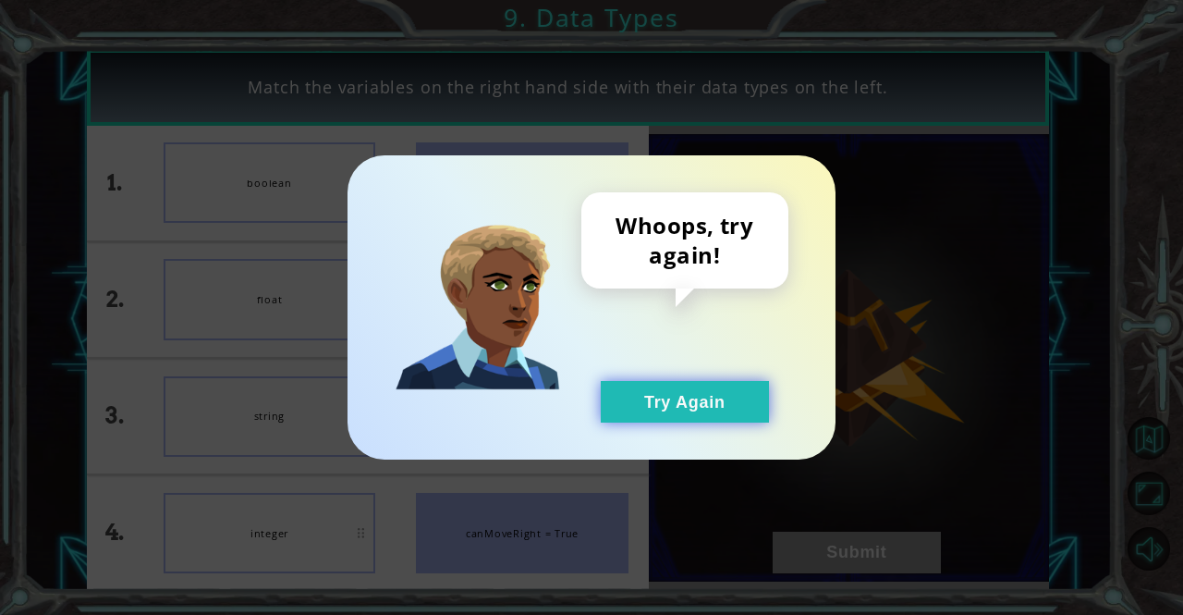
click at [691, 382] on button "Try Again" at bounding box center [685, 402] width 168 height 42
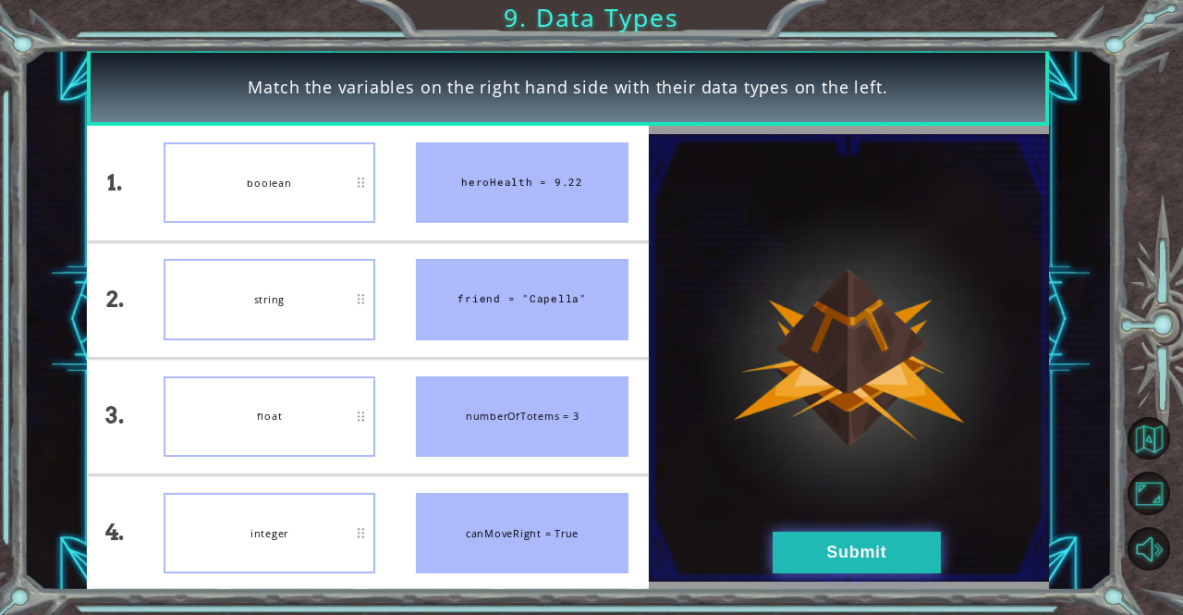
click at [824, 537] on button "Submit" at bounding box center [857, 552] width 168 height 42
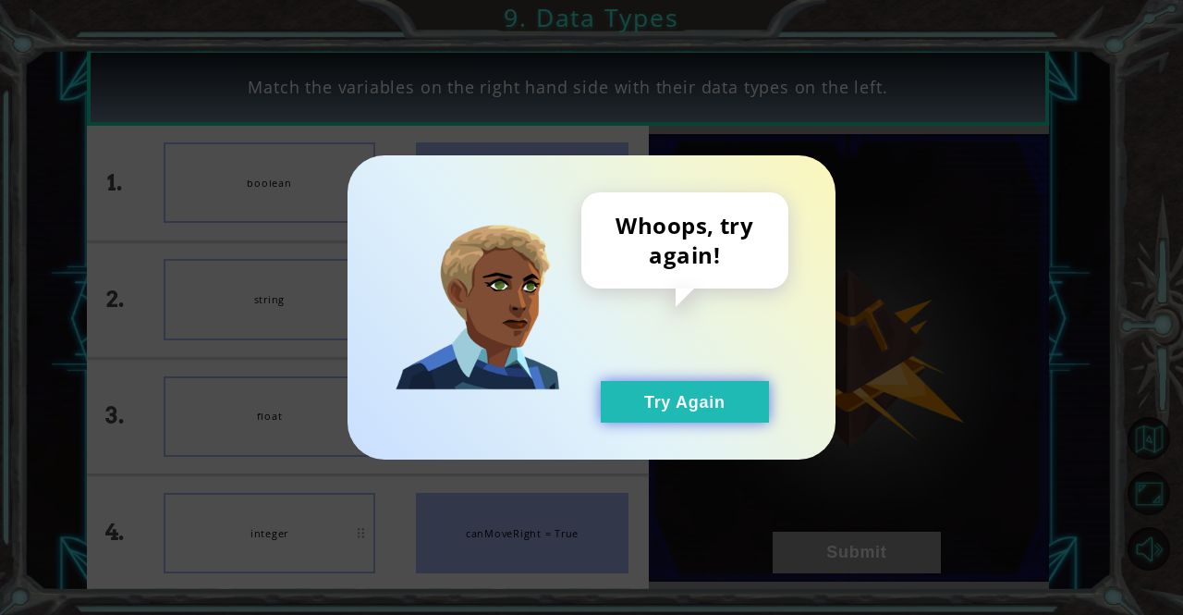
click at [702, 404] on button "Try Again" at bounding box center [685, 402] width 168 height 42
